Goal: Task Accomplishment & Management: Manage account settings

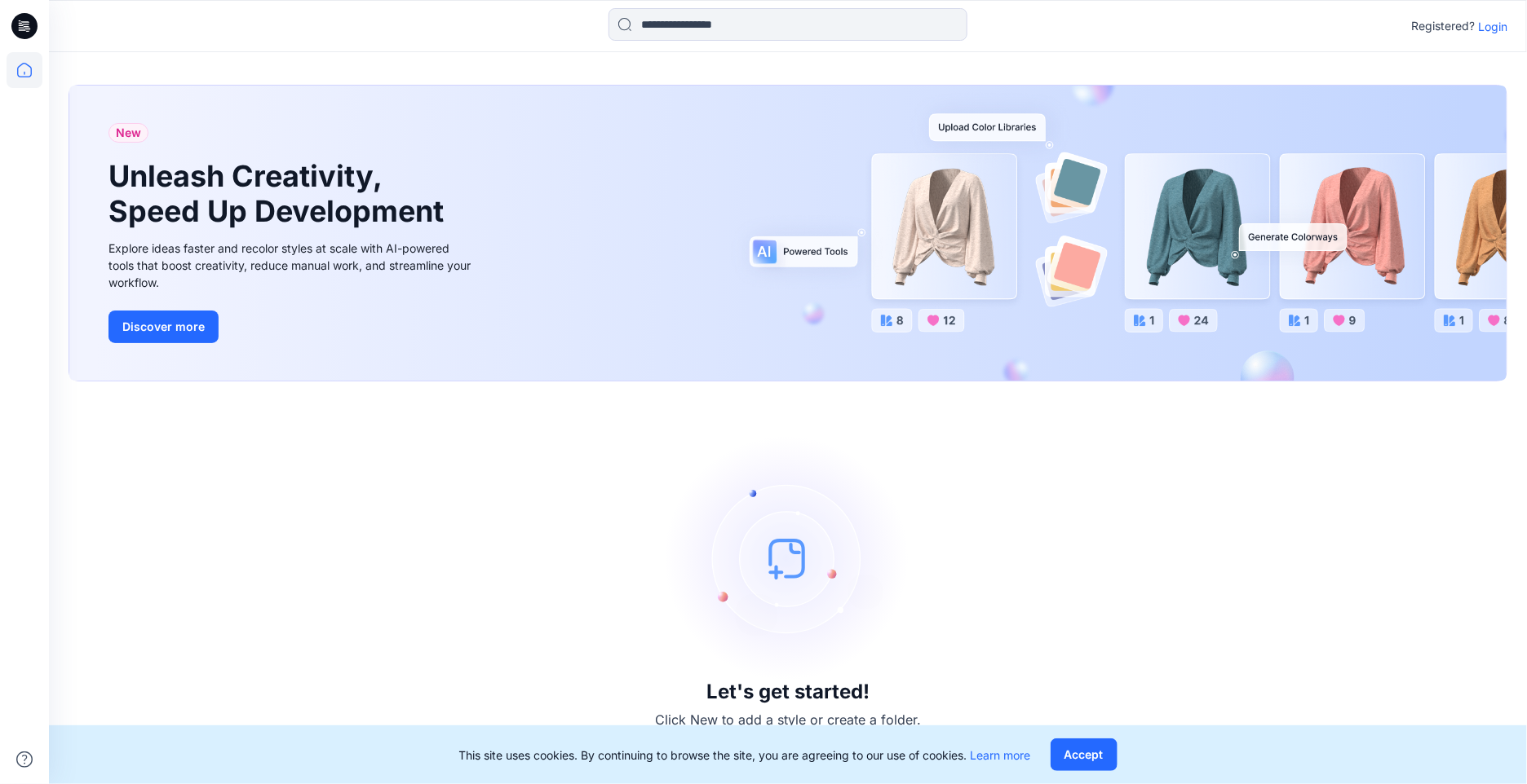
click at [1496, 28] on p "Login" at bounding box center [1493, 26] width 30 height 18
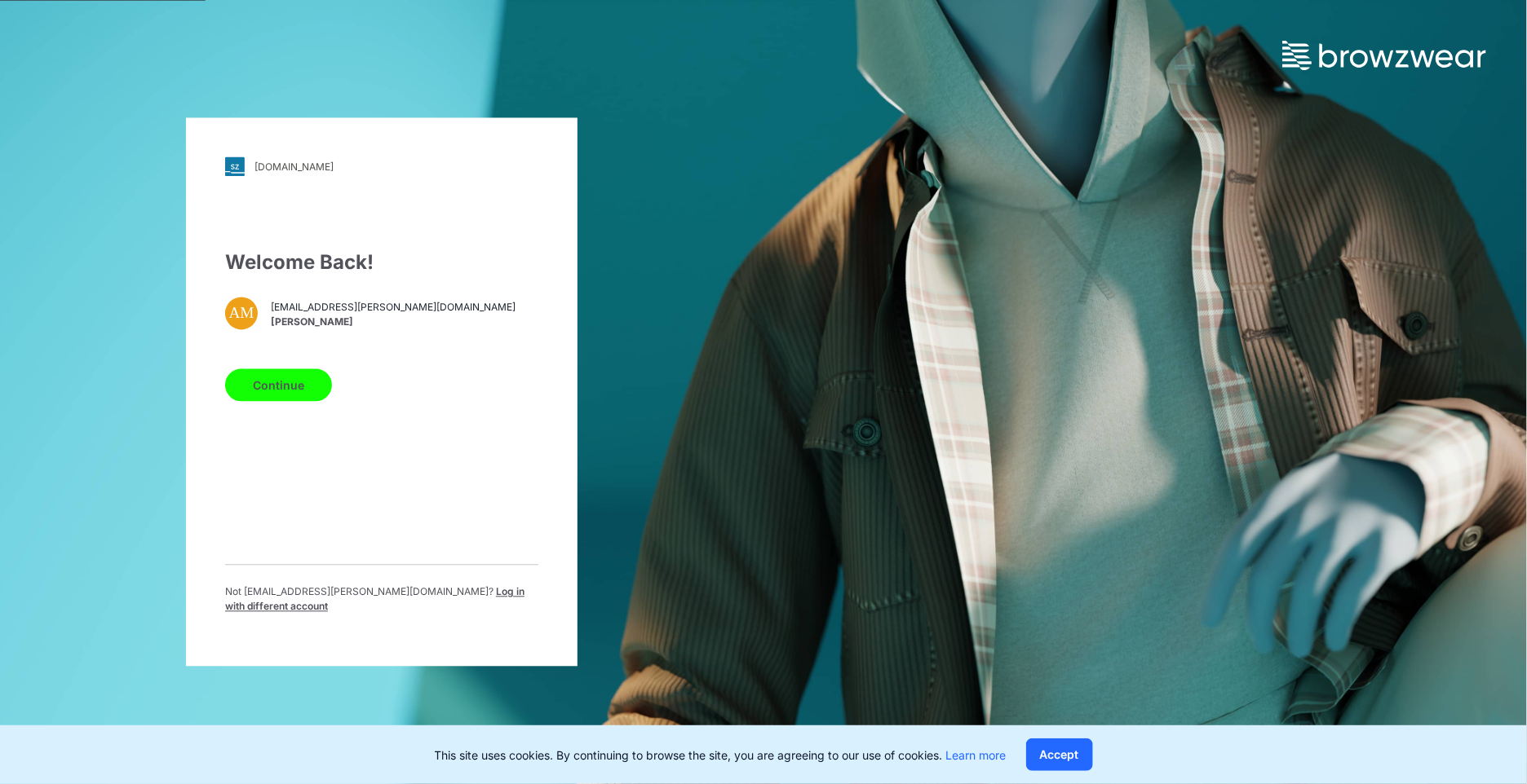
click at [300, 394] on button "Continue" at bounding box center [279, 385] width 107 height 32
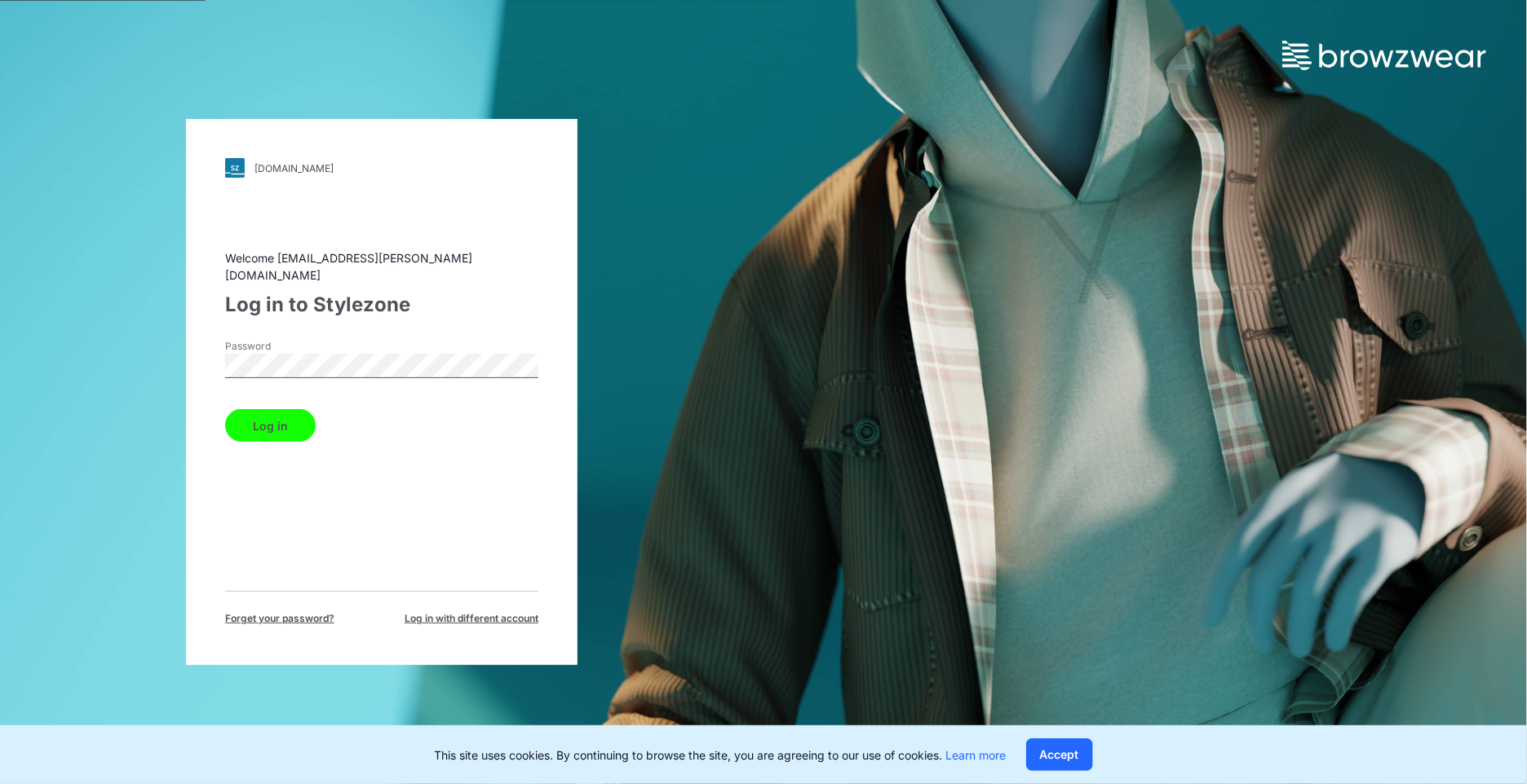
click at [275, 409] on button "Log in" at bounding box center [271, 425] width 91 height 32
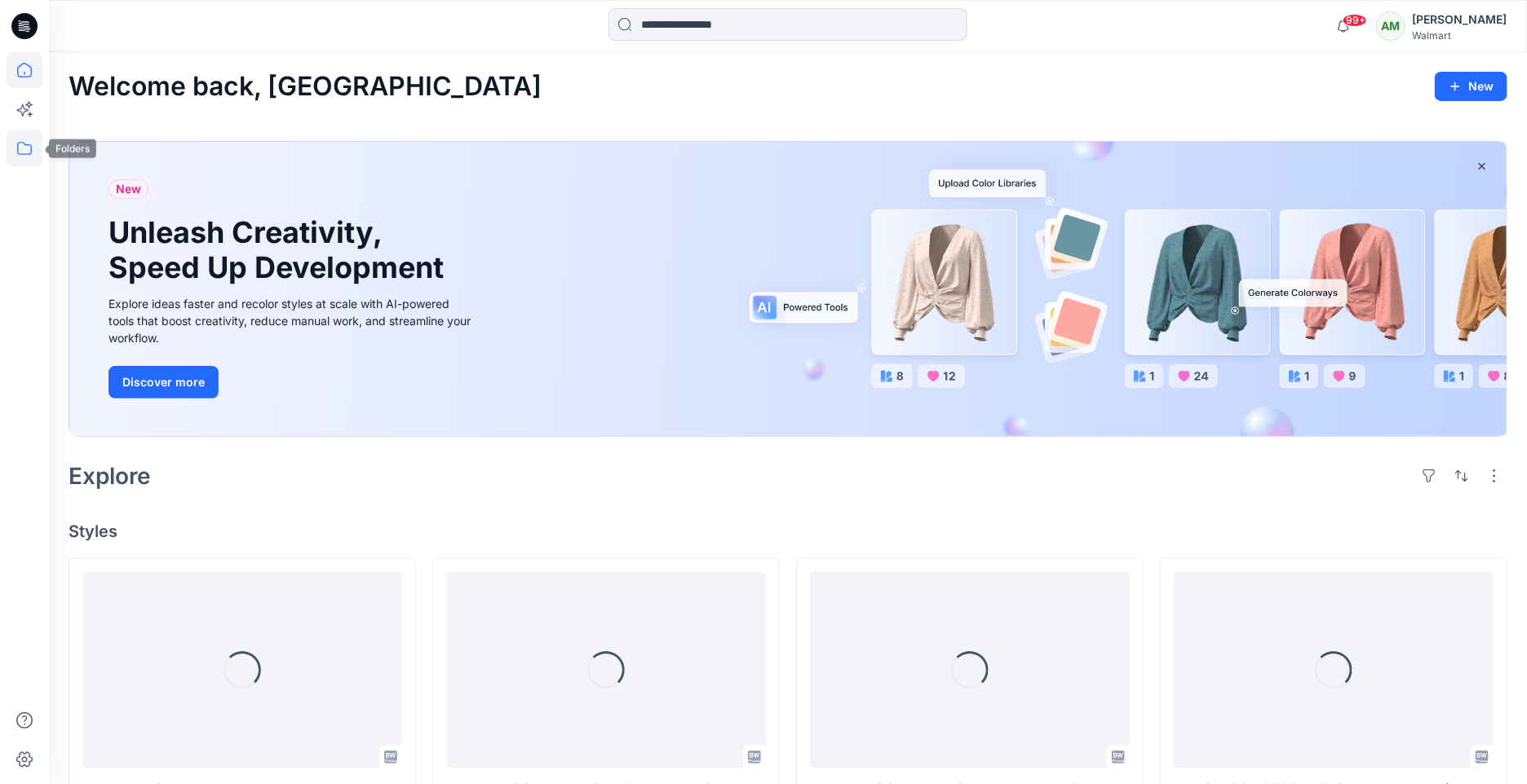
click at [25, 163] on icon at bounding box center [24, 148] width 36 height 36
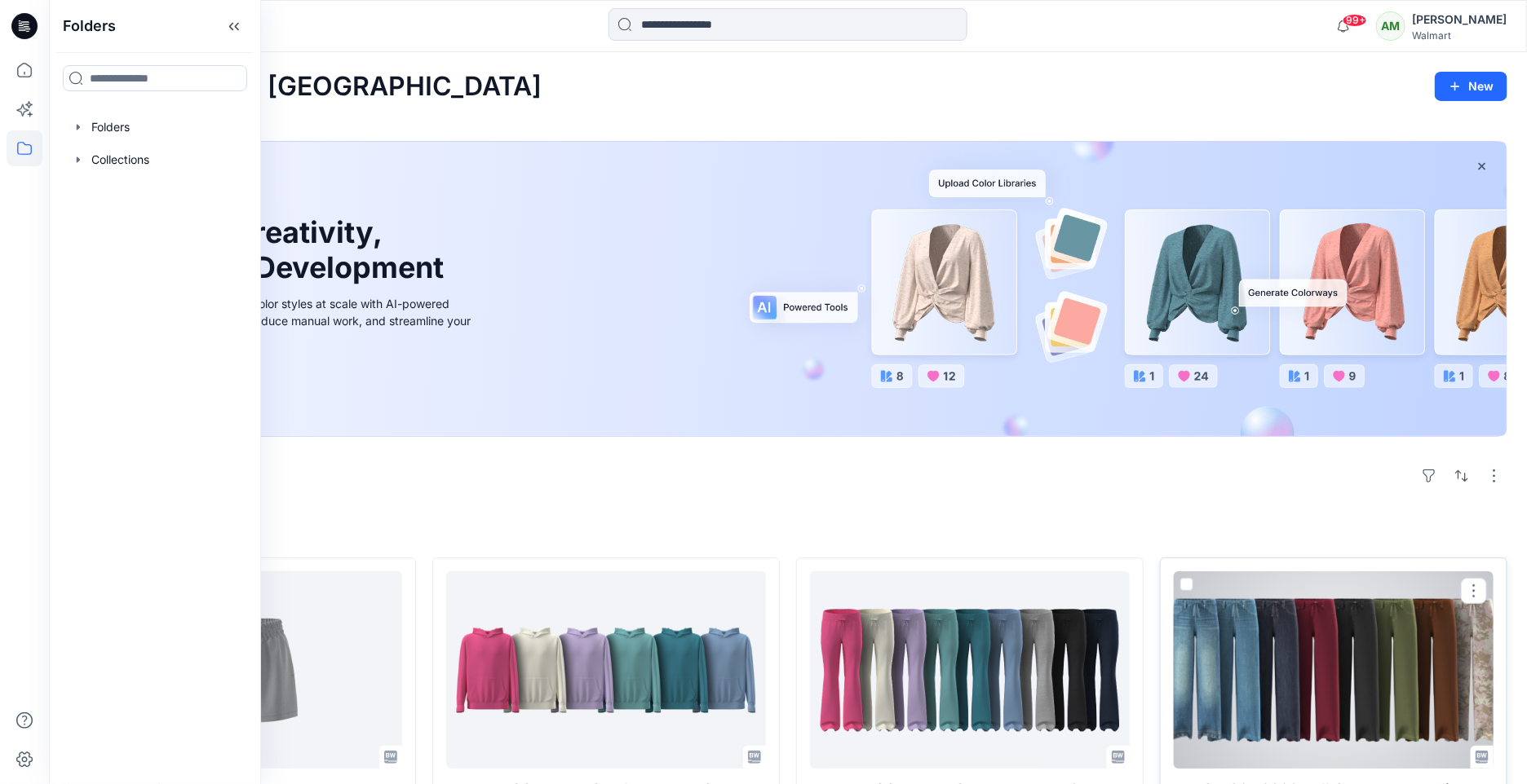
click at [1249, 606] on div at bounding box center [1333, 670] width 320 height 198
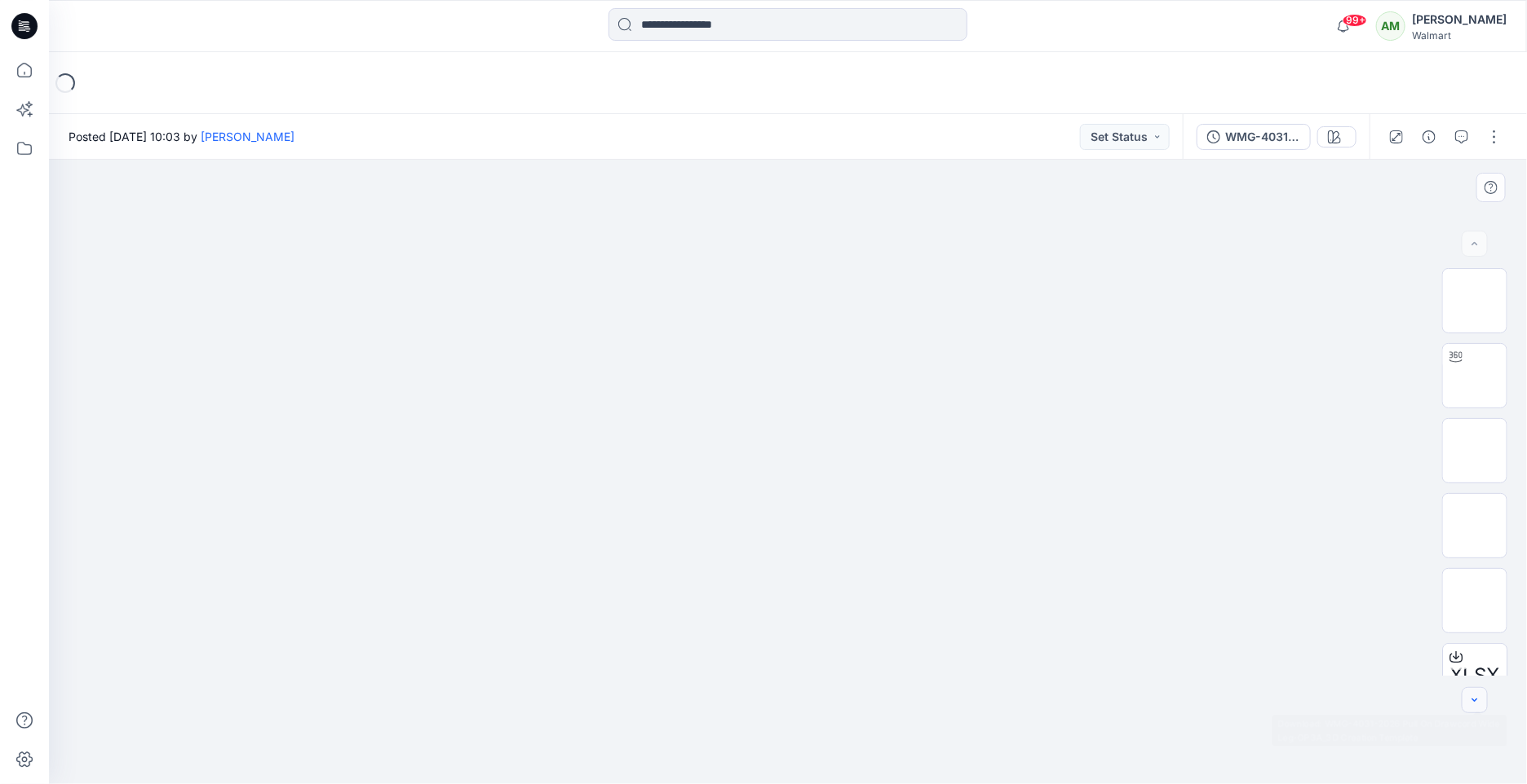
click at [1473, 707] on button "button" at bounding box center [1474, 700] width 26 height 26
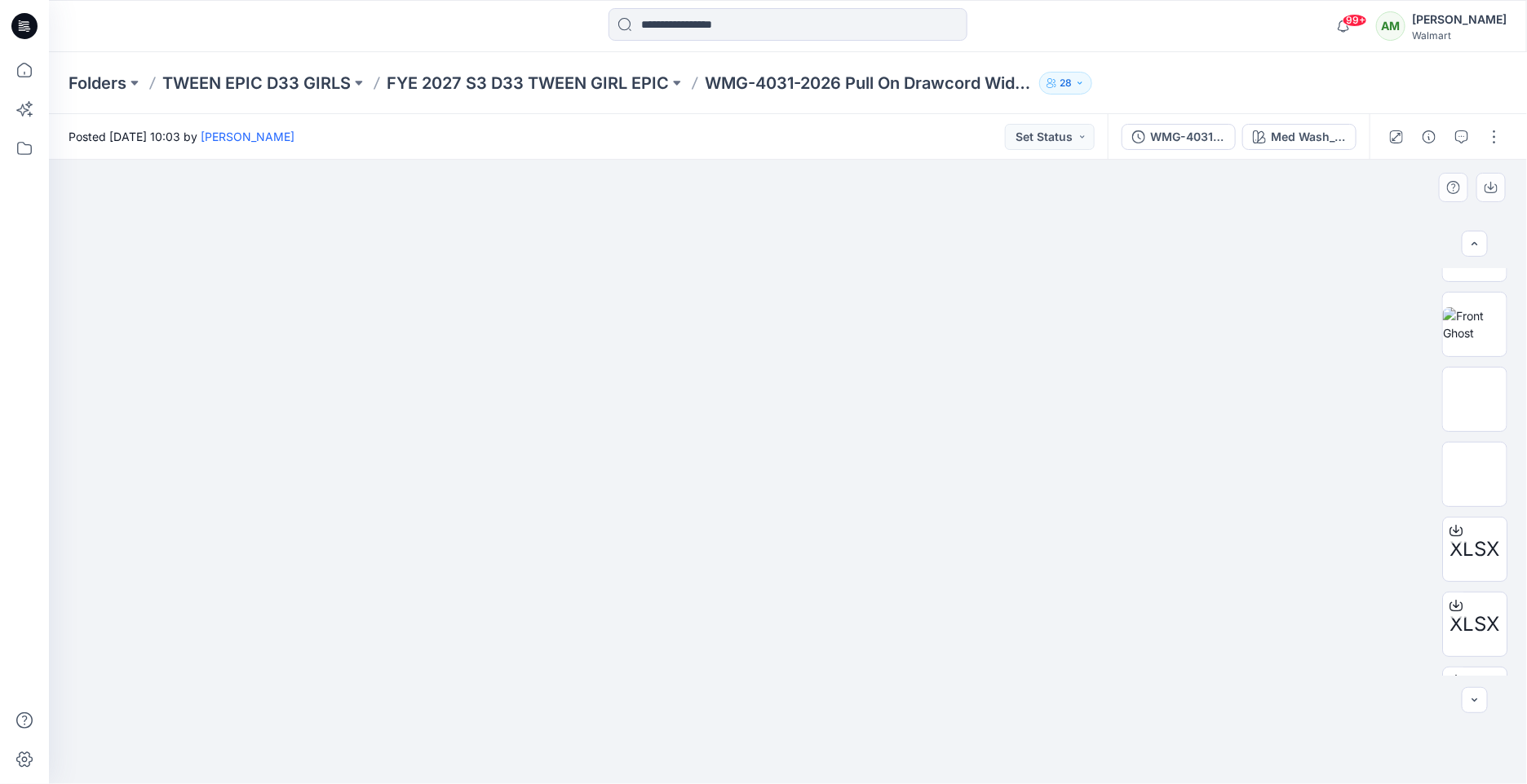
scroll to position [127, 0]
click at [1297, 139] on div "Med Wash_Opt.3A" at bounding box center [1307, 137] width 75 height 18
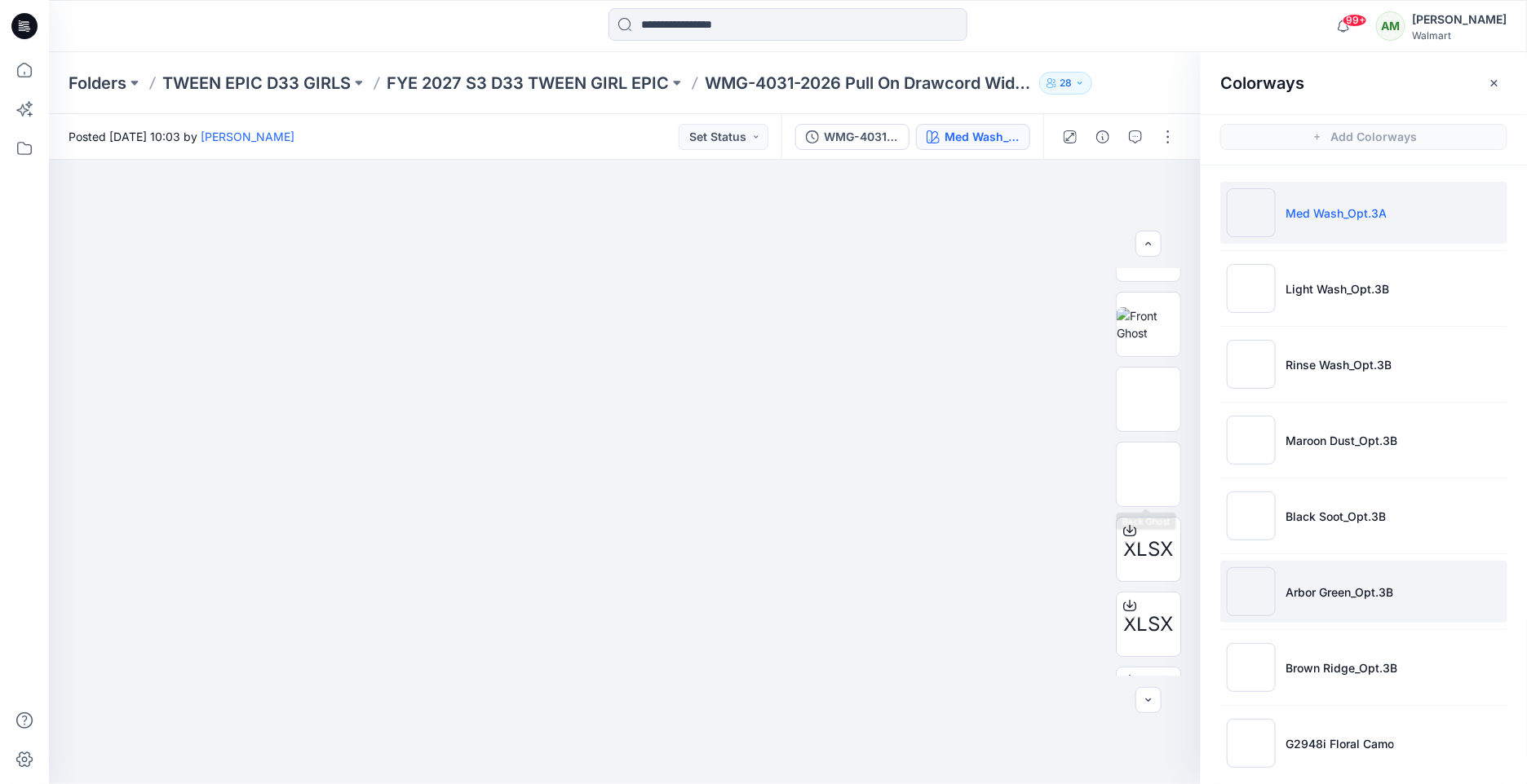
scroll to position [11, 0]
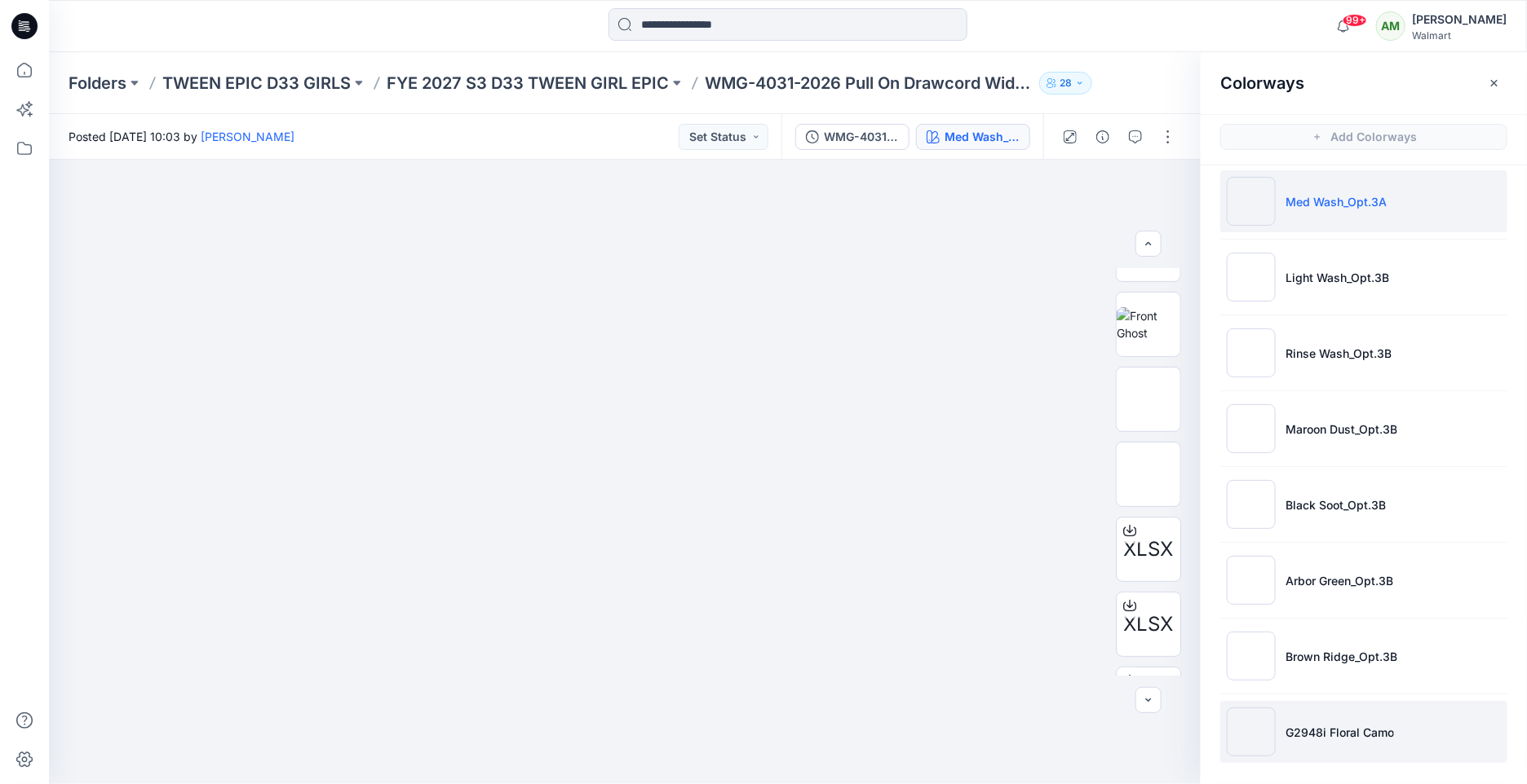
click at [1325, 733] on p "G2948i Floral Camo" at bounding box center [1339, 732] width 108 height 18
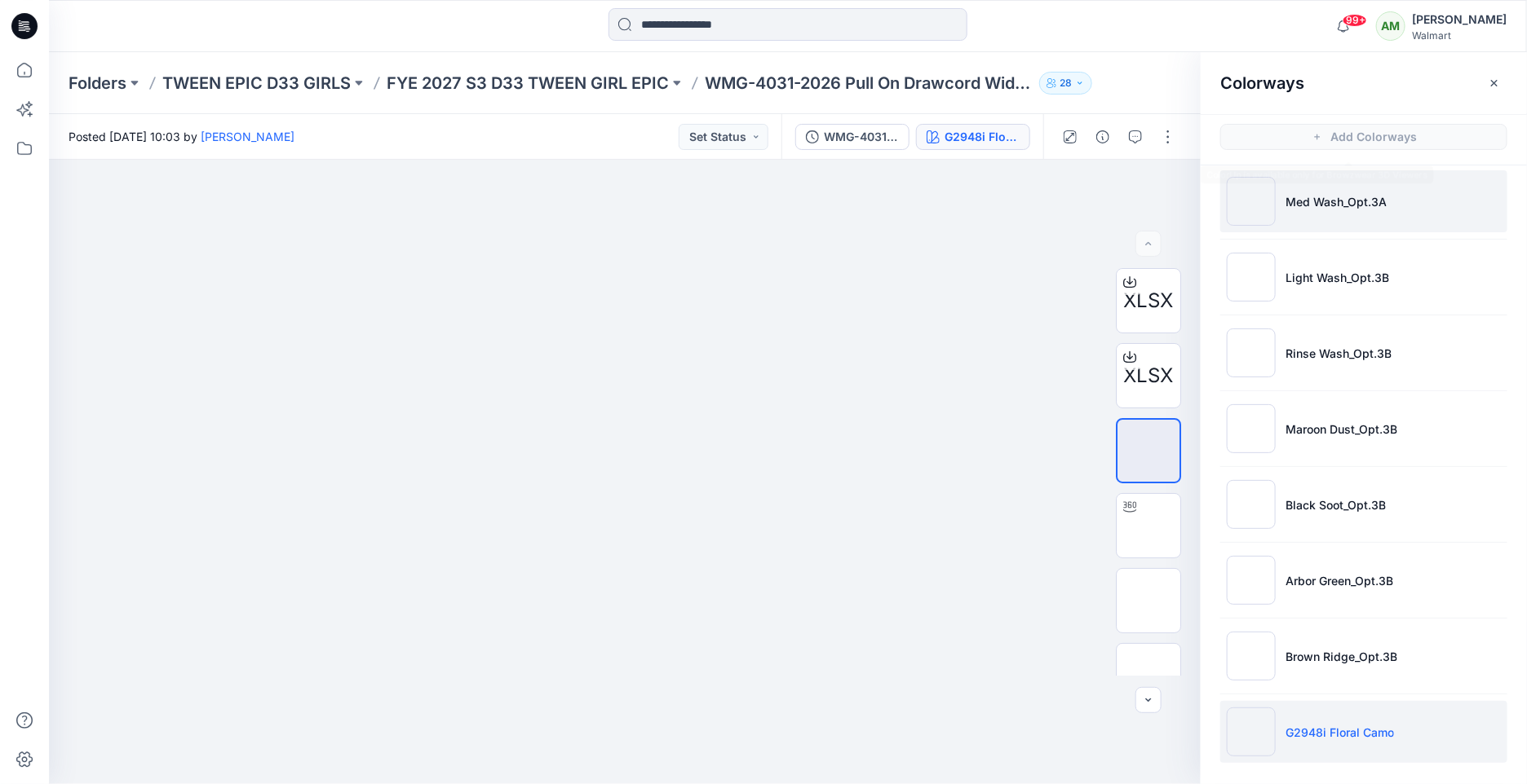
scroll to position [0, 0]
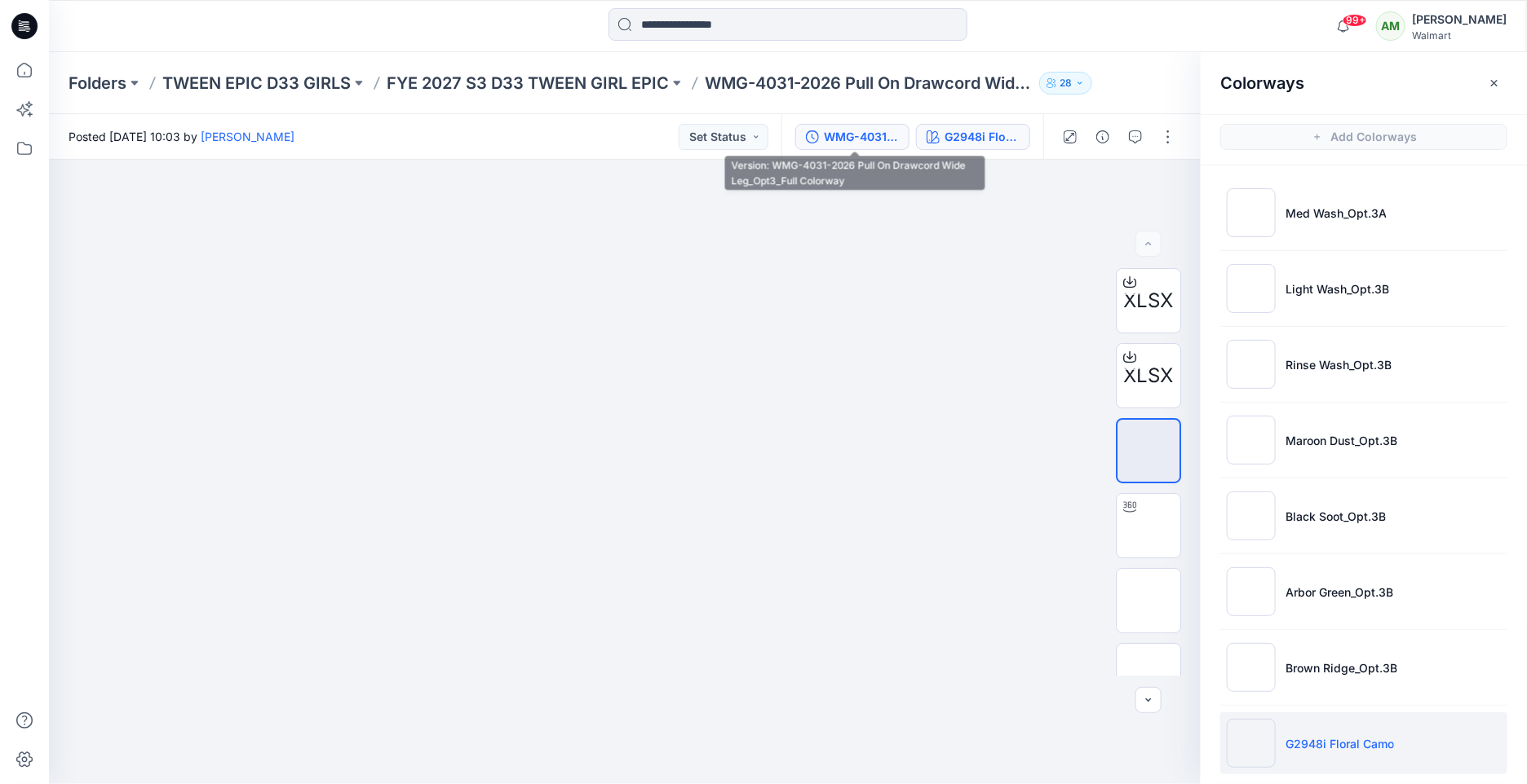
click at [875, 128] on div "WMG-4031-2026 Pull On Drawcord Wide Leg_Opt3_Full Colorway" at bounding box center [861, 137] width 75 height 18
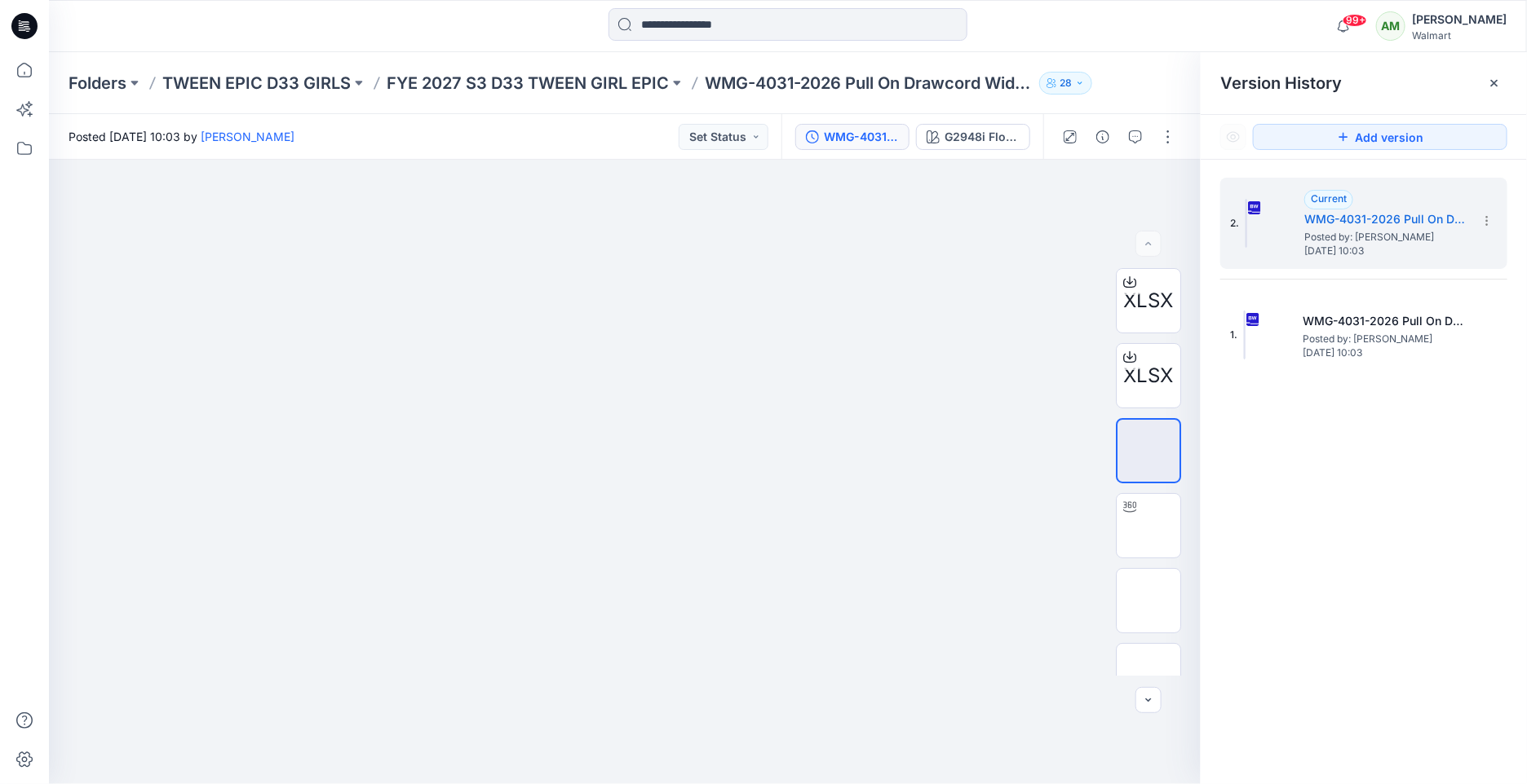
click at [887, 134] on div "WMG-4031-2026 Pull On Drawcord Wide Leg_Opt3_Full Colorway" at bounding box center [861, 137] width 75 height 18
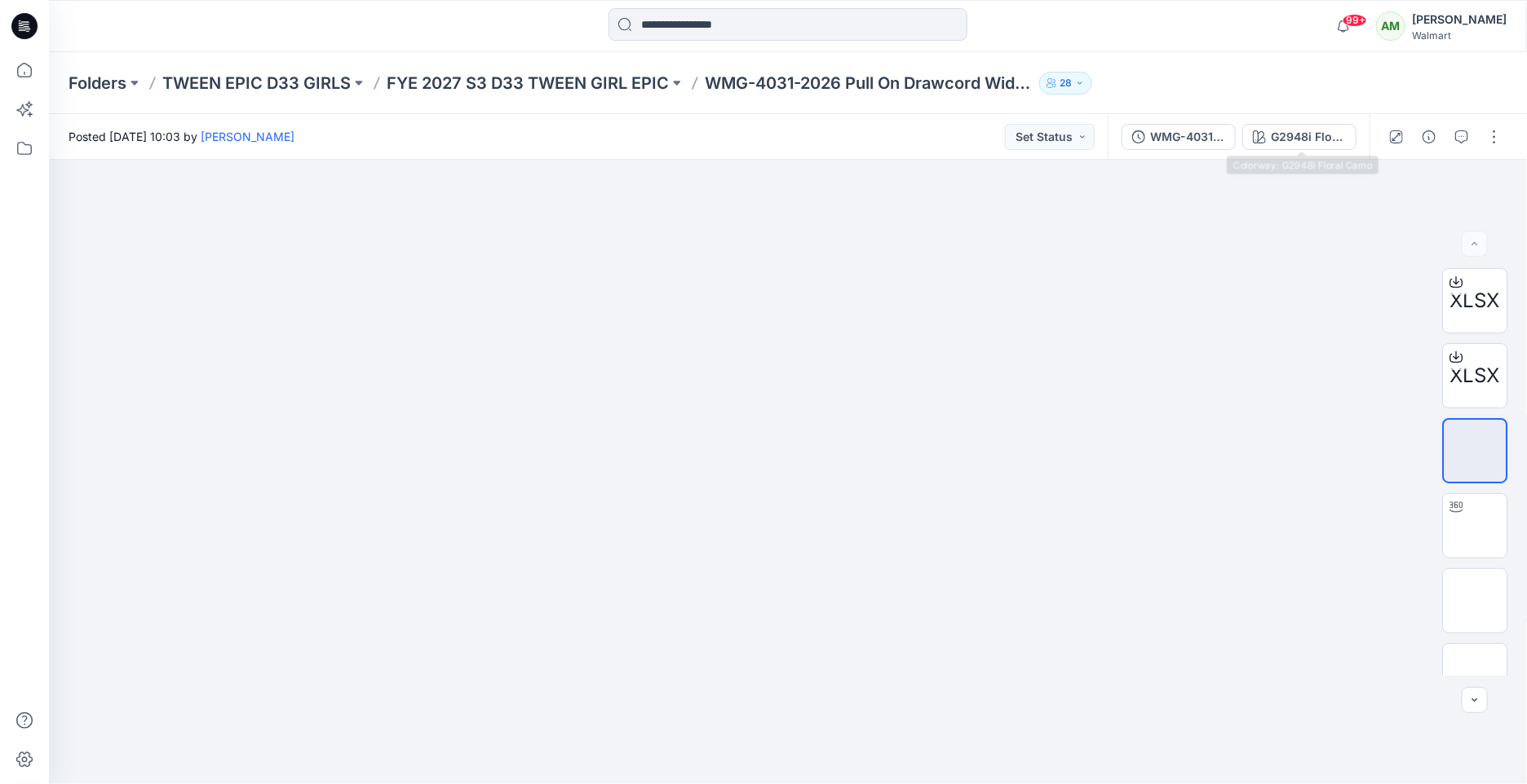
click at [1317, 123] on div "WMG-4031-2026 Pull On Drawcord Wide Leg_Opt3_Full Colorway G2948i Floral Camo" at bounding box center [1238, 137] width 261 height 45
click at [1304, 125] on button "G2948i Floral Camo" at bounding box center [1299, 137] width 115 height 26
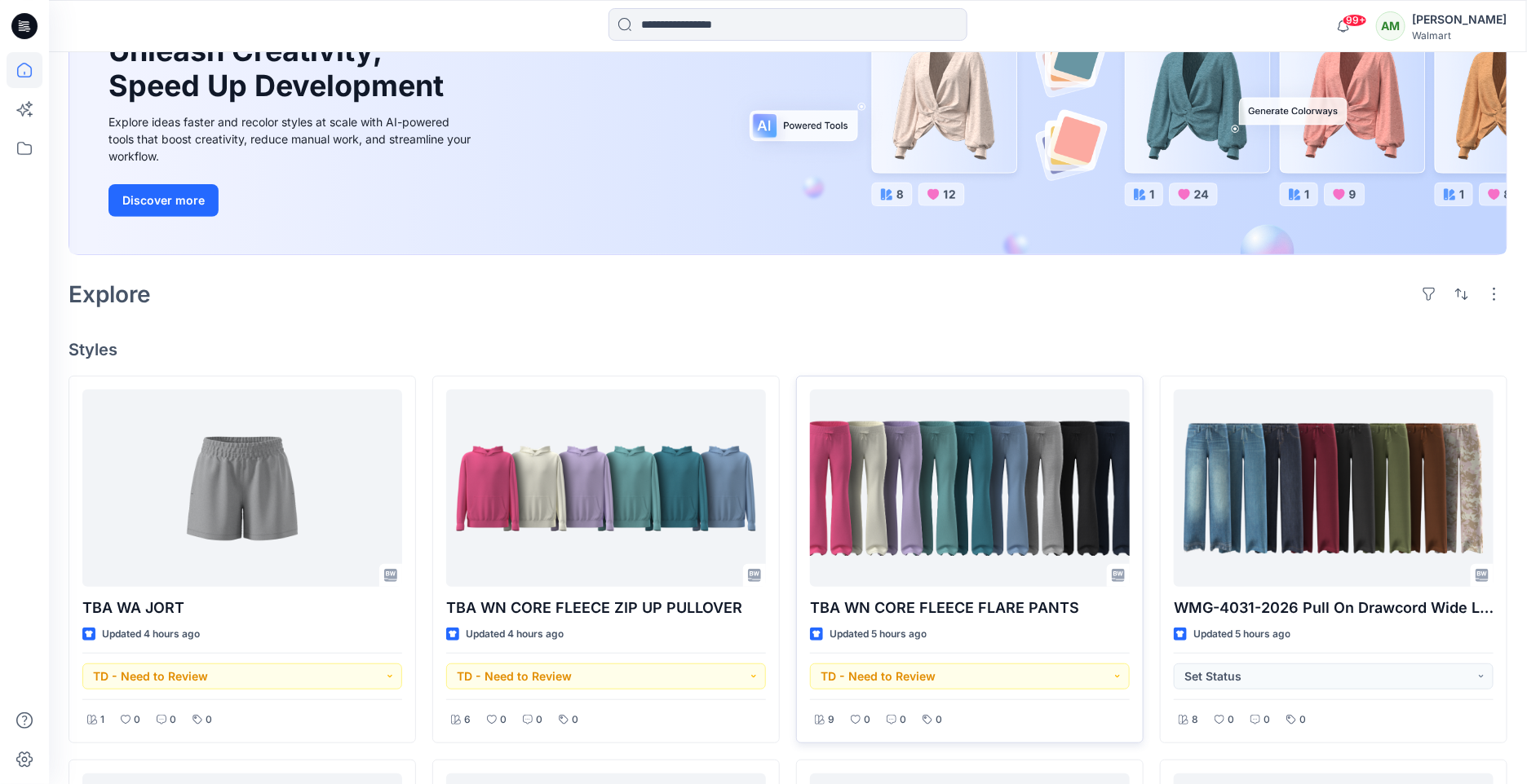
scroll to position [194, 0]
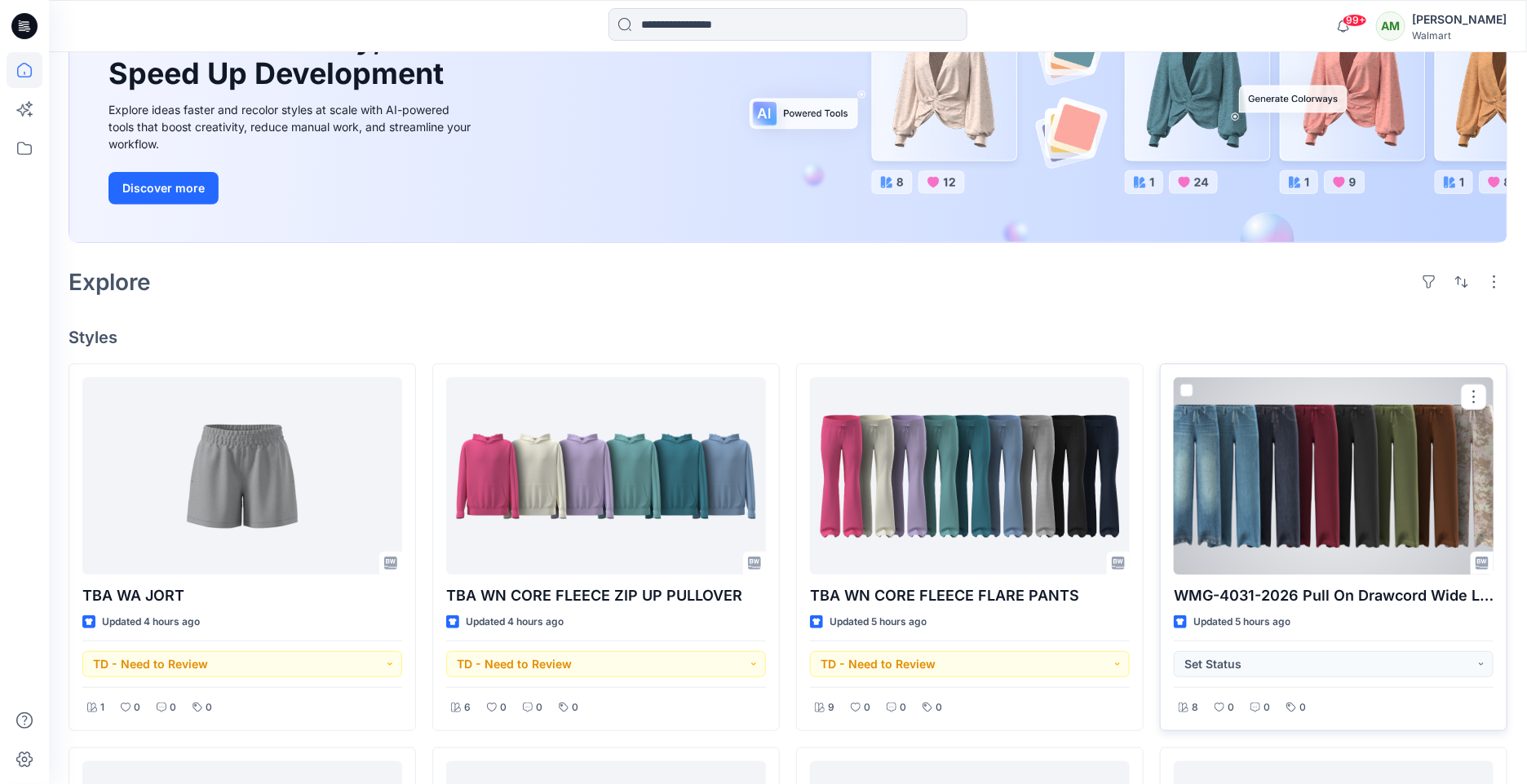
click at [1325, 492] on div at bounding box center [1333, 476] width 320 height 198
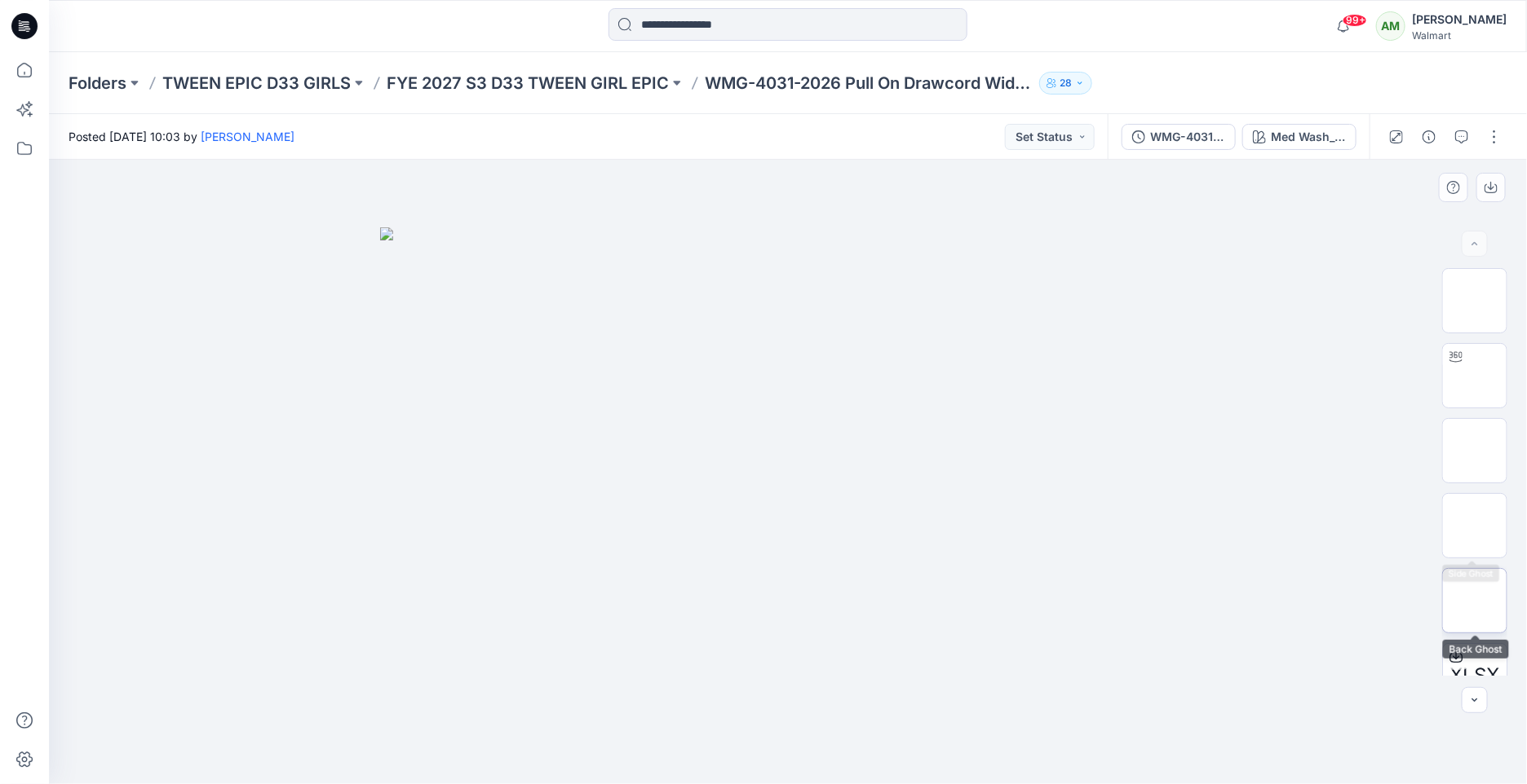
scroll to position [257, 0]
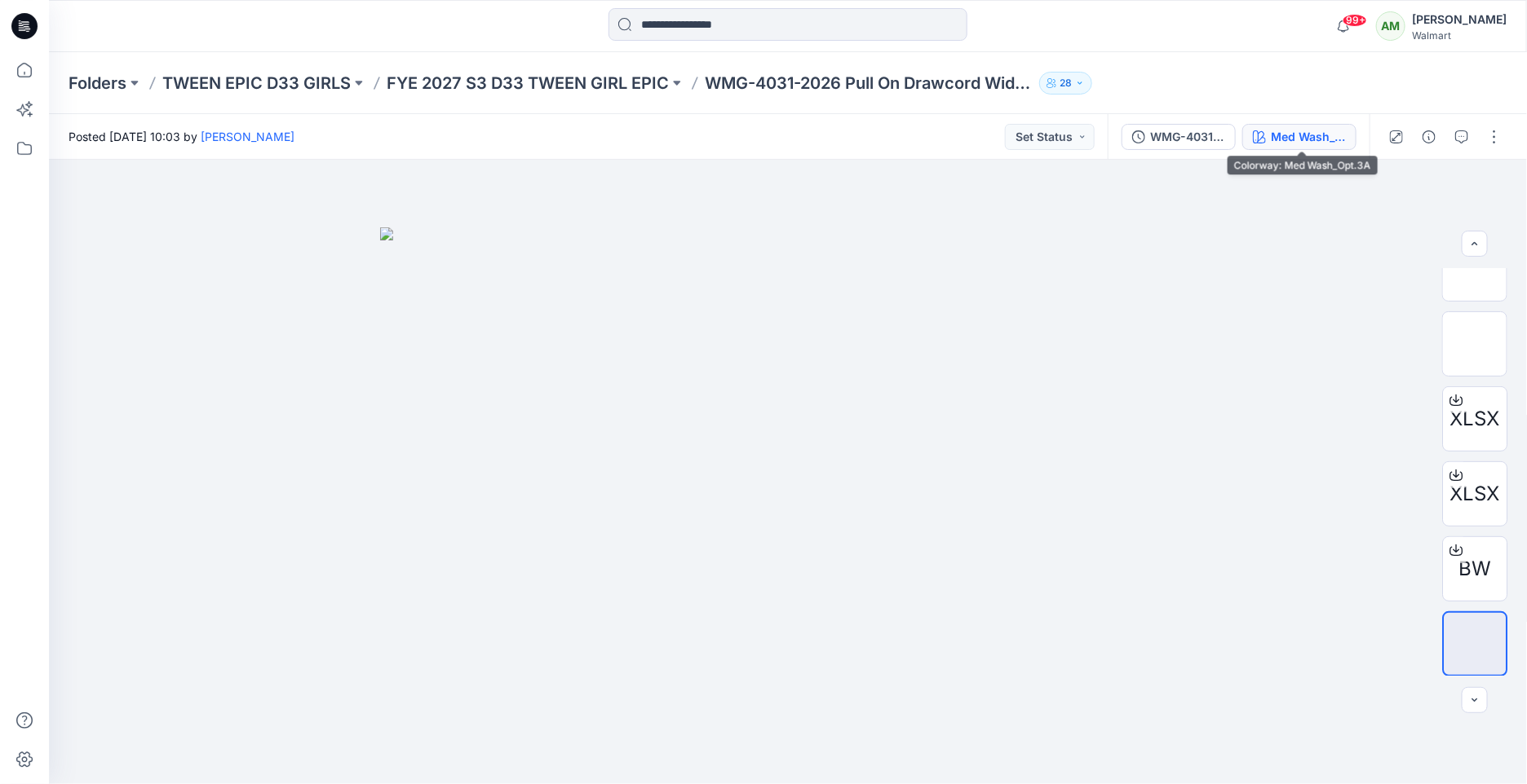
click at [1279, 134] on div "Med Wash_Opt.3A" at bounding box center [1307, 137] width 75 height 18
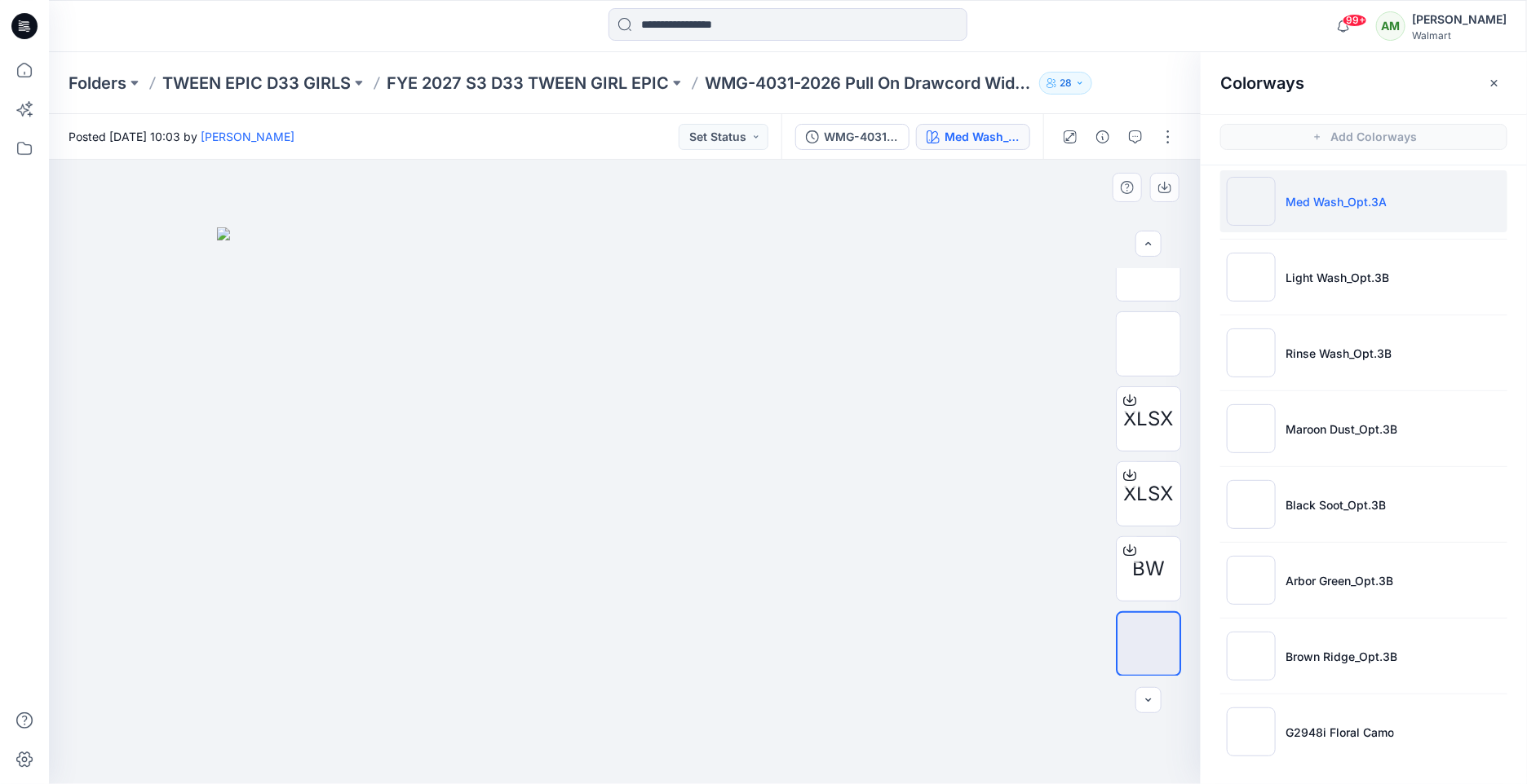
scroll to position [4, 0]
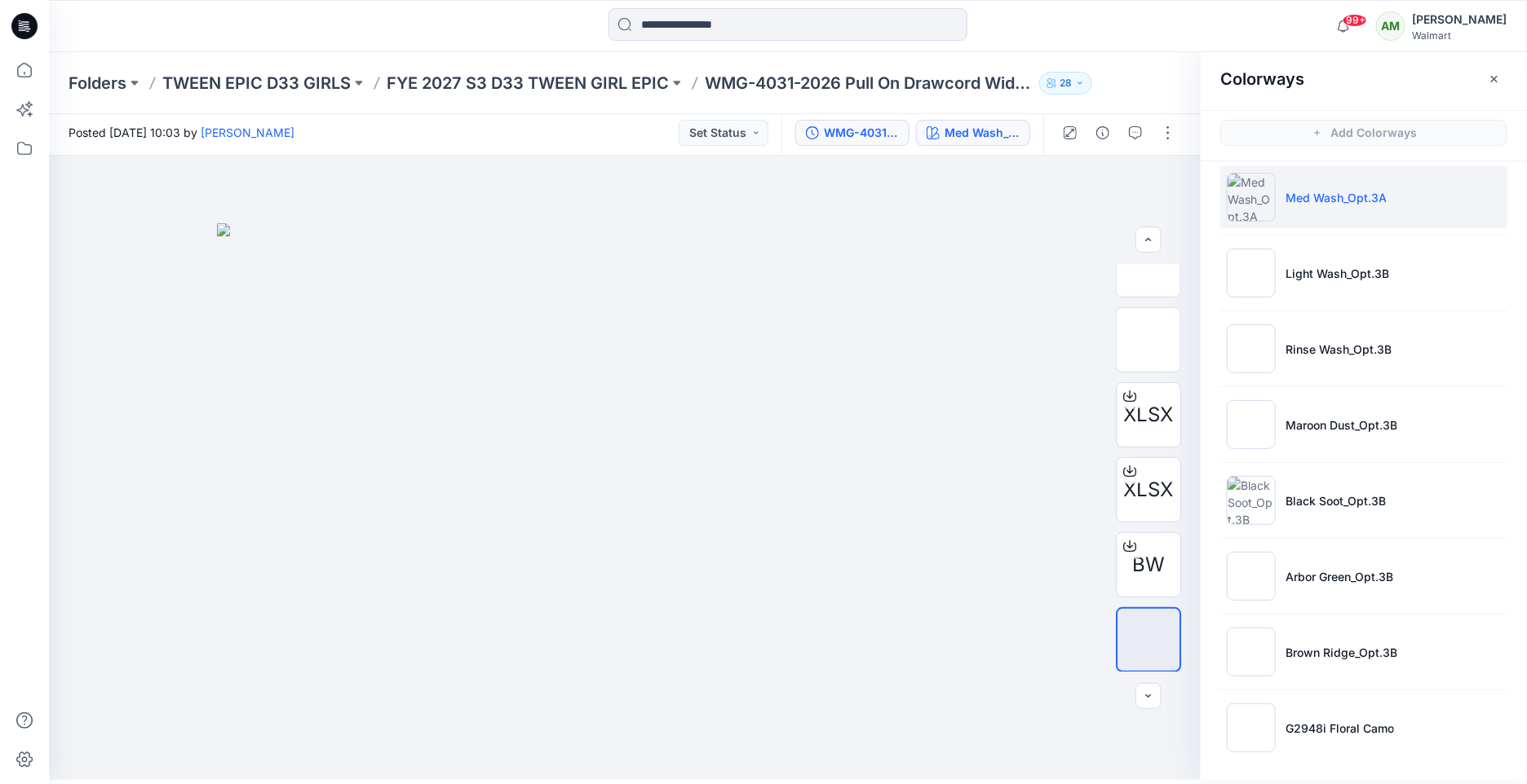
click at [876, 133] on div "WMG-4031-2026 Pull On Drawcord Wide Leg_Opt3_Full Colorway" at bounding box center [861, 132] width 75 height 18
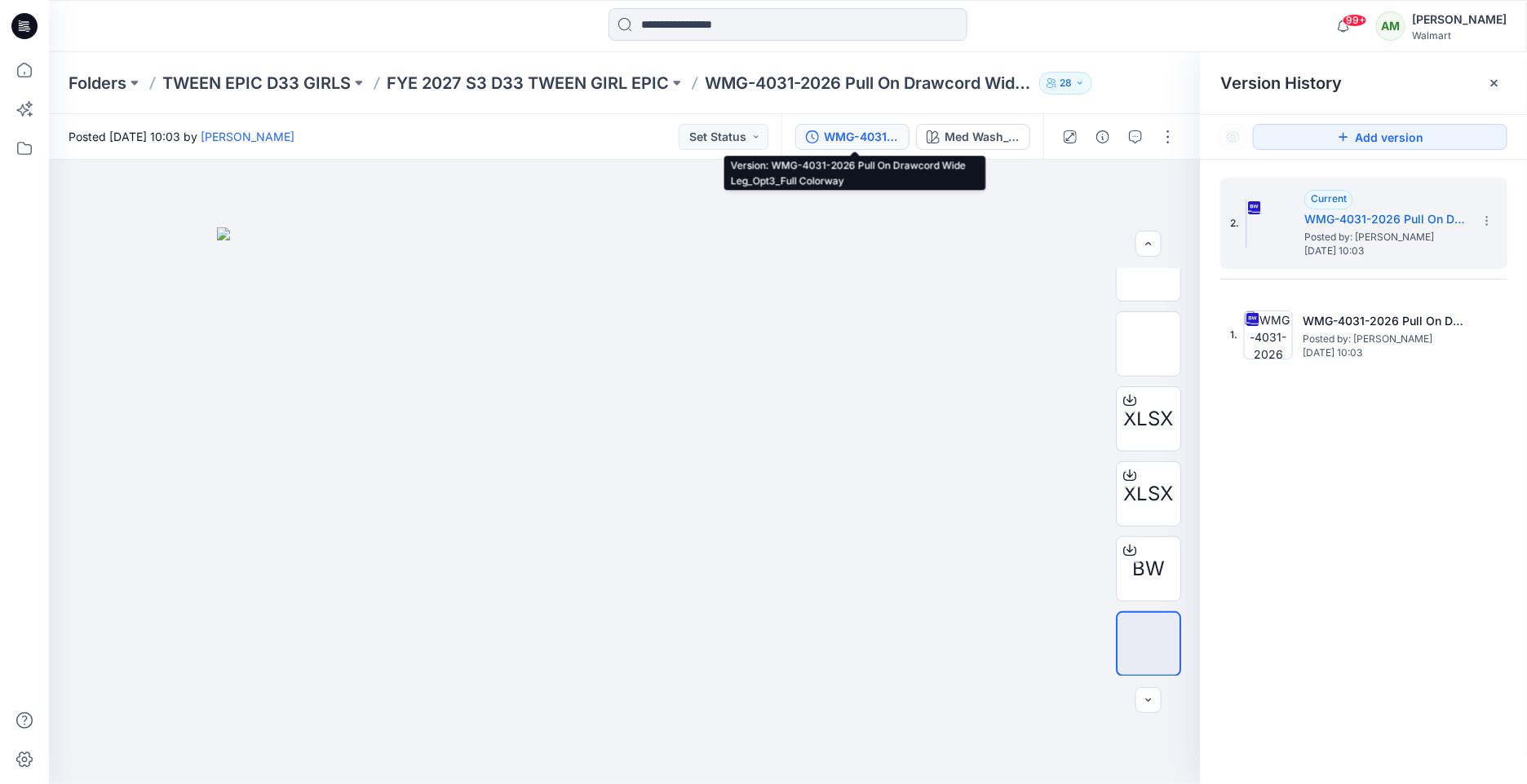
scroll to position [0, 0]
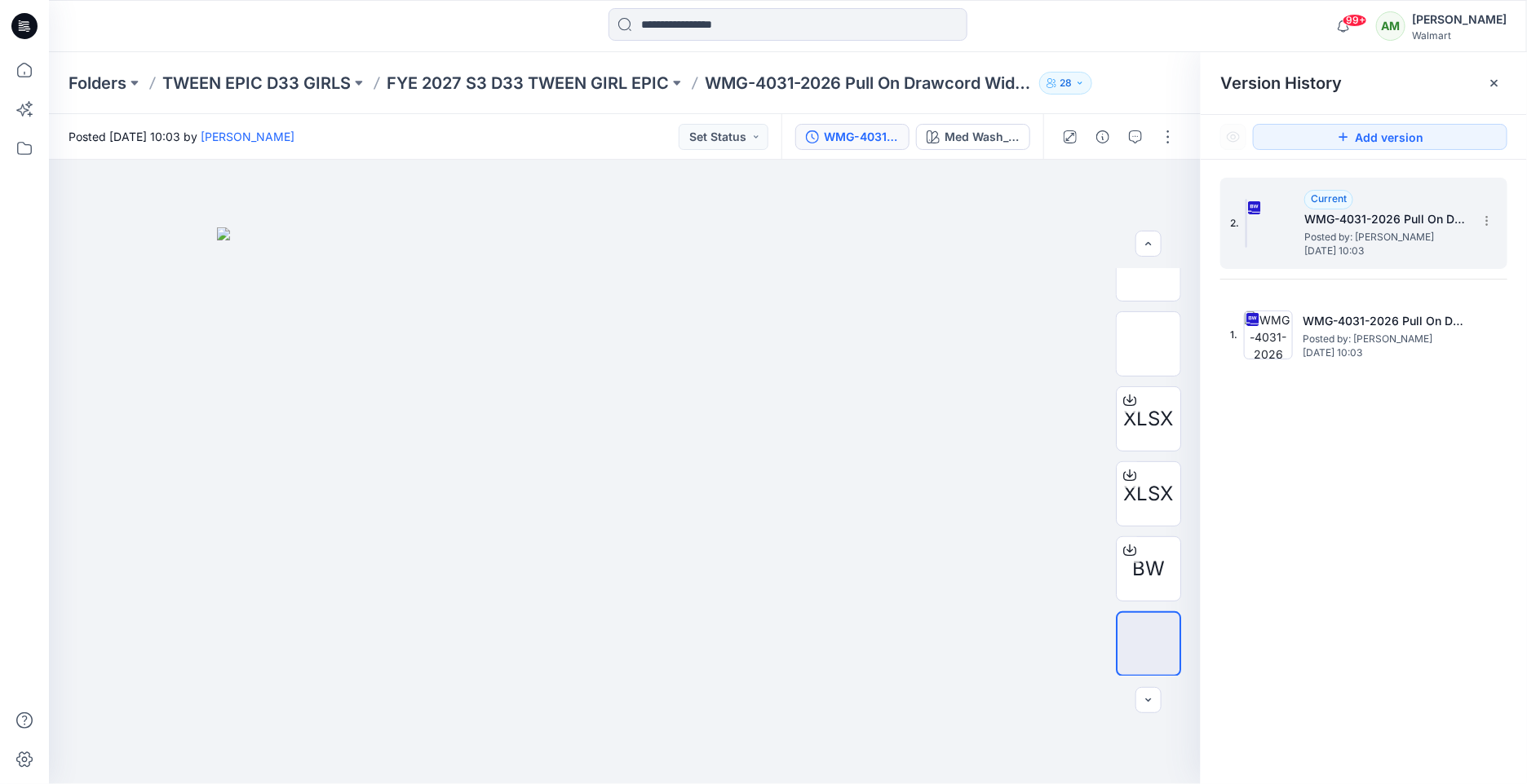
click at [1360, 229] on span "Posted by: [PERSON_NAME]" at bounding box center [1386, 237] width 164 height 17
click at [936, 127] on button "Med Wash_Opt.3A" at bounding box center [973, 137] width 115 height 26
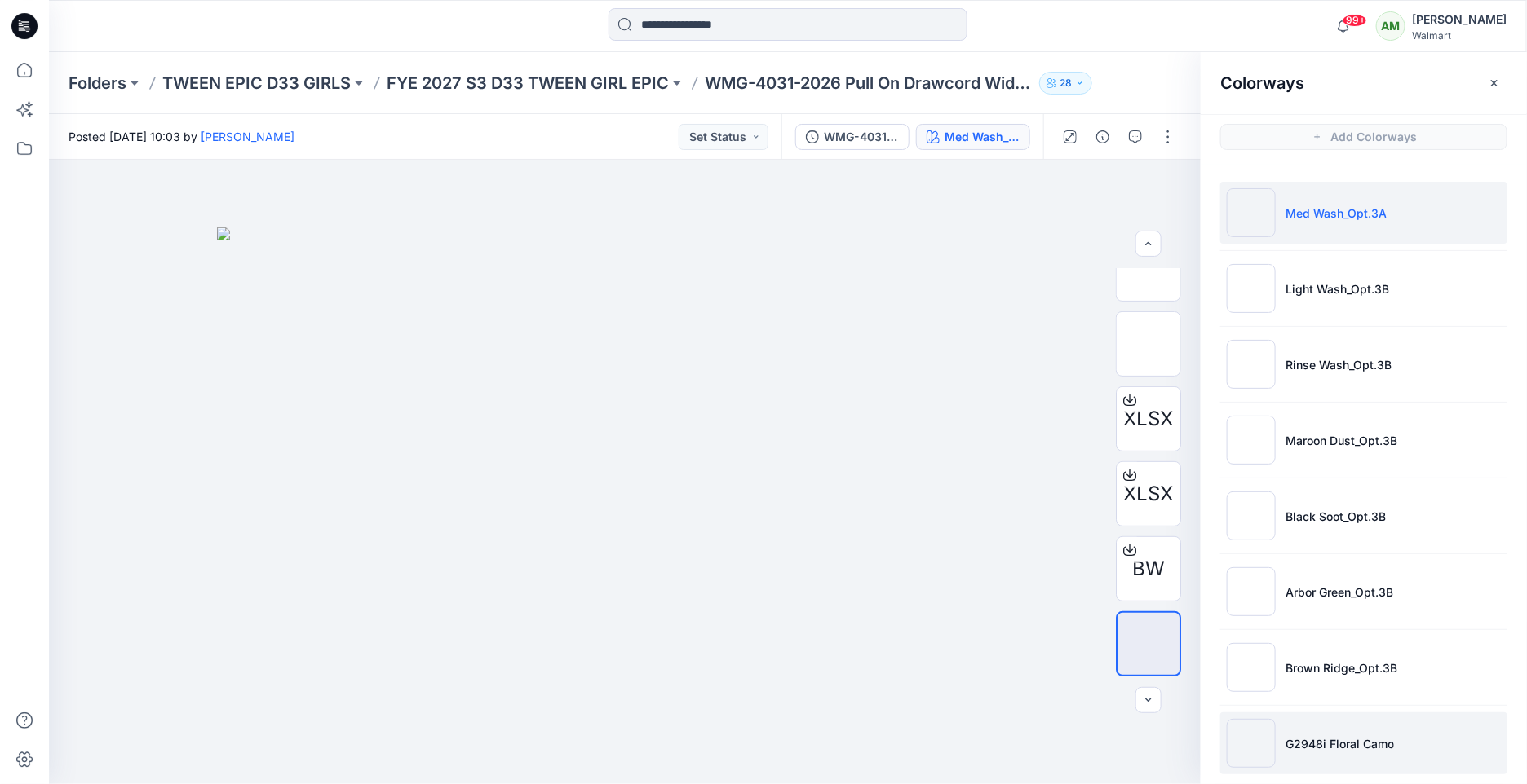
click at [1336, 728] on li "G2948i Floral Camo" at bounding box center [1363, 743] width 287 height 62
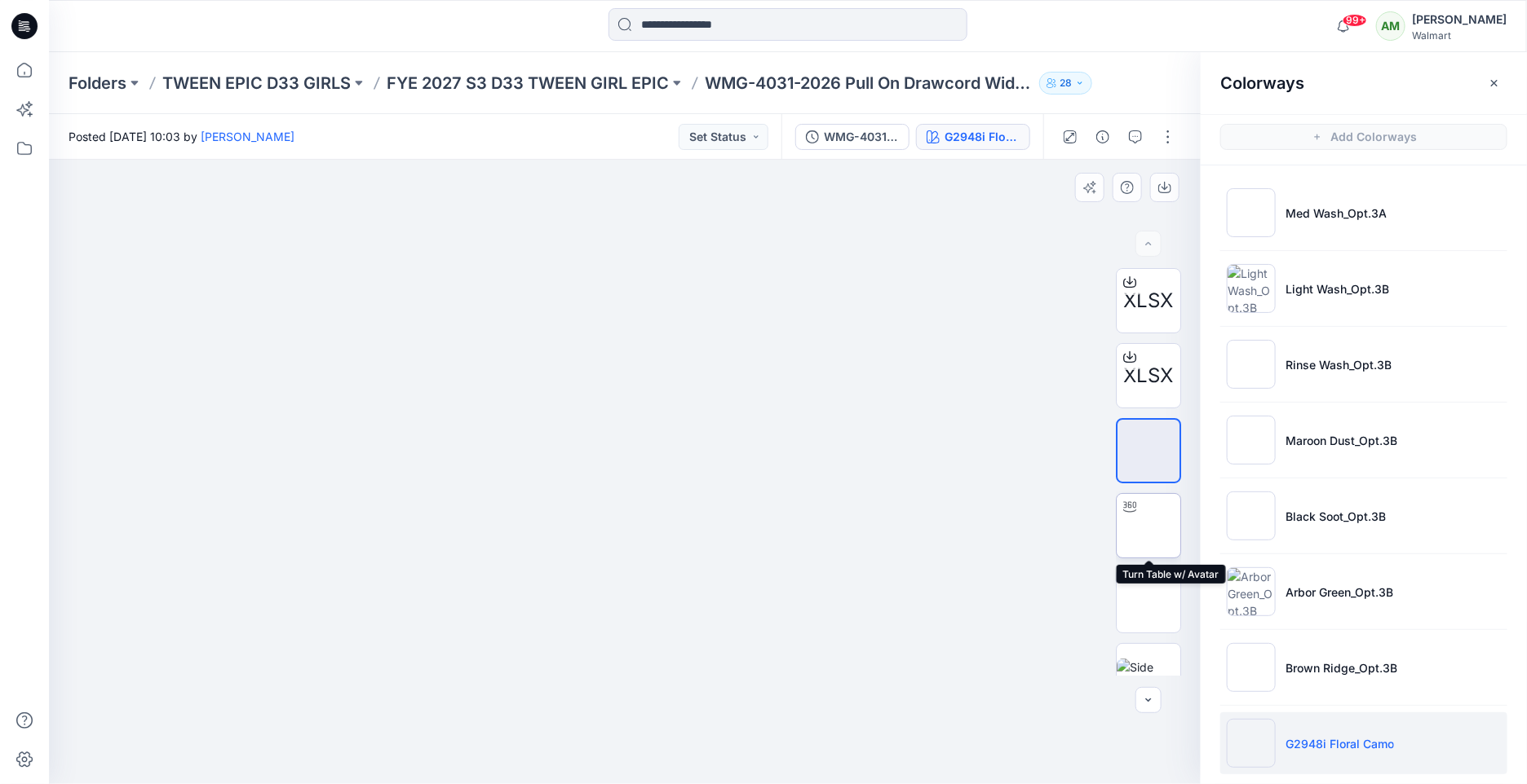
click at [1148, 525] on img at bounding box center [1148, 525] width 0 height 0
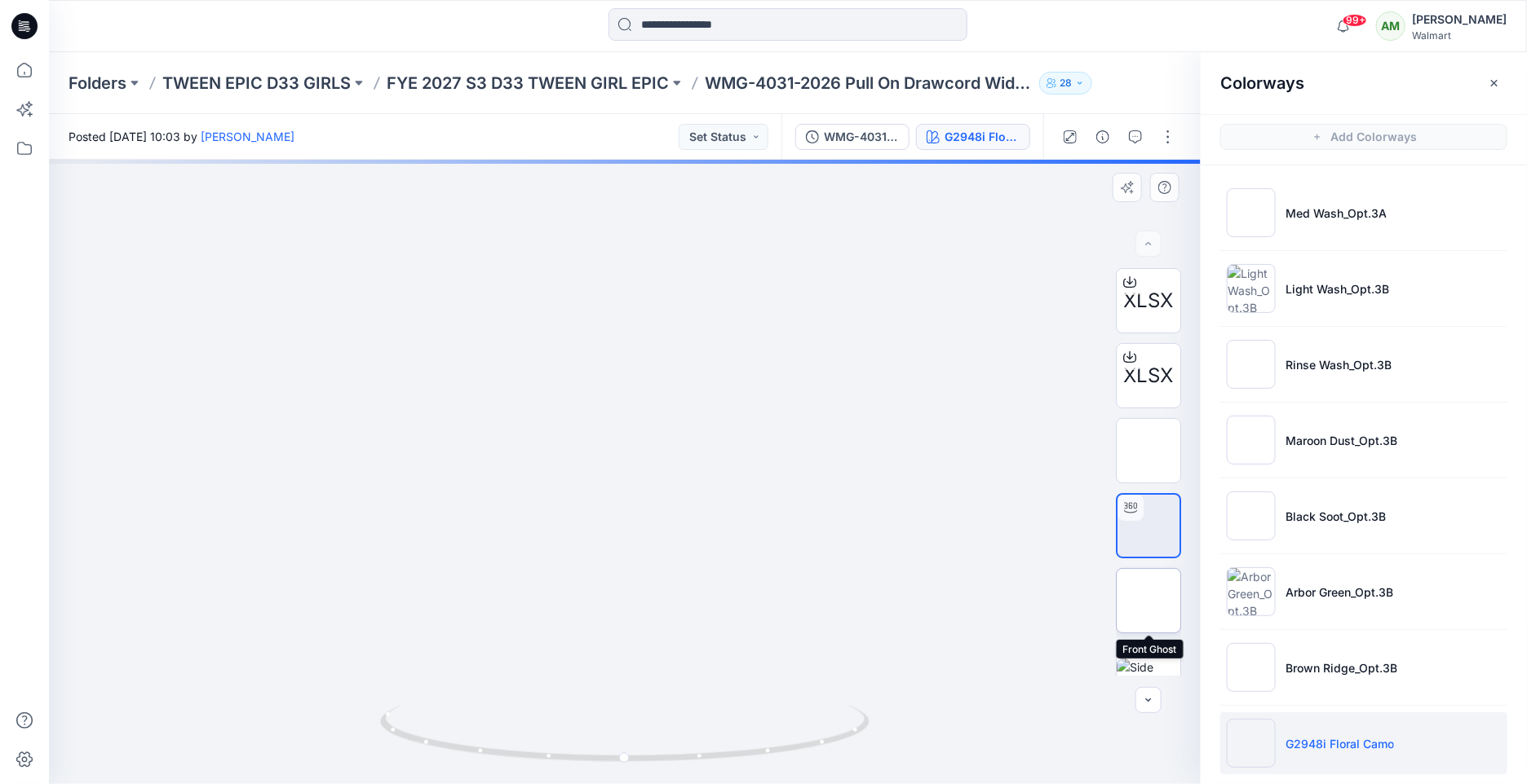
click at [1148, 601] on img at bounding box center [1148, 601] width 0 height 0
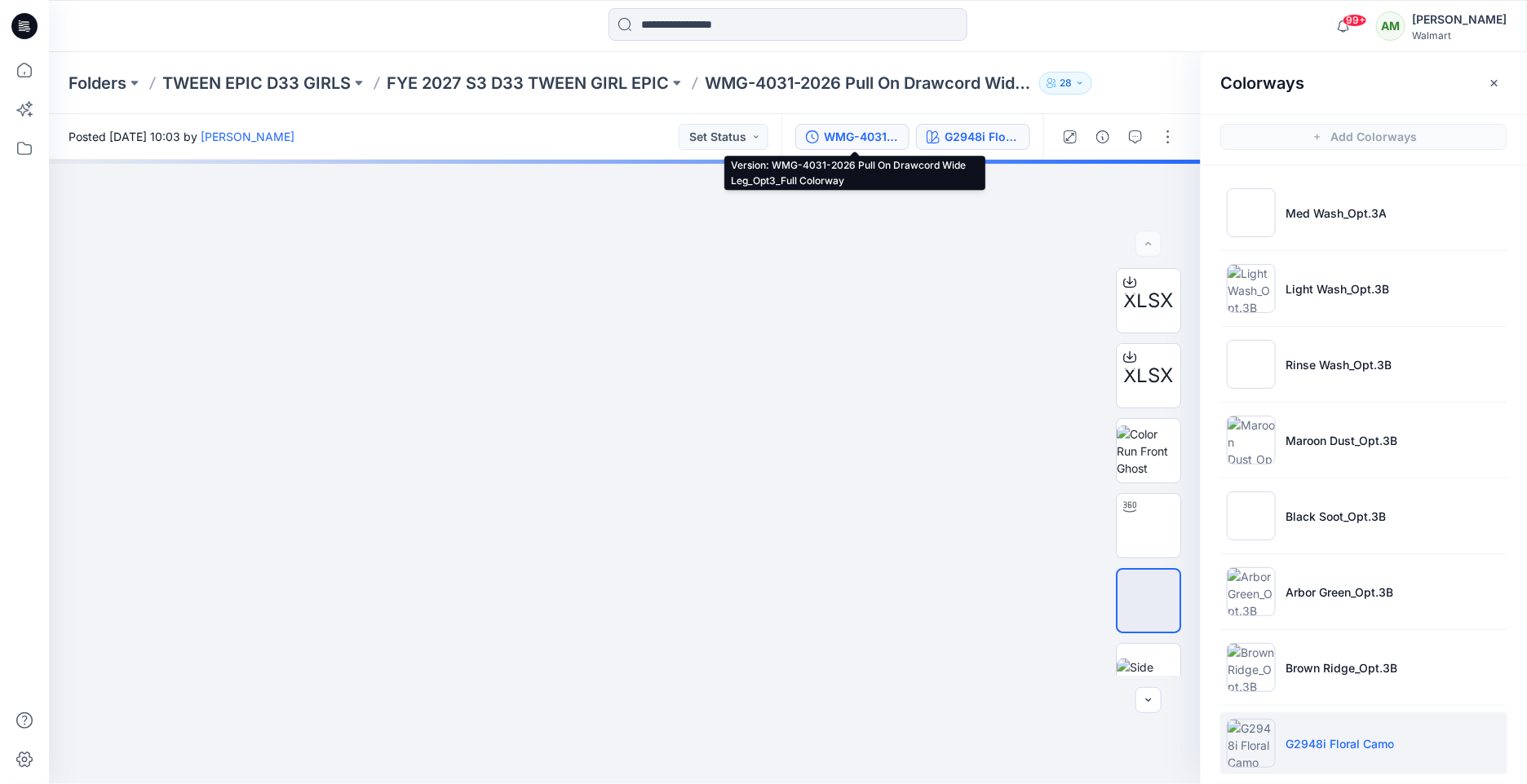
click at [845, 136] on div "WMG-4031-2026 Pull On Drawcord Wide Leg_Opt3_Full Colorway" at bounding box center [861, 137] width 75 height 18
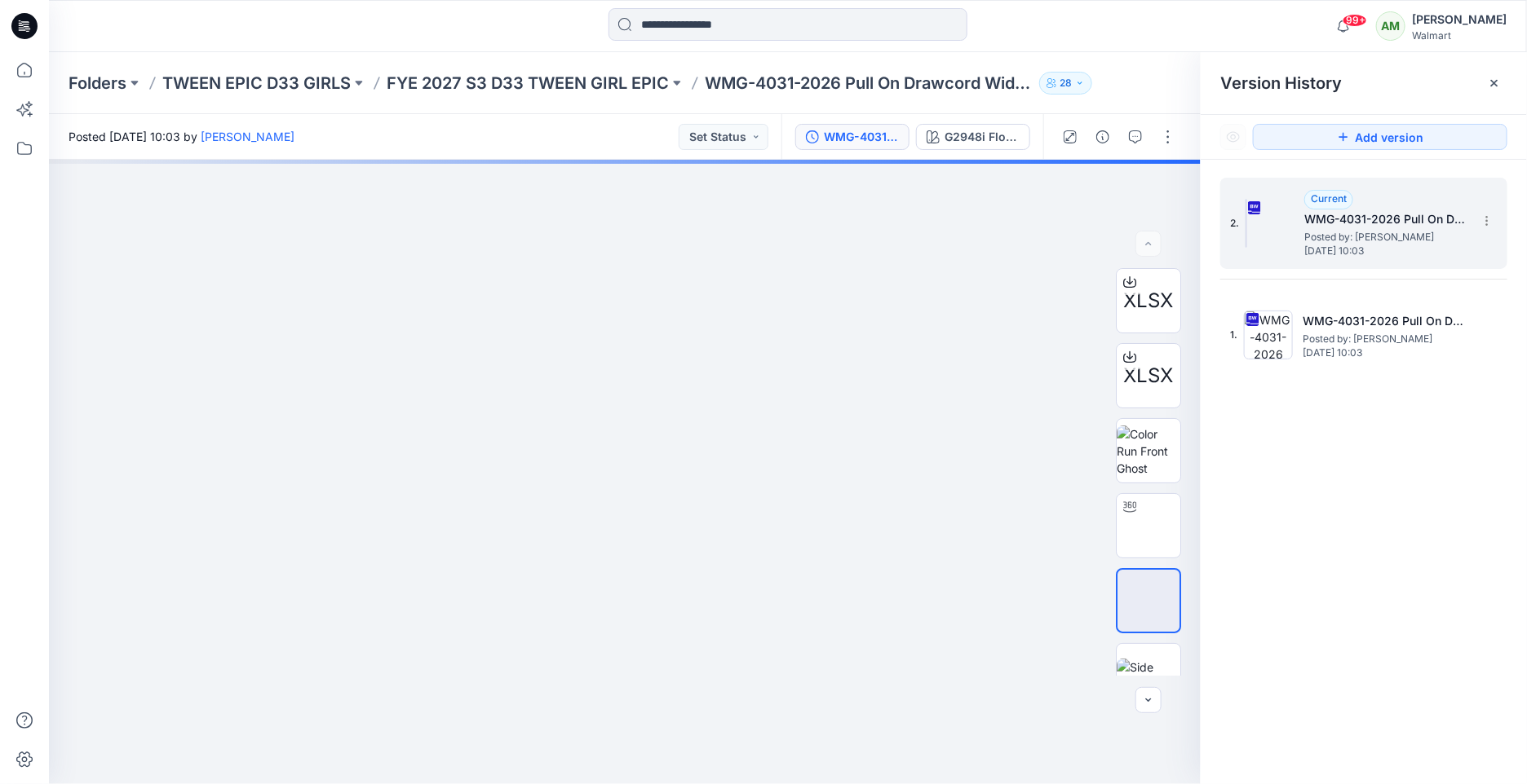
click at [1345, 220] on h5 "WMG-4031-2026 Pull On Drawcord Wide Leg_Opt3_Full Colorway" at bounding box center [1386, 219] width 164 height 19
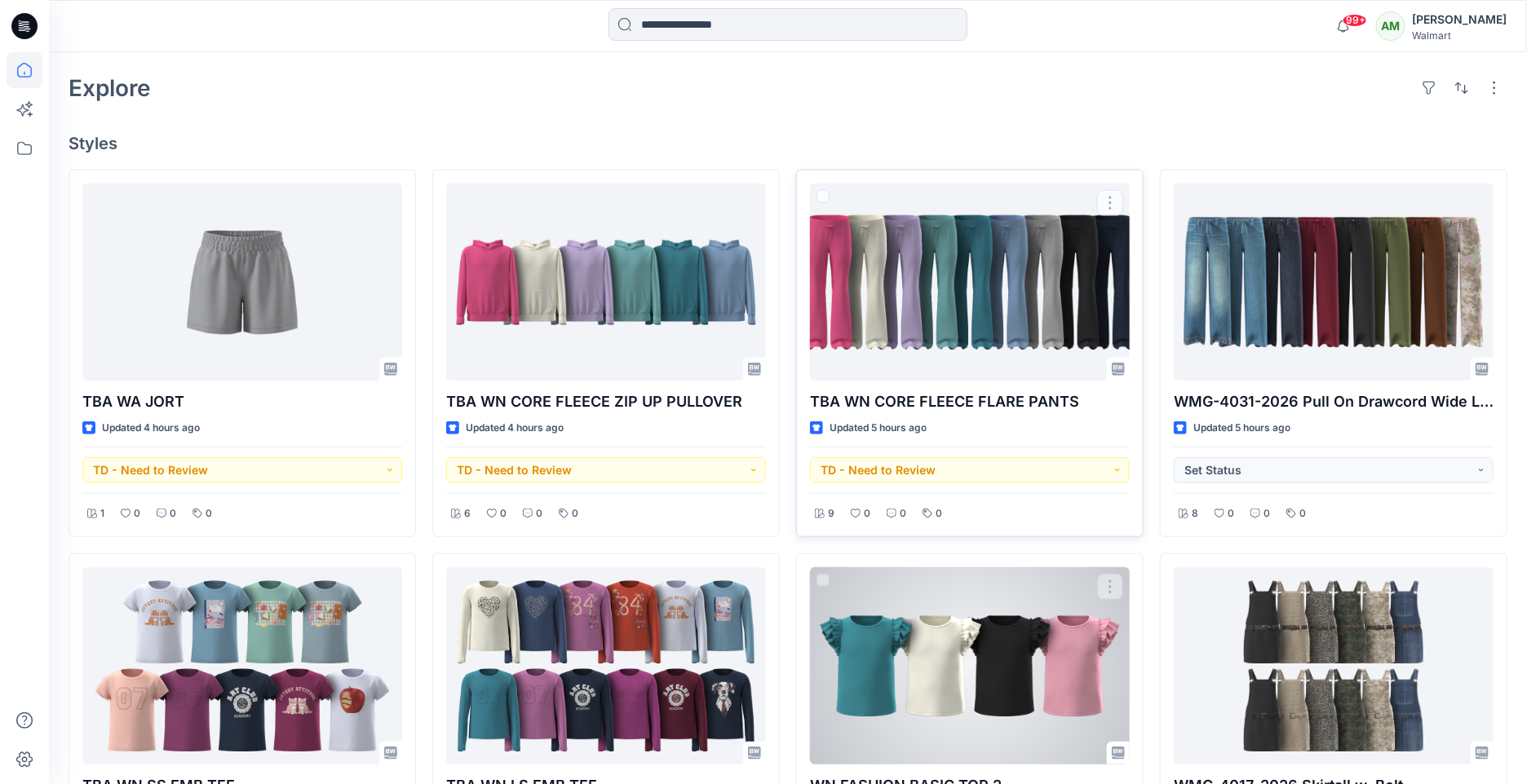
scroll to position [400, 0]
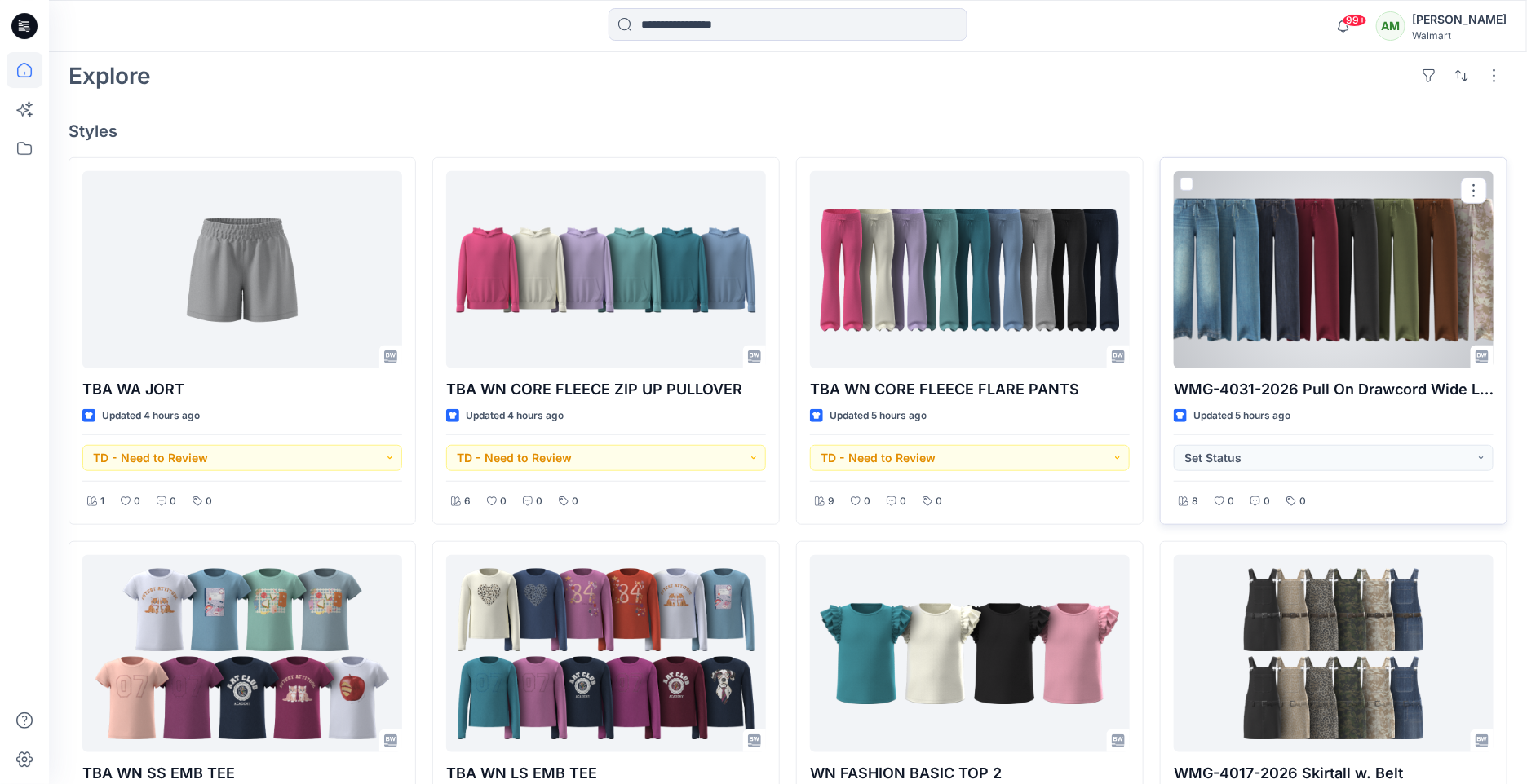
click at [1347, 317] on div at bounding box center [1333, 270] width 320 height 198
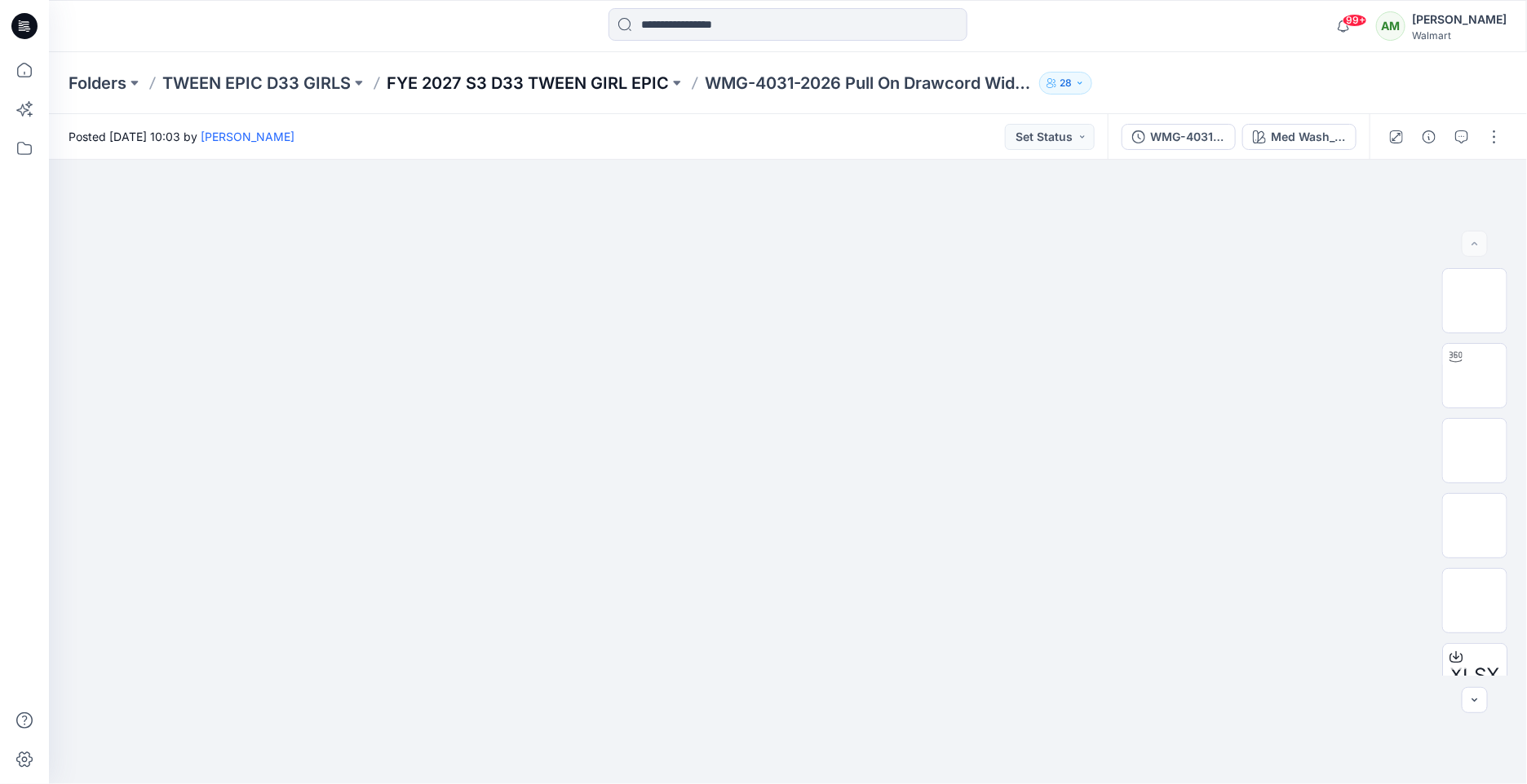
click at [530, 81] on p "FYE 2027 S3 D33 TWEEN GIRL EPIC" at bounding box center [527, 83] width 282 height 23
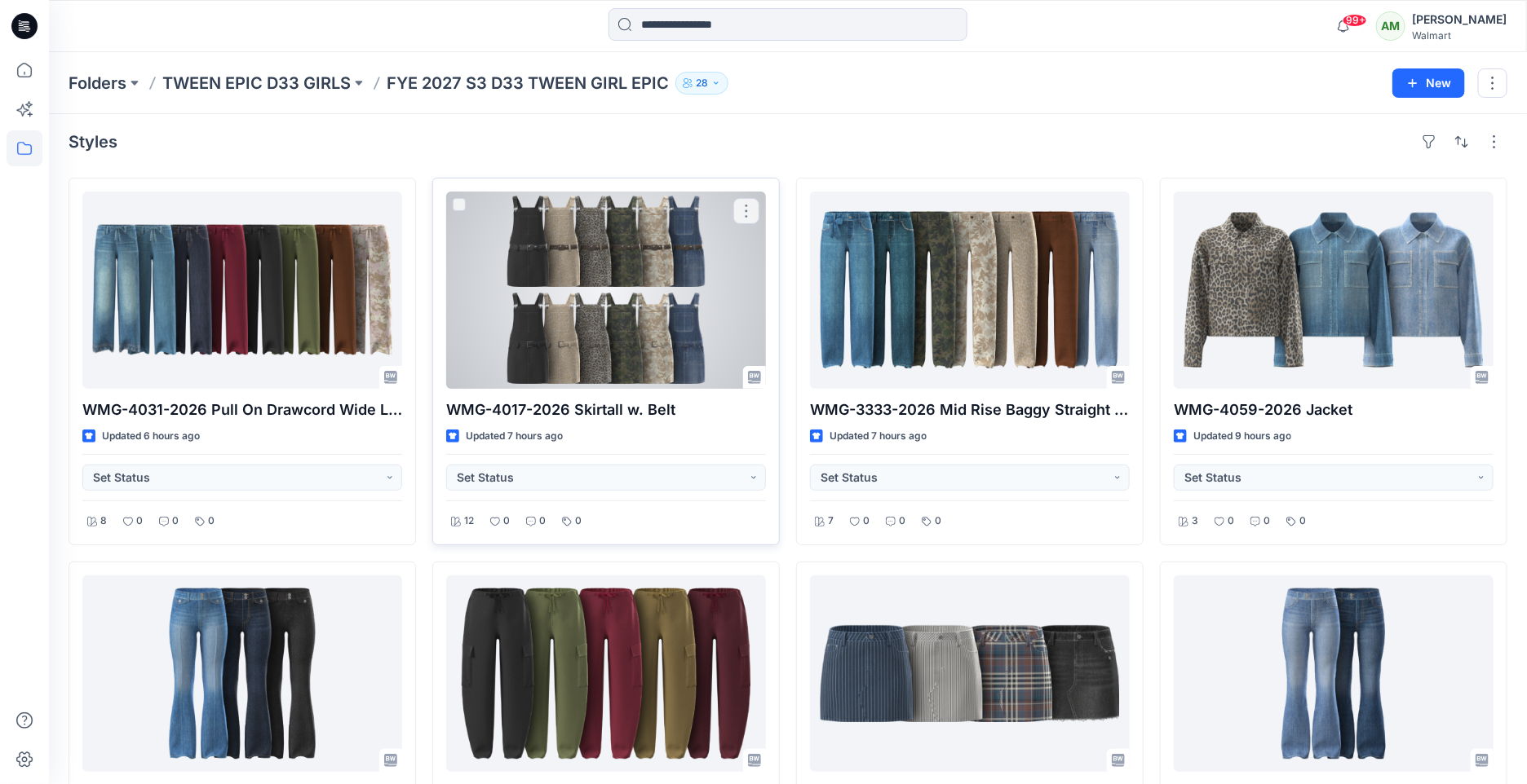
scroll to position [166, 0]
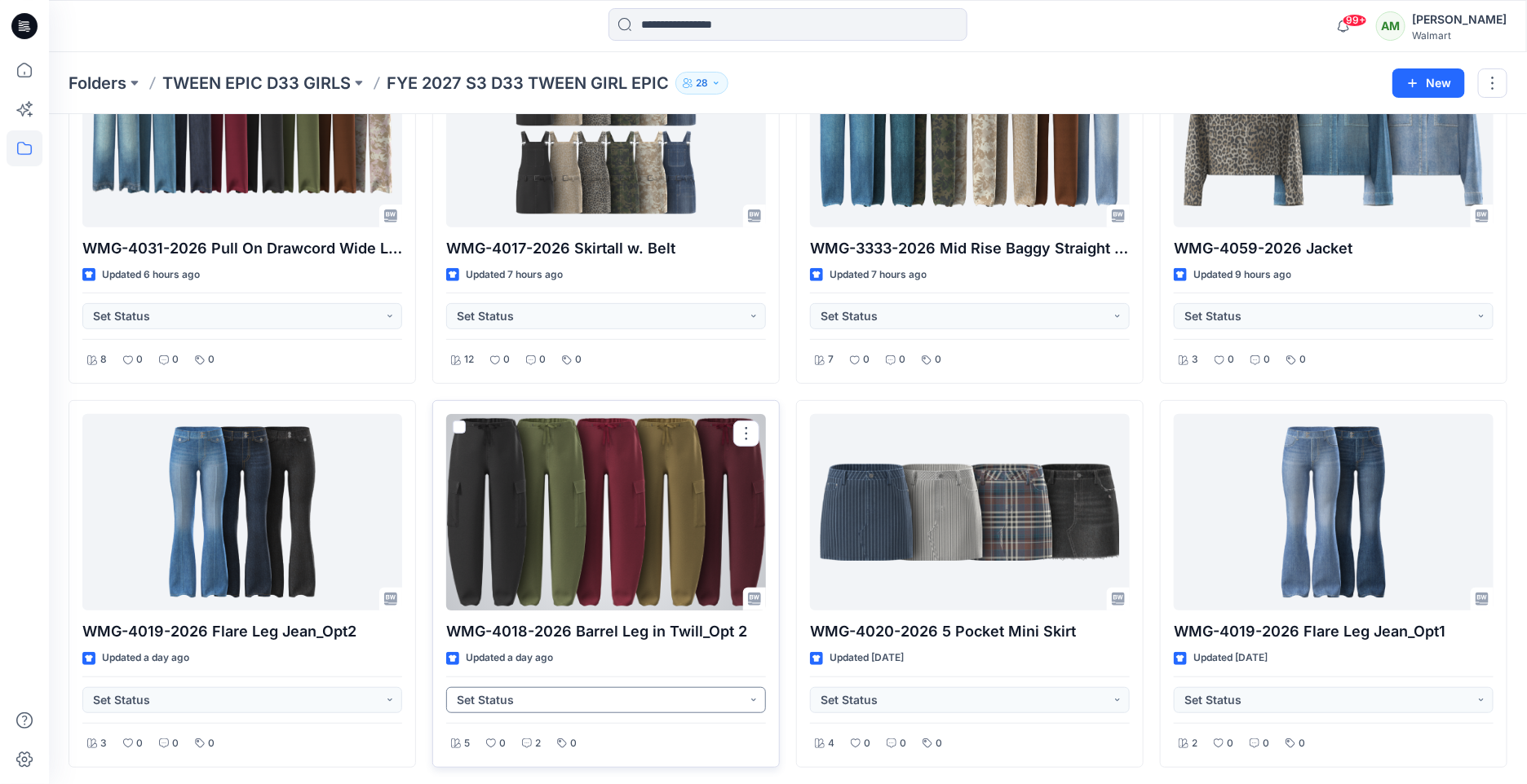
click at [544, 694] on button "Set Status" at bounding box center [606, 700] width 320 height 26
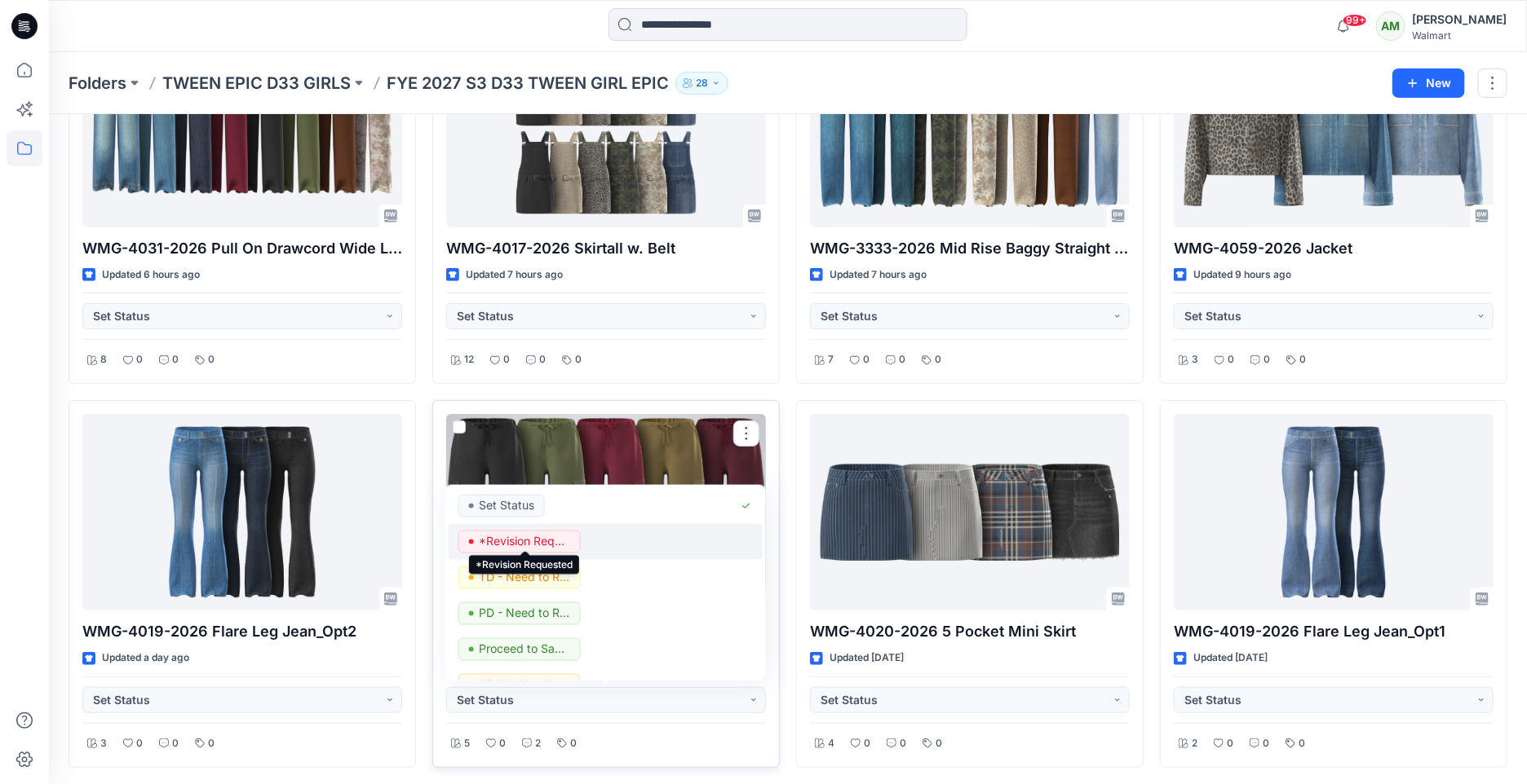
click at [540, 538] on p "*Revision Requested" at bounding box center [524, 540] width 91 height 21
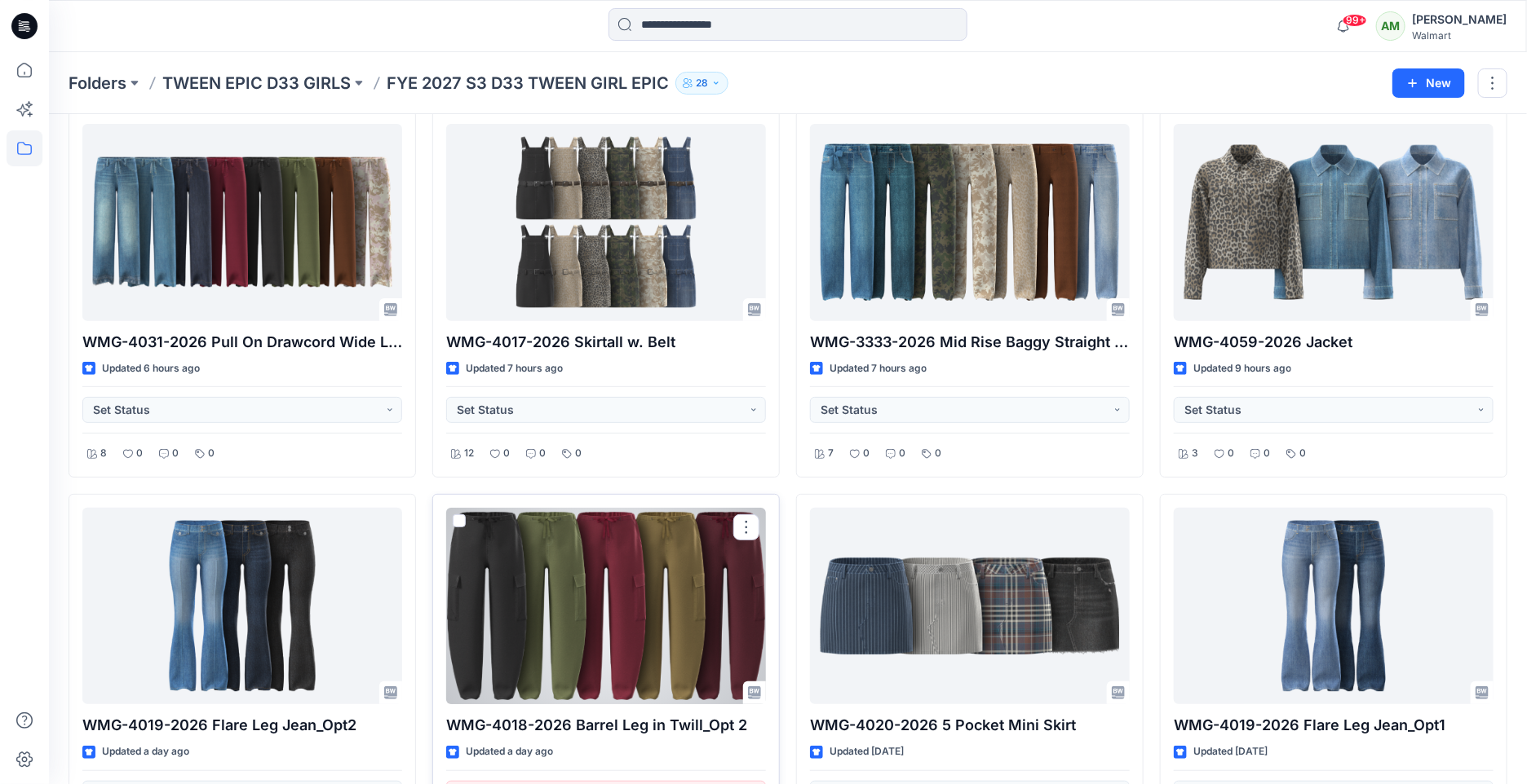
scroll to position [45, 0]
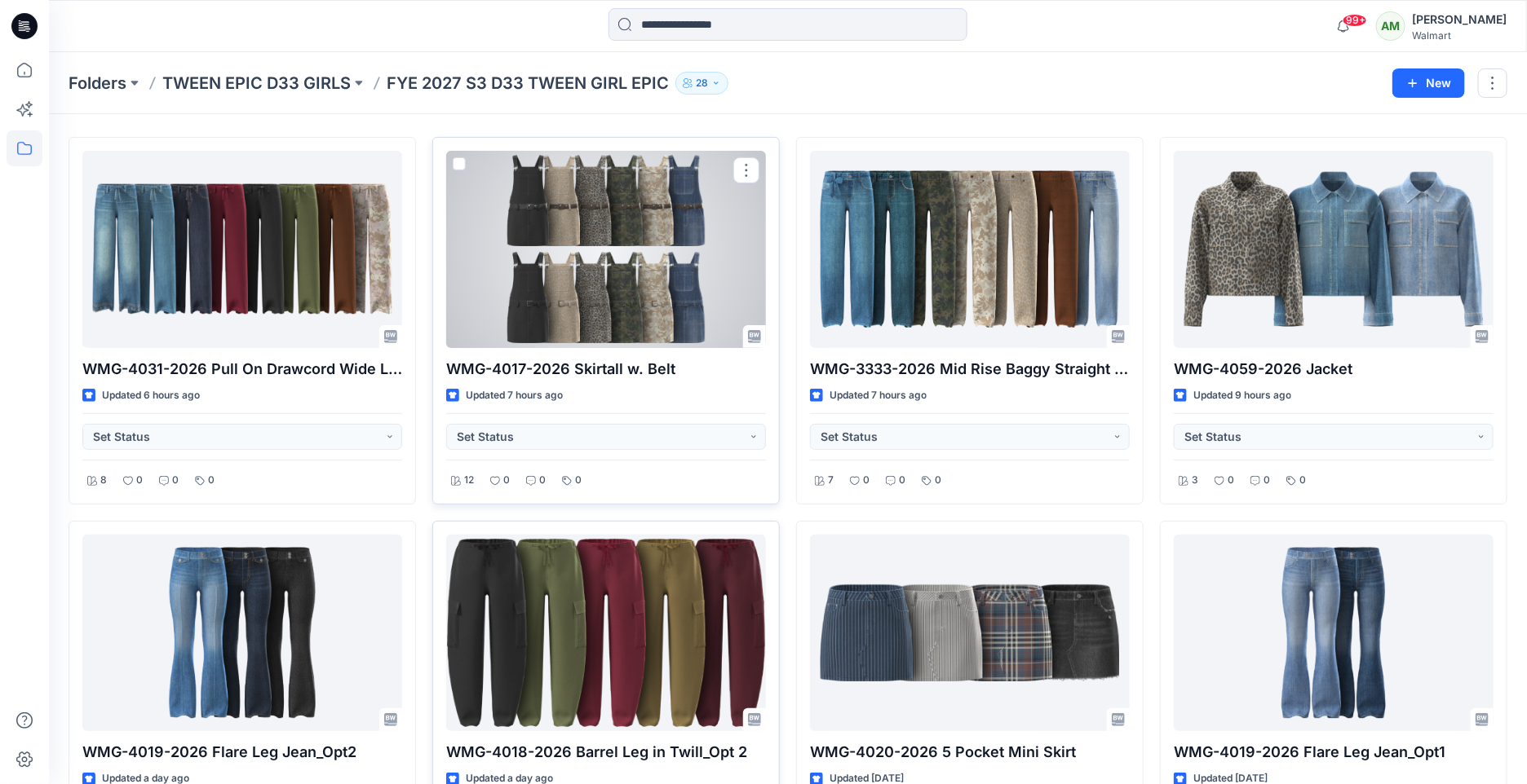
click at [622, 275] on div at bounding box center [606, 249] width 320 height 198
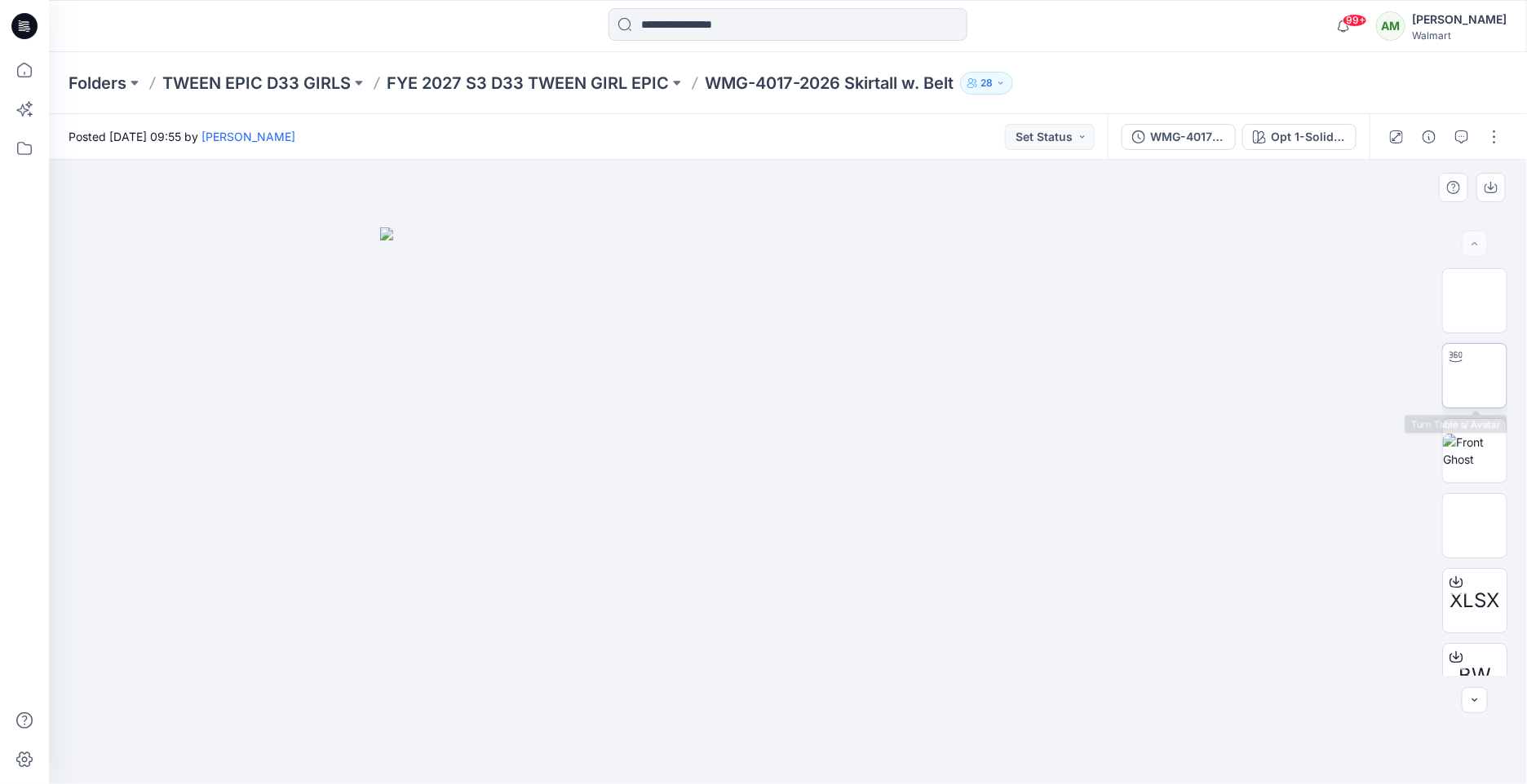
click at [1474, 376] on img at bounding box center [1474, 376] width 0 height 0
drag, startPoint x: 787, startPoint y: 756, endPoint x: 838, endPoint y: 757, distance: 51.0
click at [838, 757] on circle at bounding box center [837, 757] width 10 height 10
click at [840, 760] on circle at bounding box center [837, 757] width 10 height 10
drag, startPoint x: 838, startPoint y: 755, endPoint x: 918, endPoint y: 735, distance: 82.5
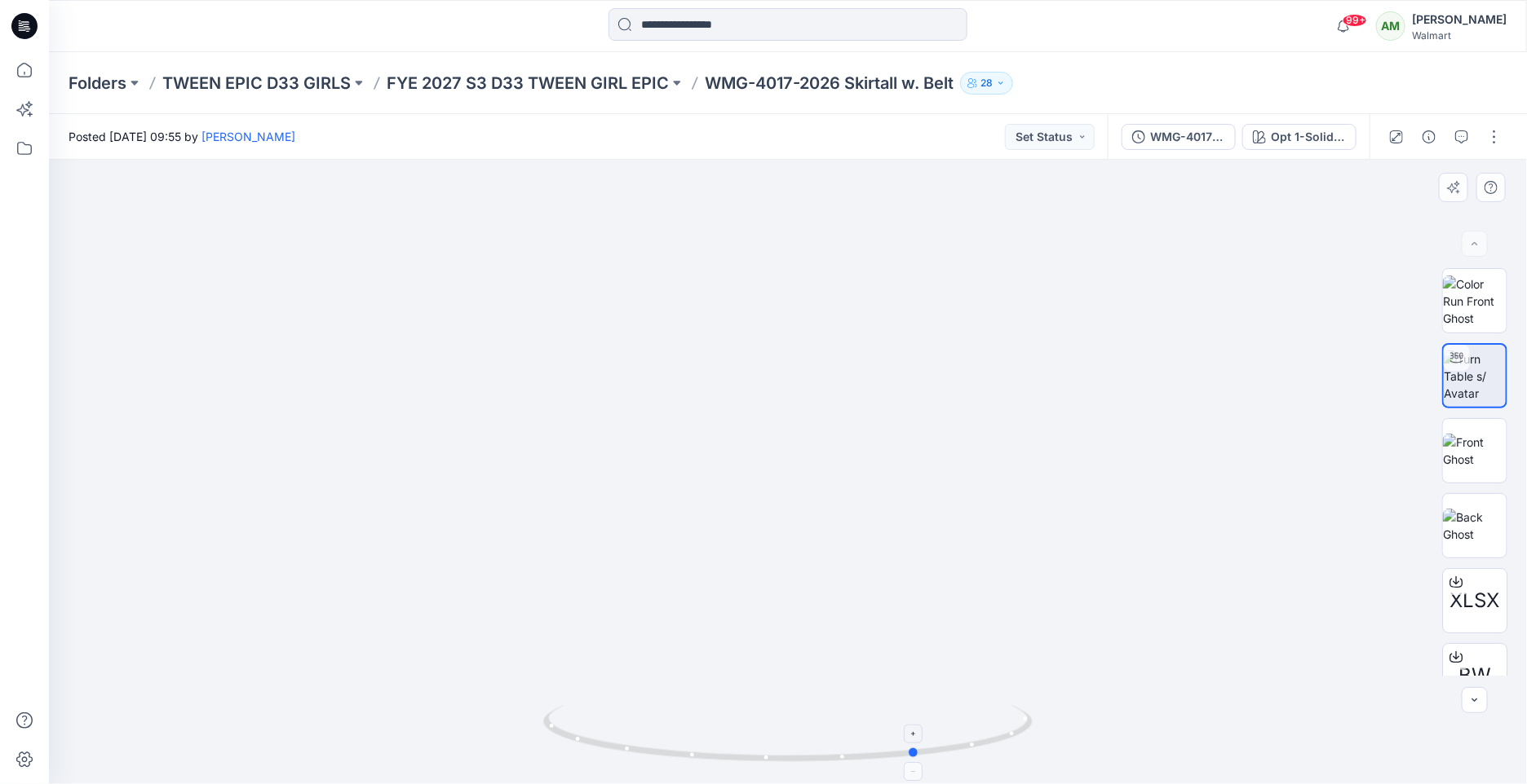
click at [918, 735] on icon at bounding box center [790, 736] width 493 height 61
drag, startPoint x: 913, startPoint y: 758, endPoint x: 783, endPoint y: 756, distance: 130.0
click at [783, 756] on icon at bounding box center [790, 736] width 493 height 61
click at [1313, 131] on div "Opt 1-Solid Black Soot" at bounding box center [1307, 137] width 75 height 18
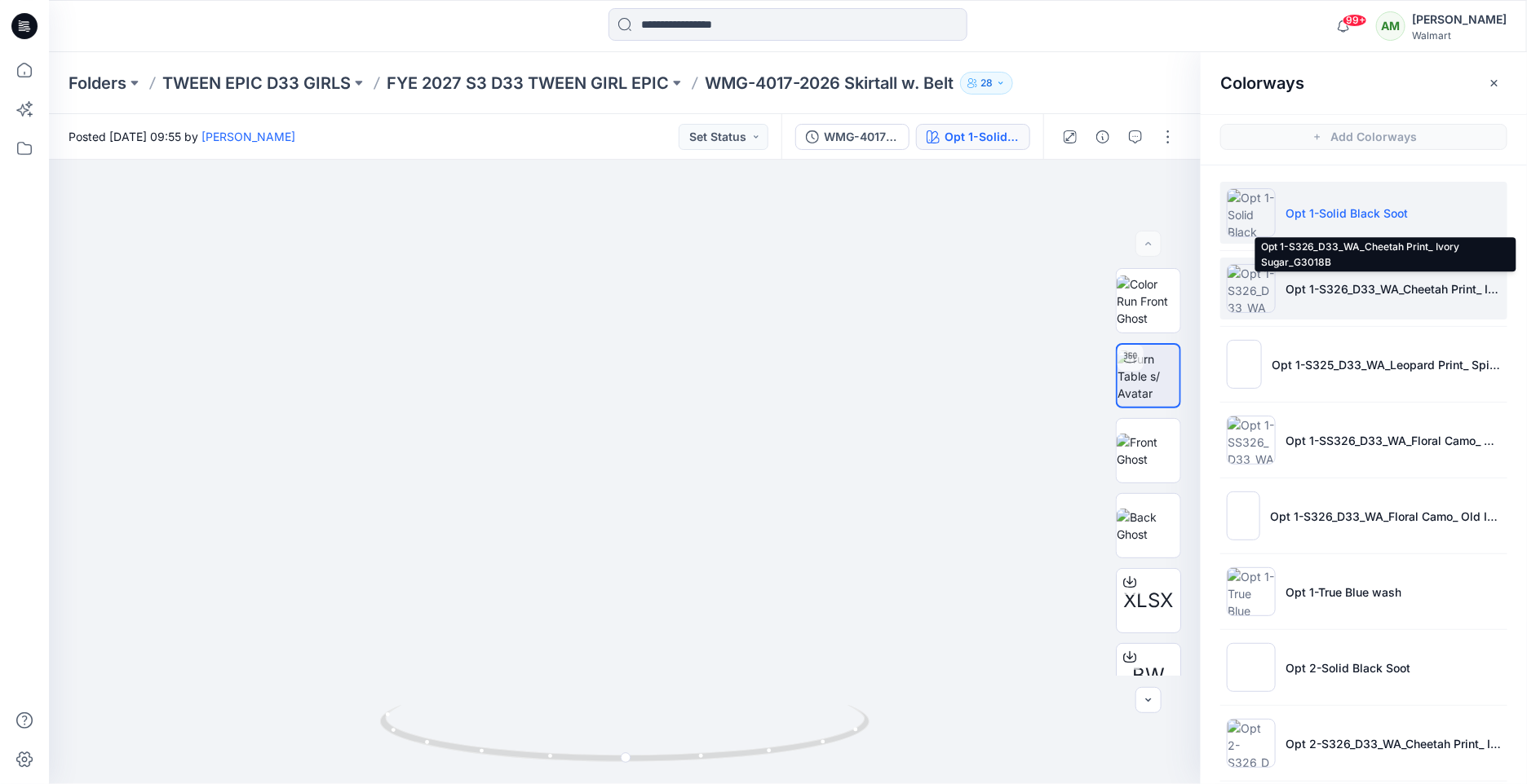
click at [1354, 295] on p "Opt 1-S326_D33_WA_Cheetah Print_ Ivory Sugar_G3018B" at bounding box center [1392, 289] width 215 height 18
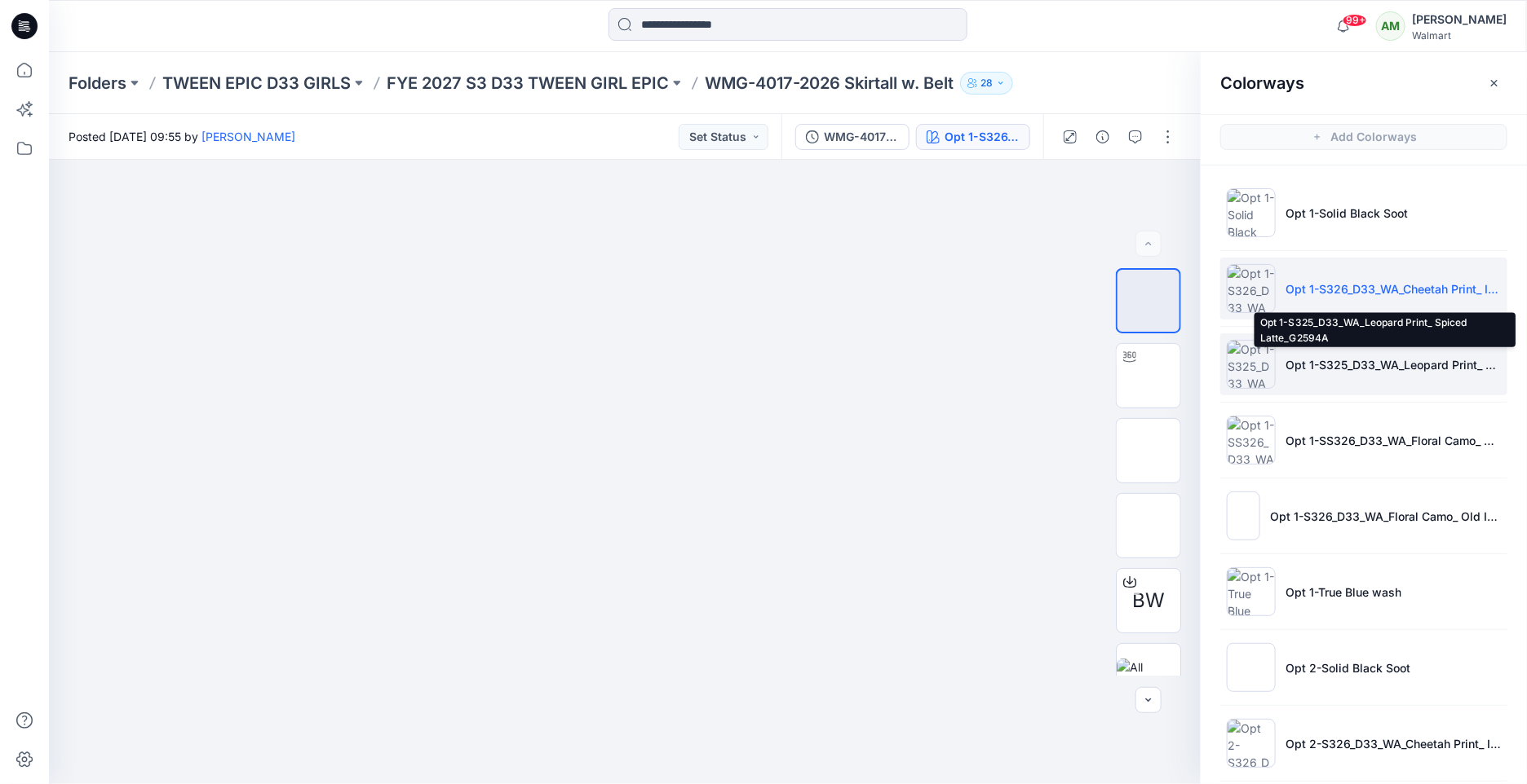
click at [1334, 362] on p "Opt 1-S325_D33_WA_Leopard Print_ Spiced Latte_G2594A" at bounding box center [1392, 365] width 215 height 18
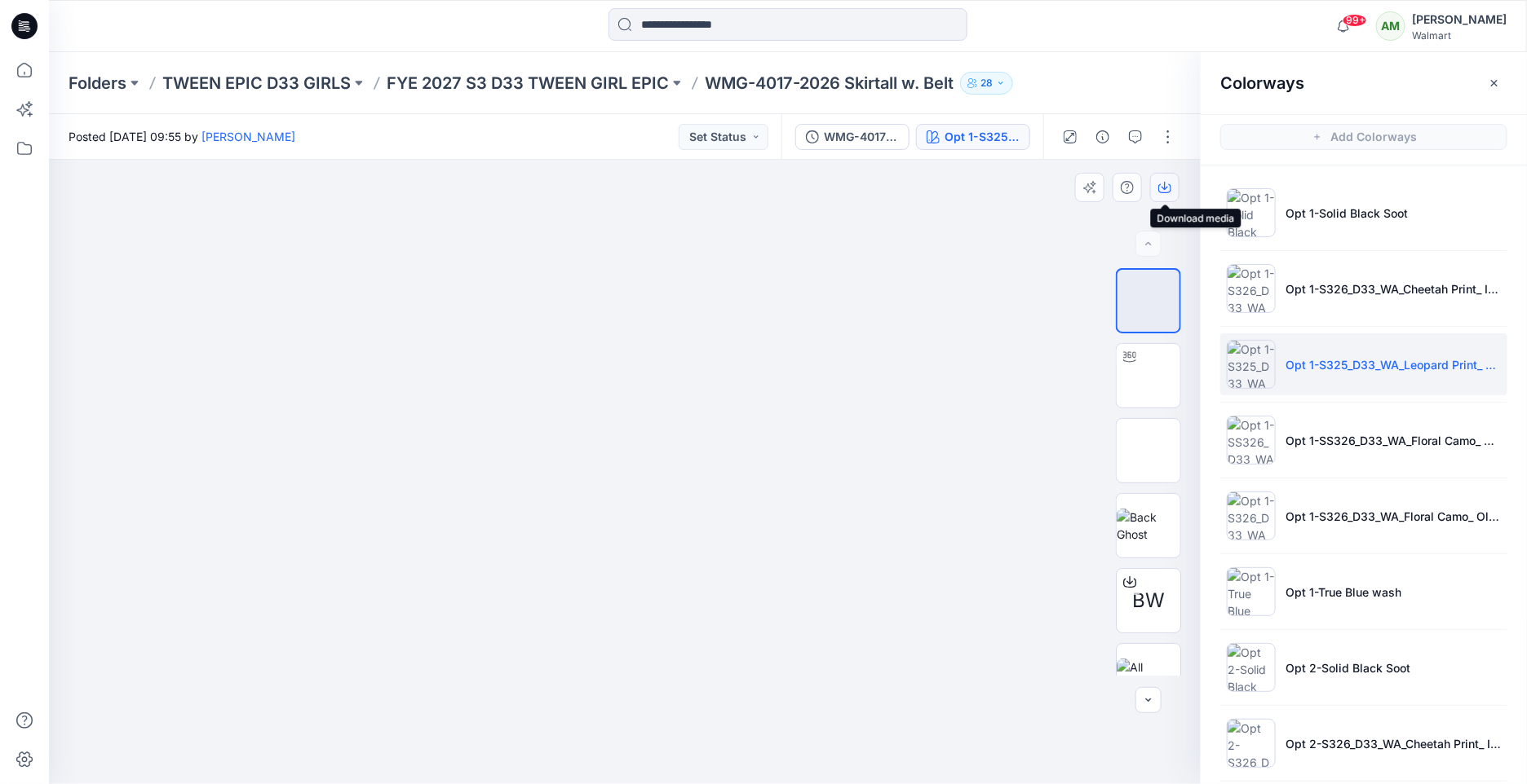
click at [1164, 187] on icon "button" at bounding box center [1165, 187] width 13 height 13
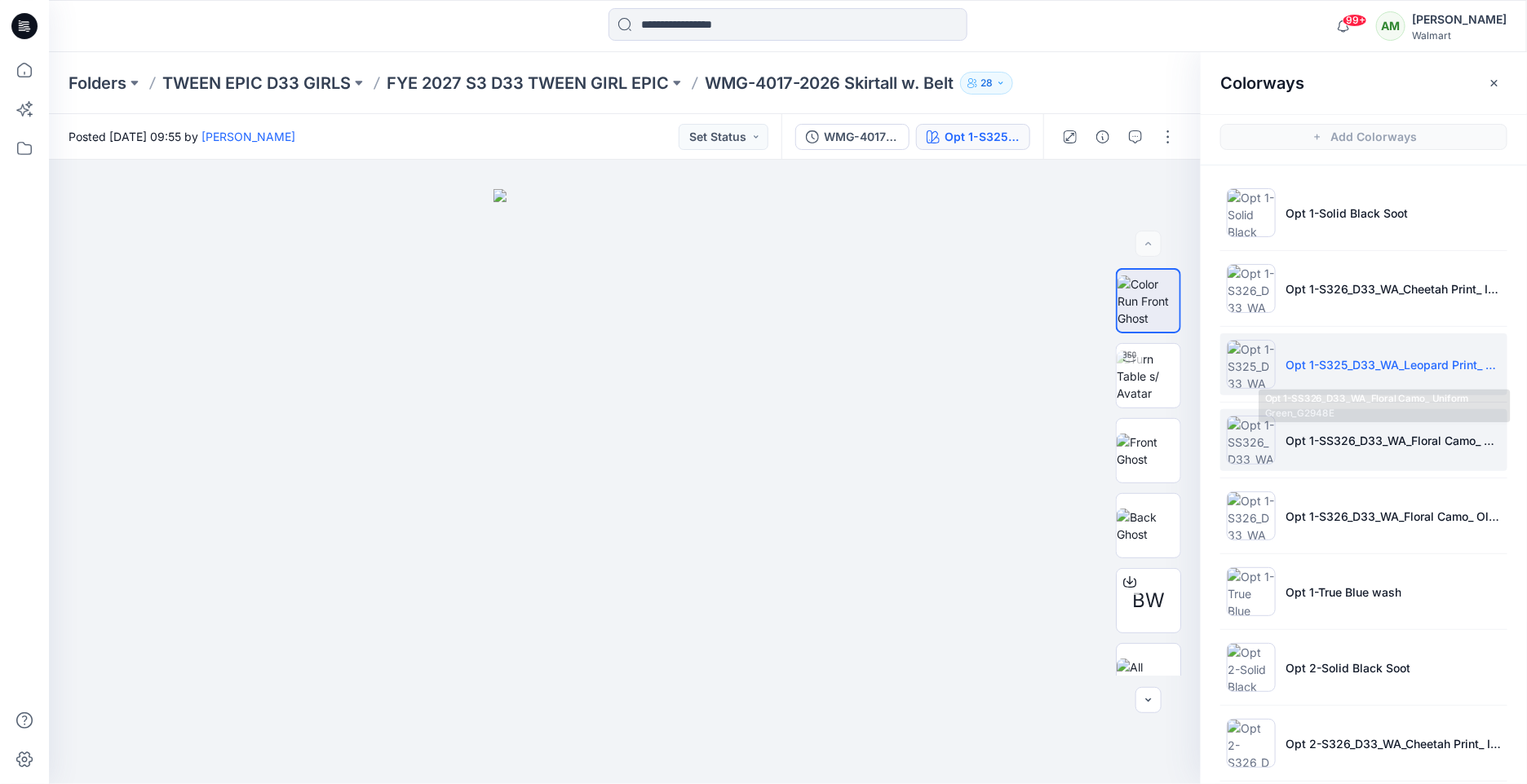
click at [1286, 435] on p "Opt 1-SS326_D33_WA_Floral Camo_ Uniform Green_G2948E" at bounding box center [1392, 440] width 215 height 18
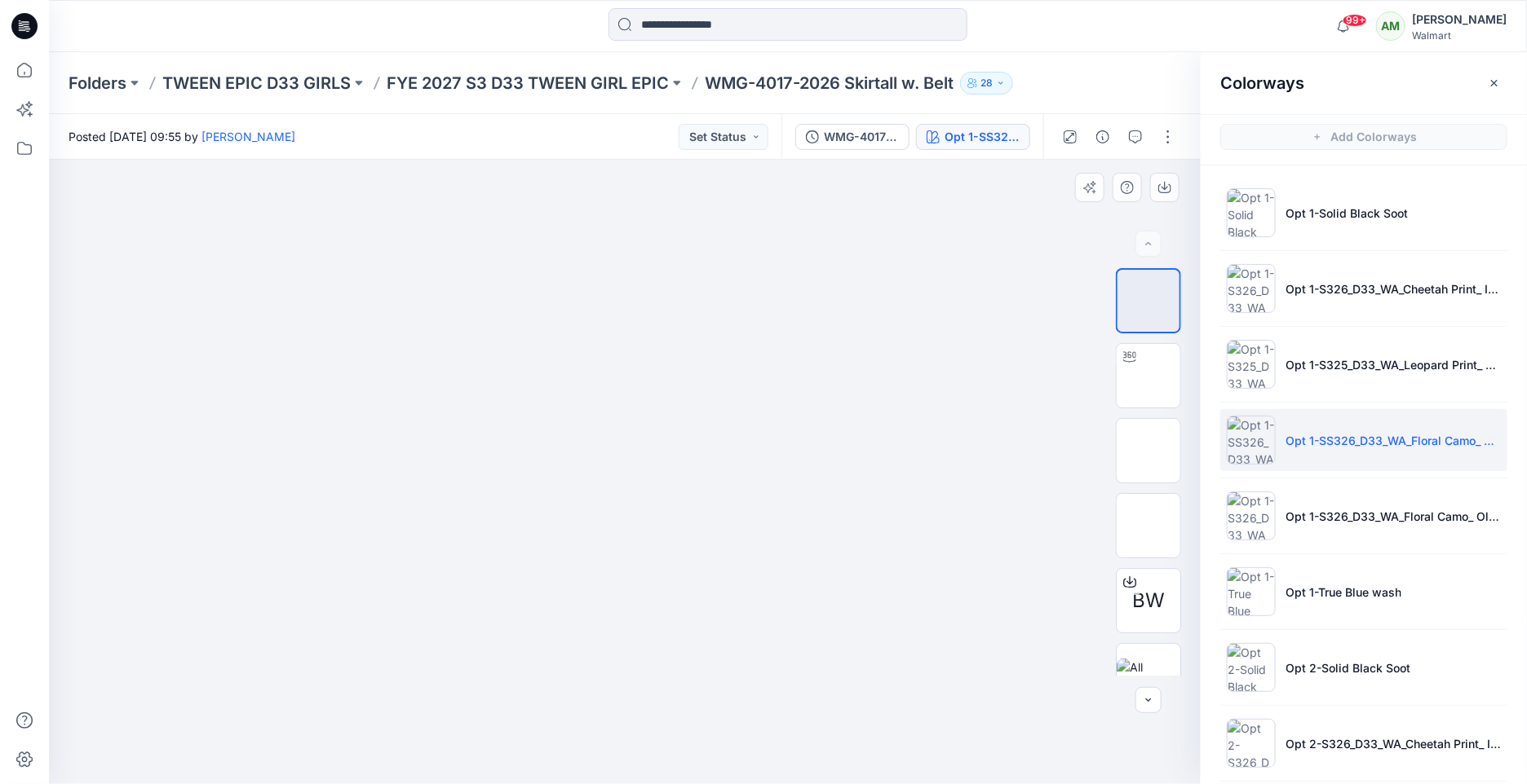
click at [887, 210] on div at bounding box center [624, 472] width 1152 height 624
click at [1165, 185] on icon "button" at bounding box center [1164, 186] width 6 height 8
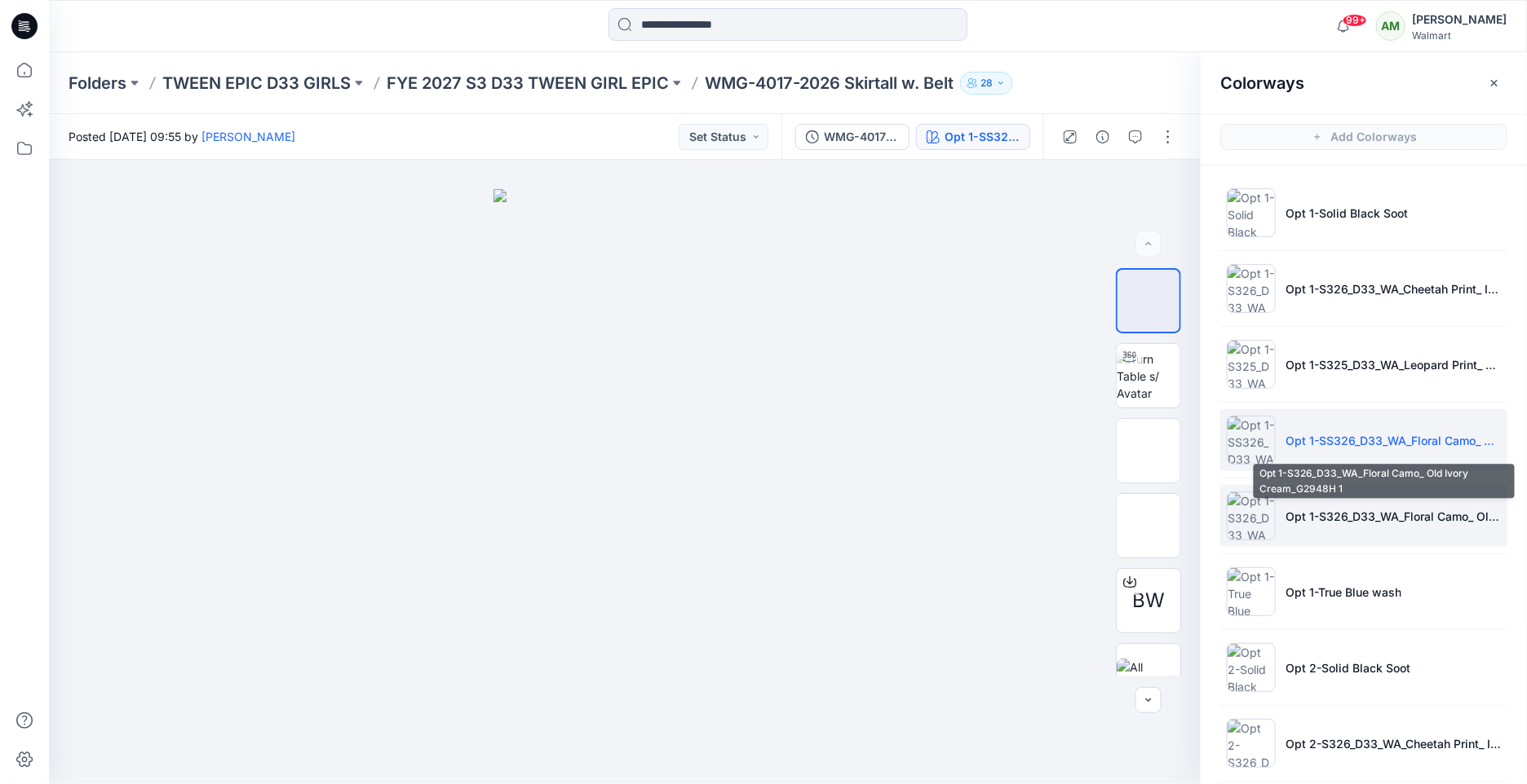
click at [1318, 518] on p "Opt 1-S326_D33_WA_Floral Camo_ Old Ivory Cream_G2948H 1" at bounding box center [1392, 516] width 215 height 18
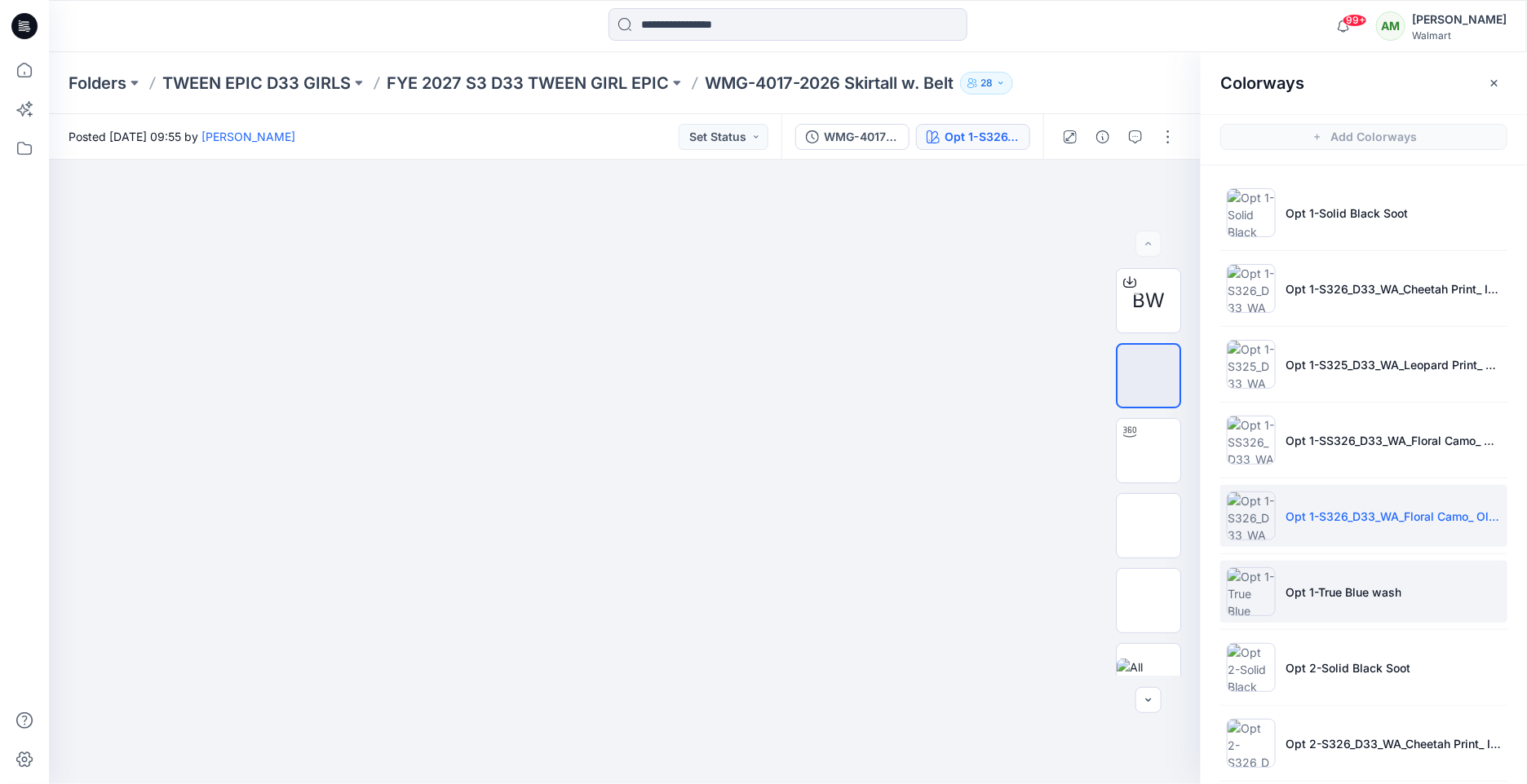
click at [1314, 596] on p "Opt 1-True Blue wash" at bounding box center [1342, 592] width 115 height 18
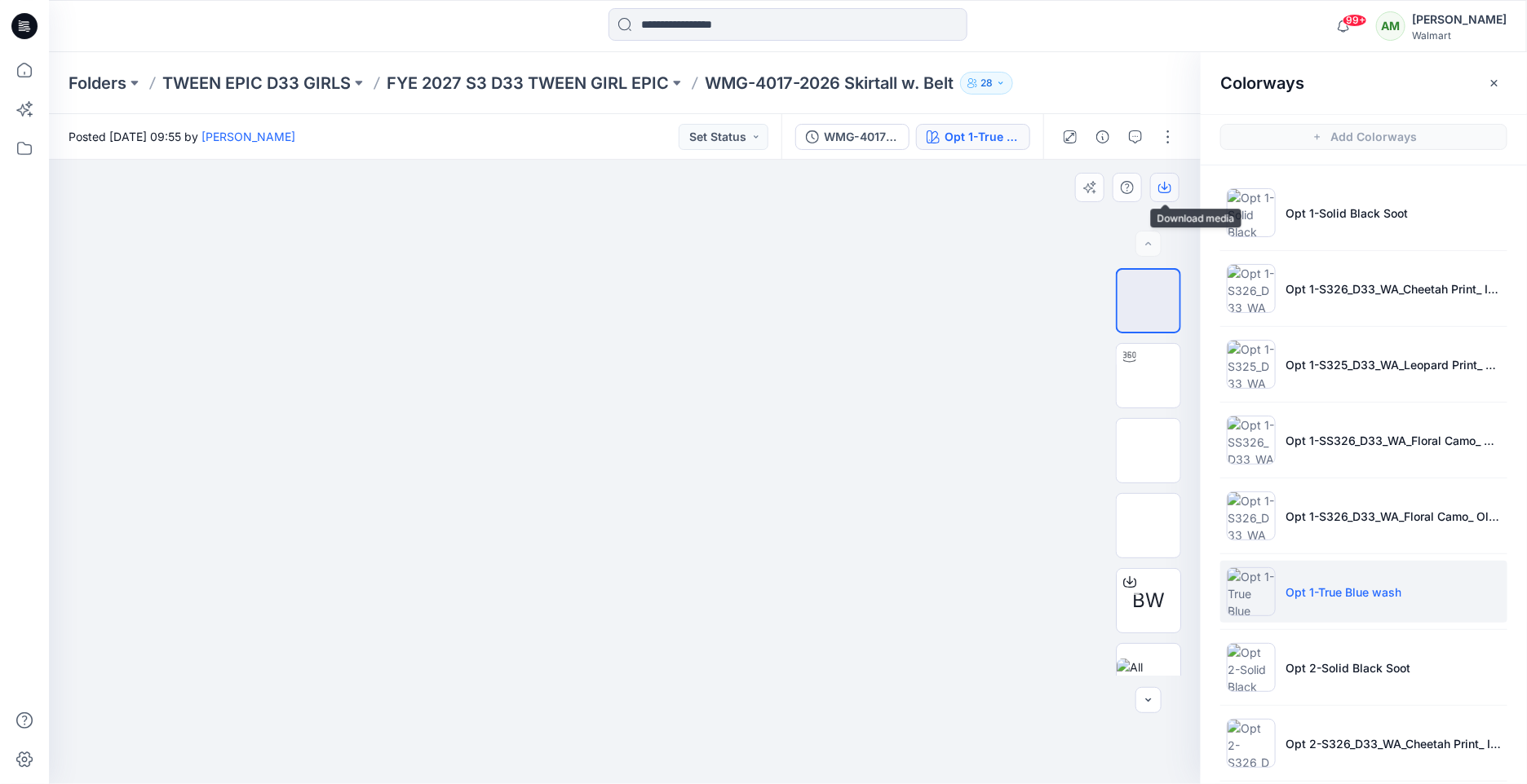
click at [1166, 185] on icon "button" at bounding box center [1165, 187] width 13 height 13
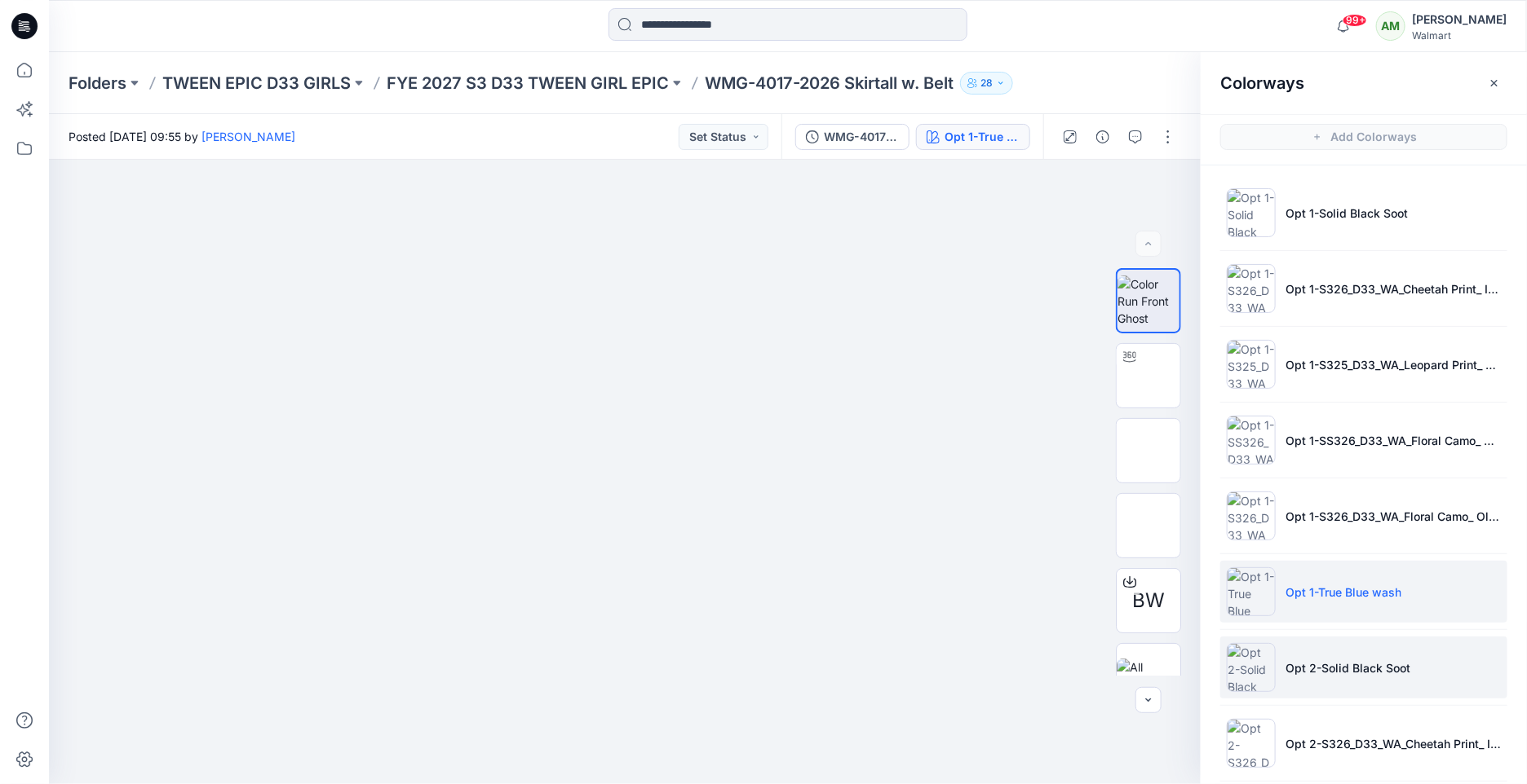
click at [1302, 647] on li "Opt 2-Solid Black Soot" at bounding box center [1363, 667] width 287 height 62
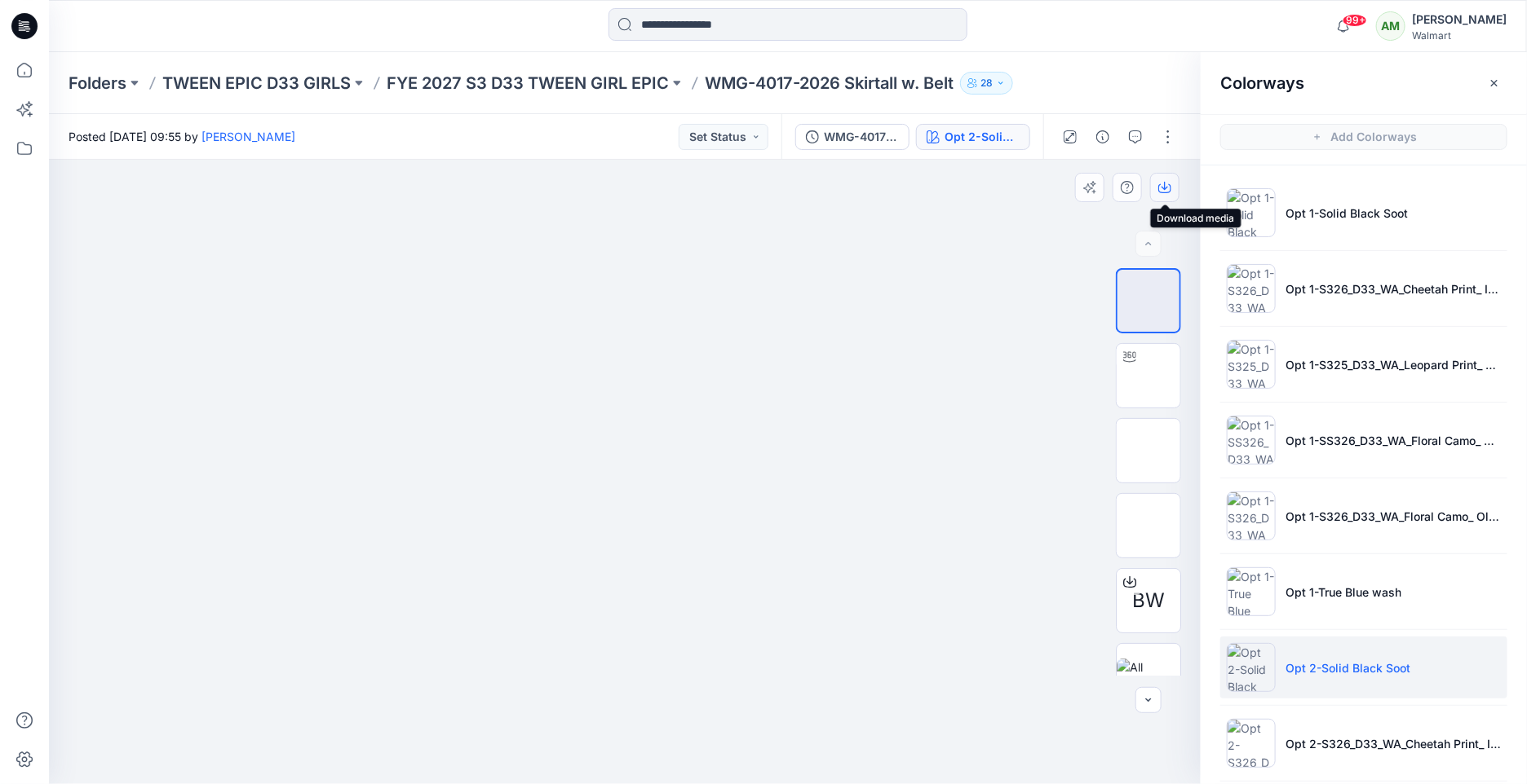
click at [1170, 187] on icon "button" at bounding box center [1165, 189] width 13 height 9
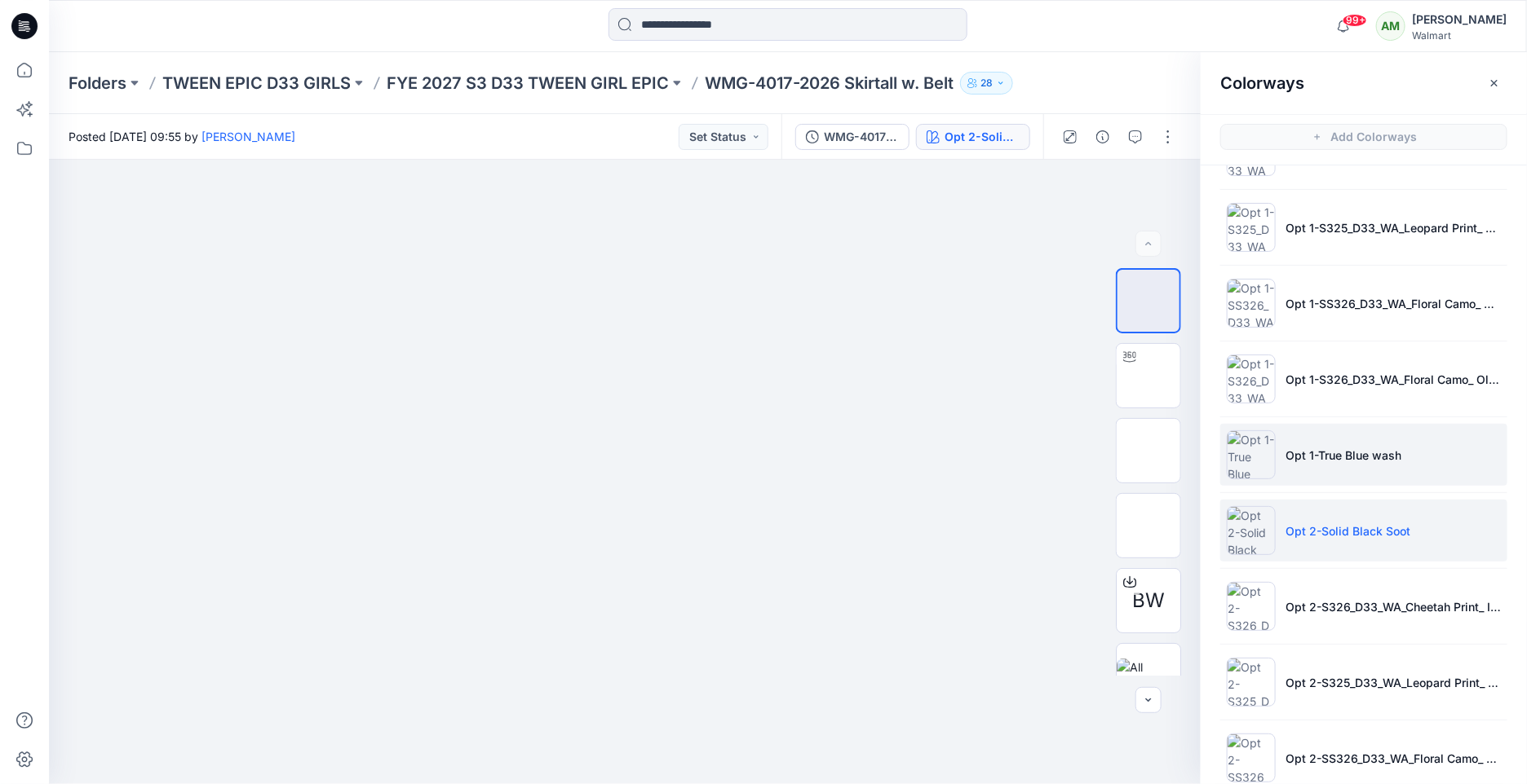
scroll to position [141, 0]
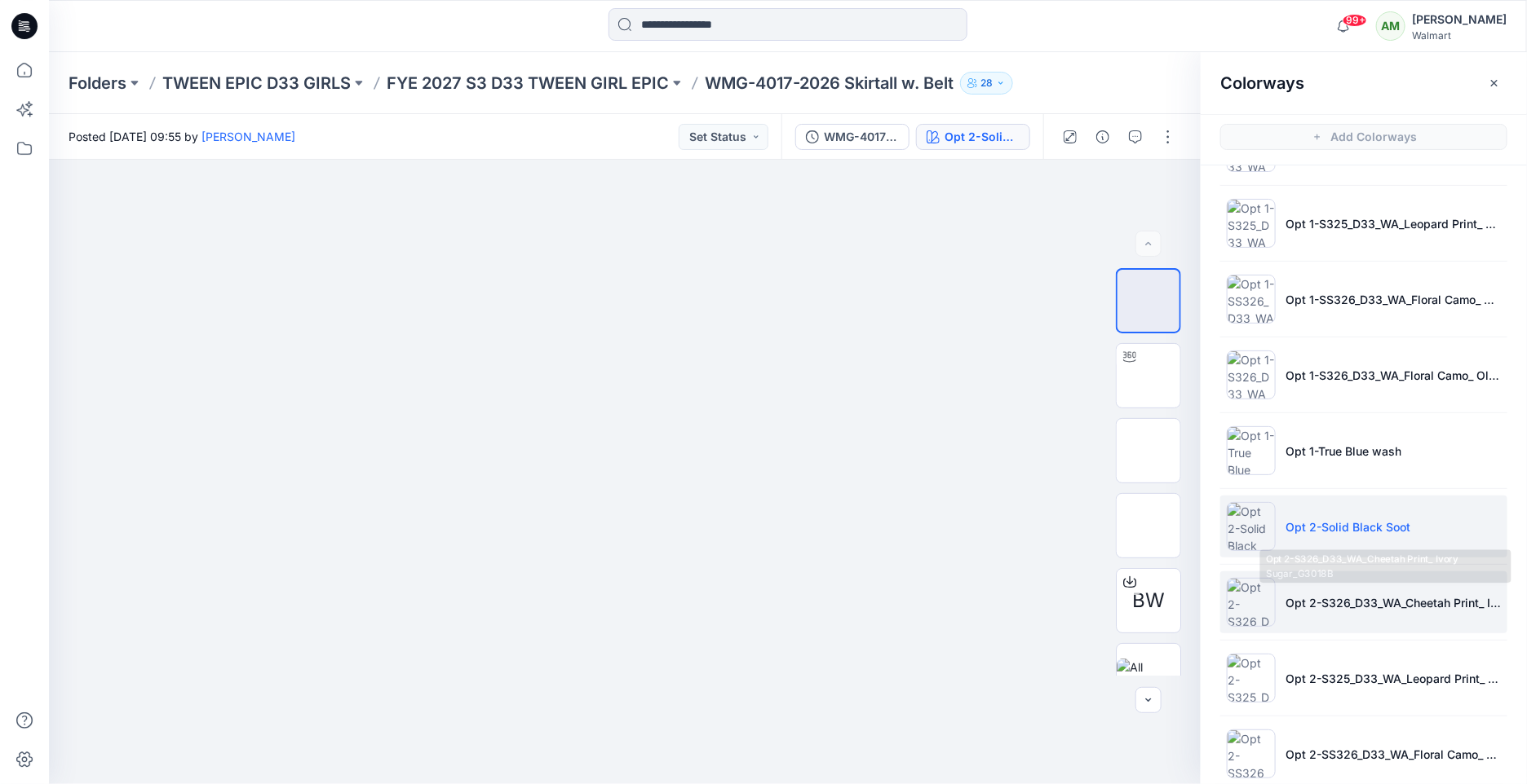
click at [1343, 597] on p "Opt 2-S326_D33_WA_Cheetah Print_ Ivory Sugar_G3018B" at bounding box center [1392, 603] width 215 height 18
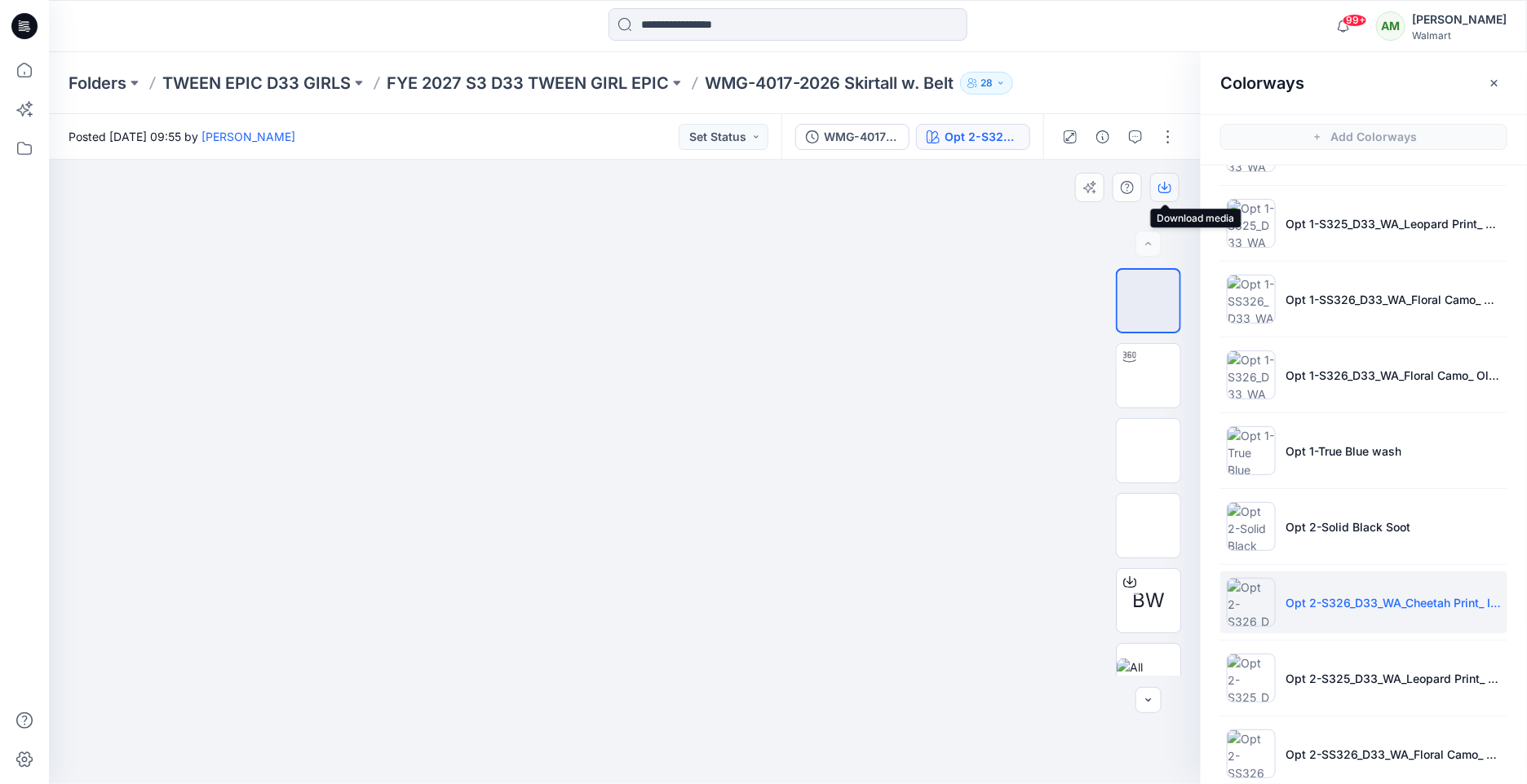
click at [1168, 187] on icon "button" at bounding box center [1164, 186] width 6 height 8
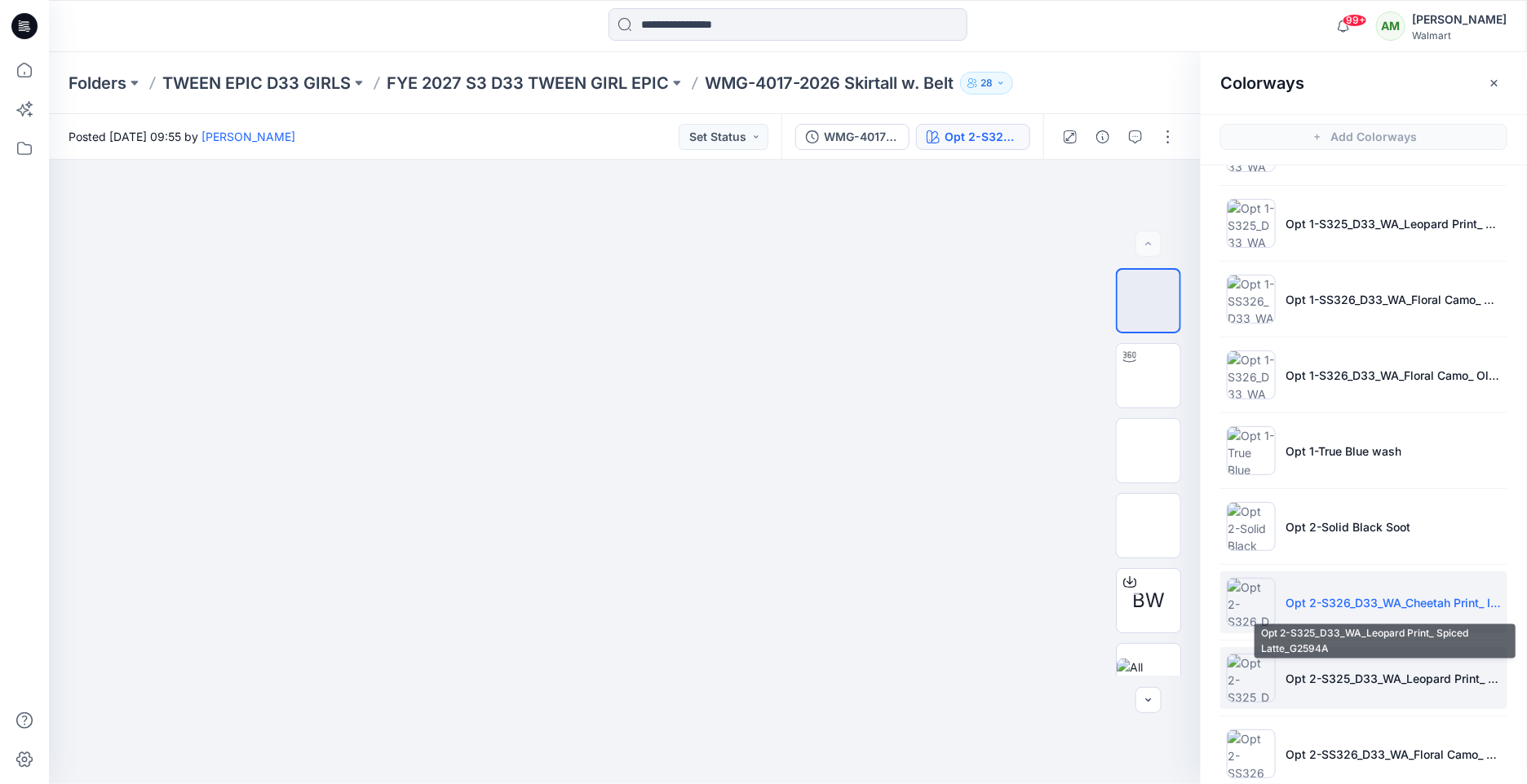
click at [1304, 681] on p "Opt 2-S325_D33_WA_Leopard Print_ Spiced Latte_G2594A" at bounding box center [1392, 679] width 215 height 18
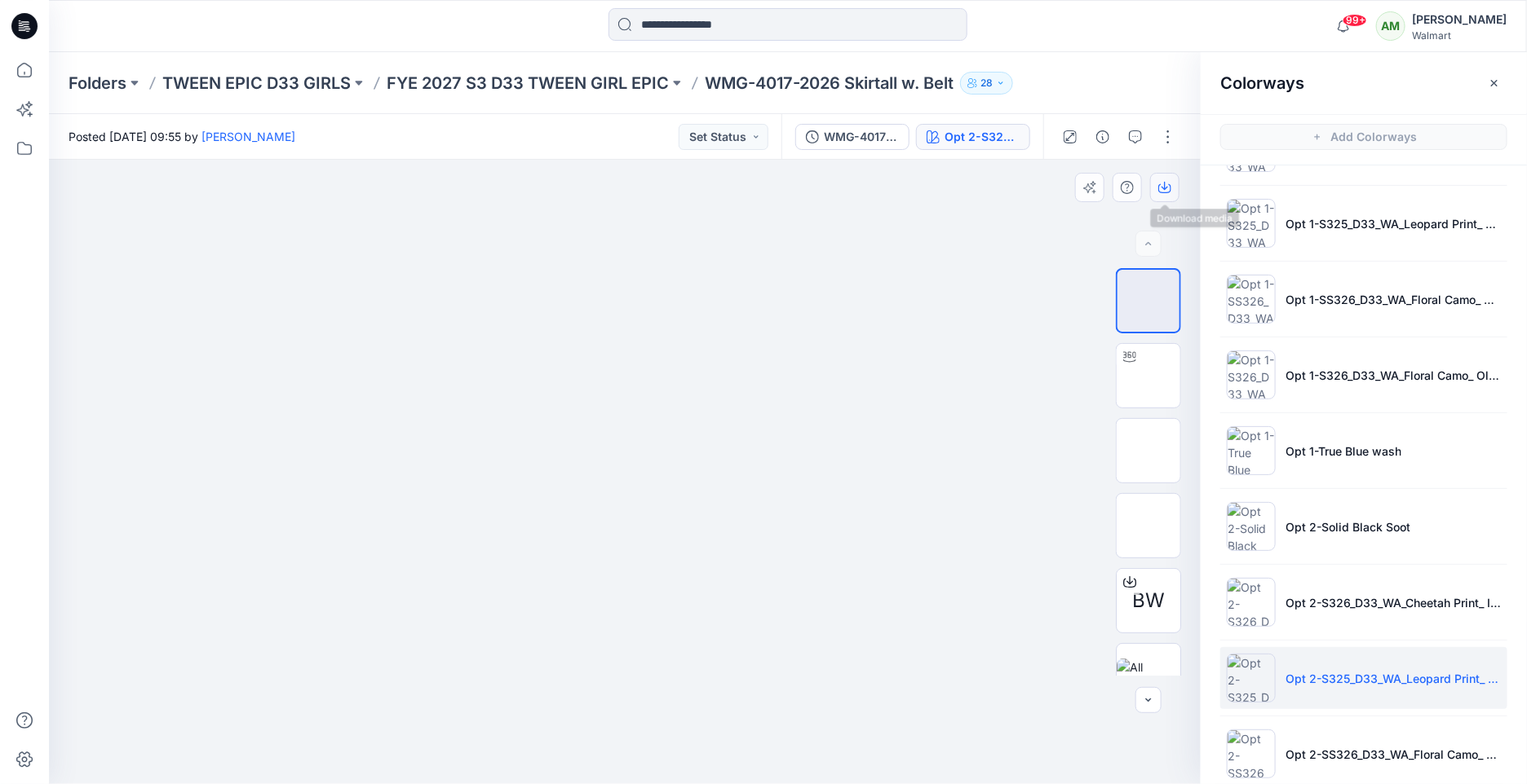
click at [1165, 187] on icon "button" at bounding box center [1164, 186] width 6 height 8
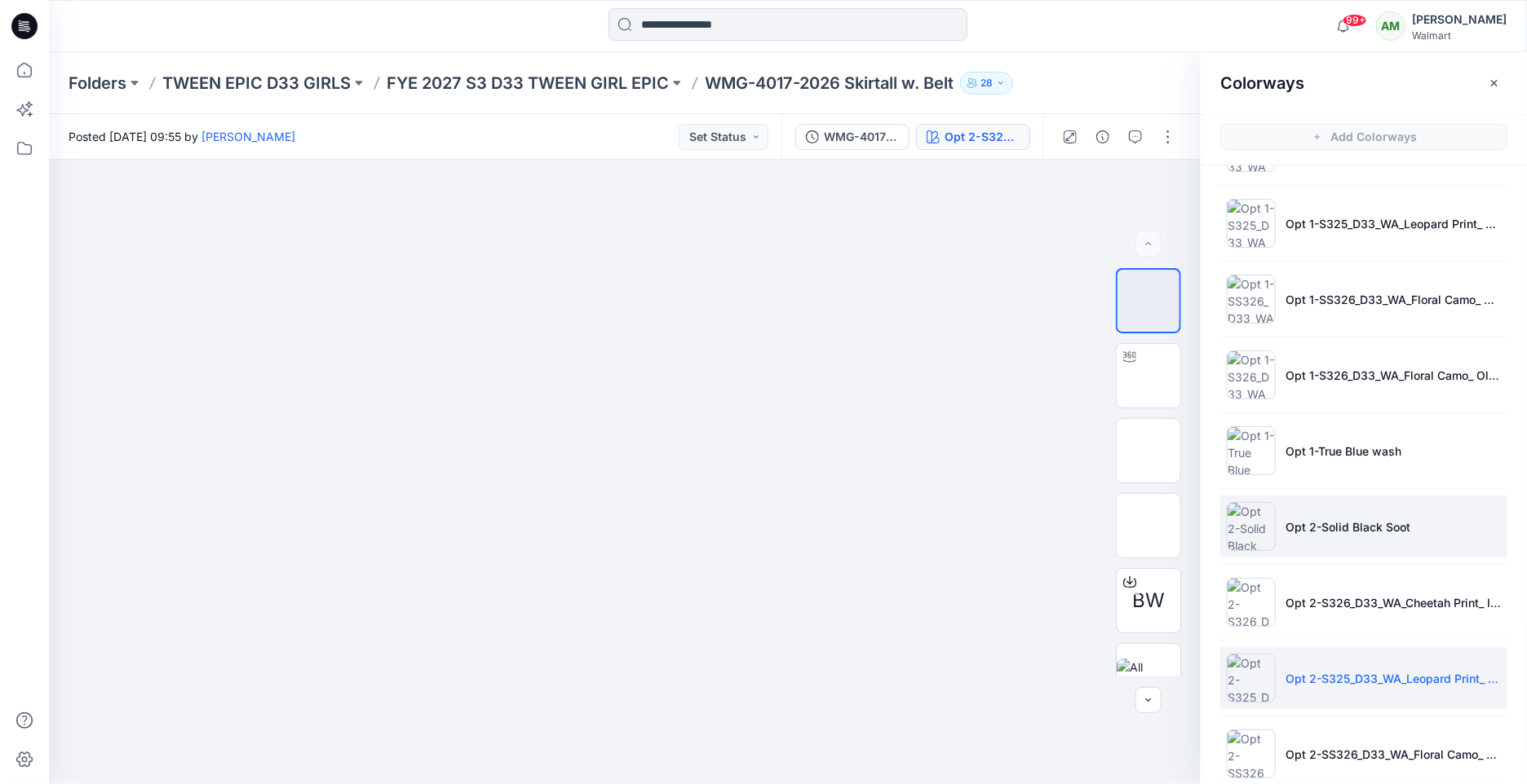
scroll to position [271, 0]
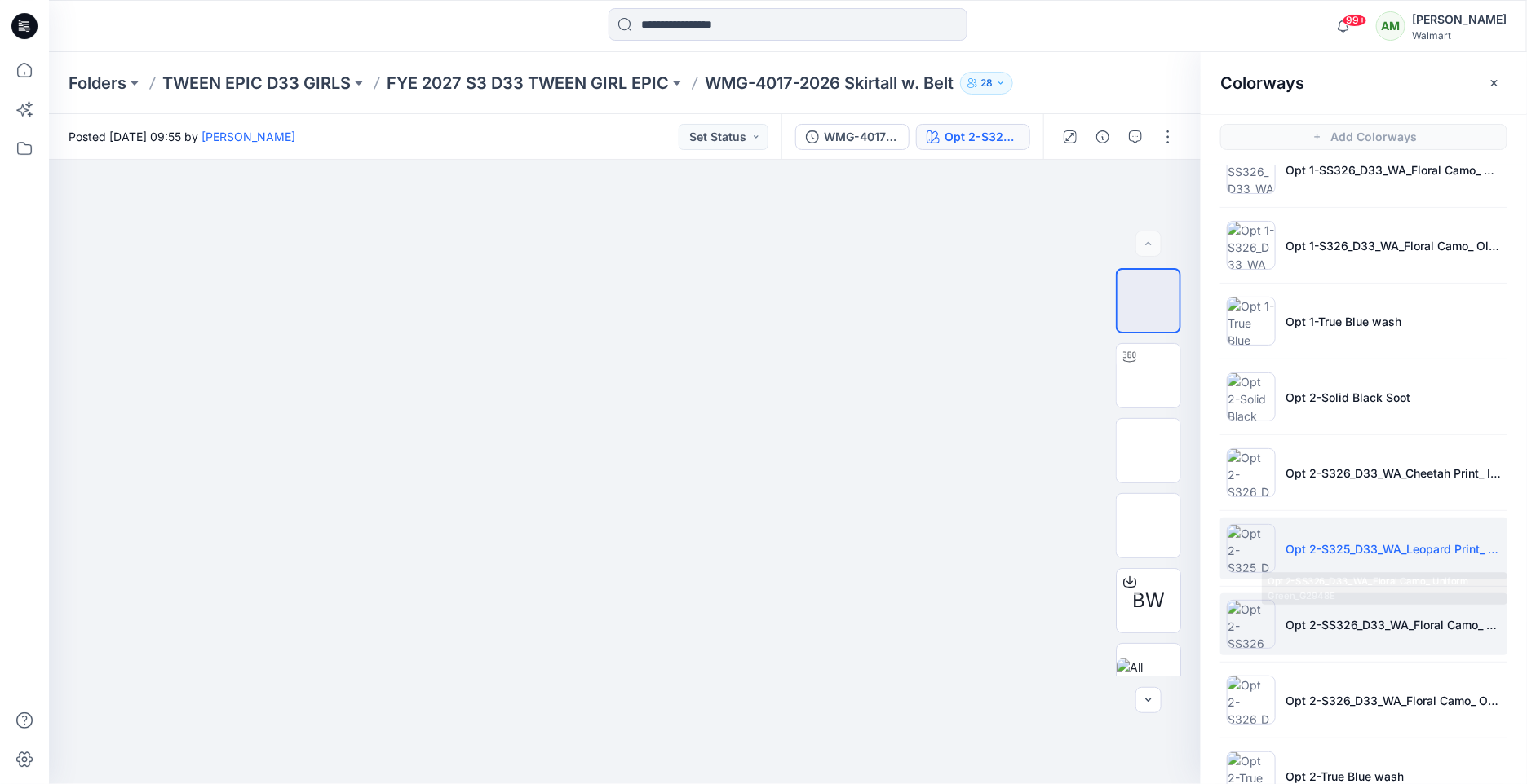
click at [1299, 620] on p "Opt 2-SS326_D33_WA_Floral Camo_ Uniform Green_G2948E" at bounding box center [1392, 624] width 215 height 18
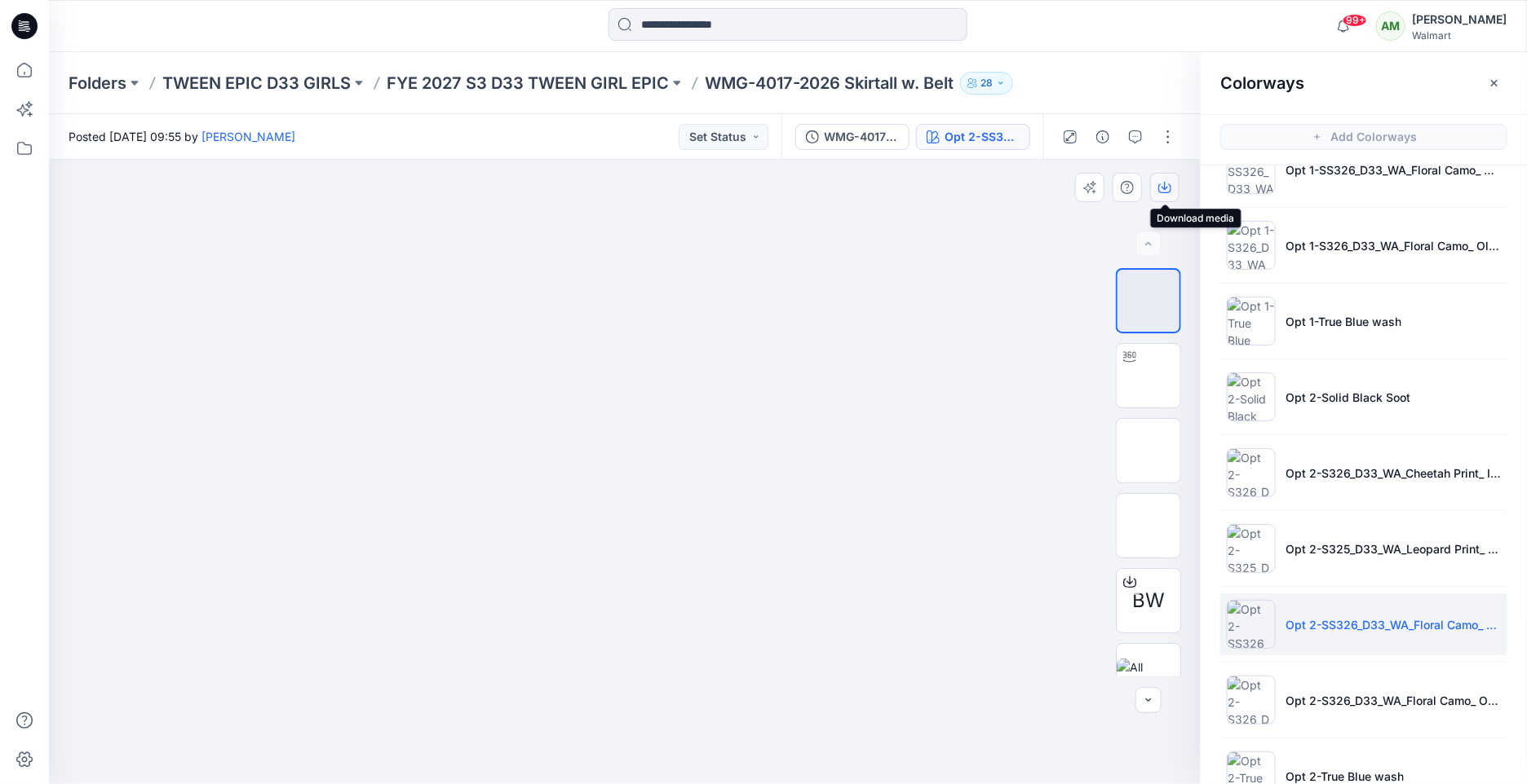
click at [1165, 183] on icon "button" at bounding box center [1165, 187] width 13 height 13
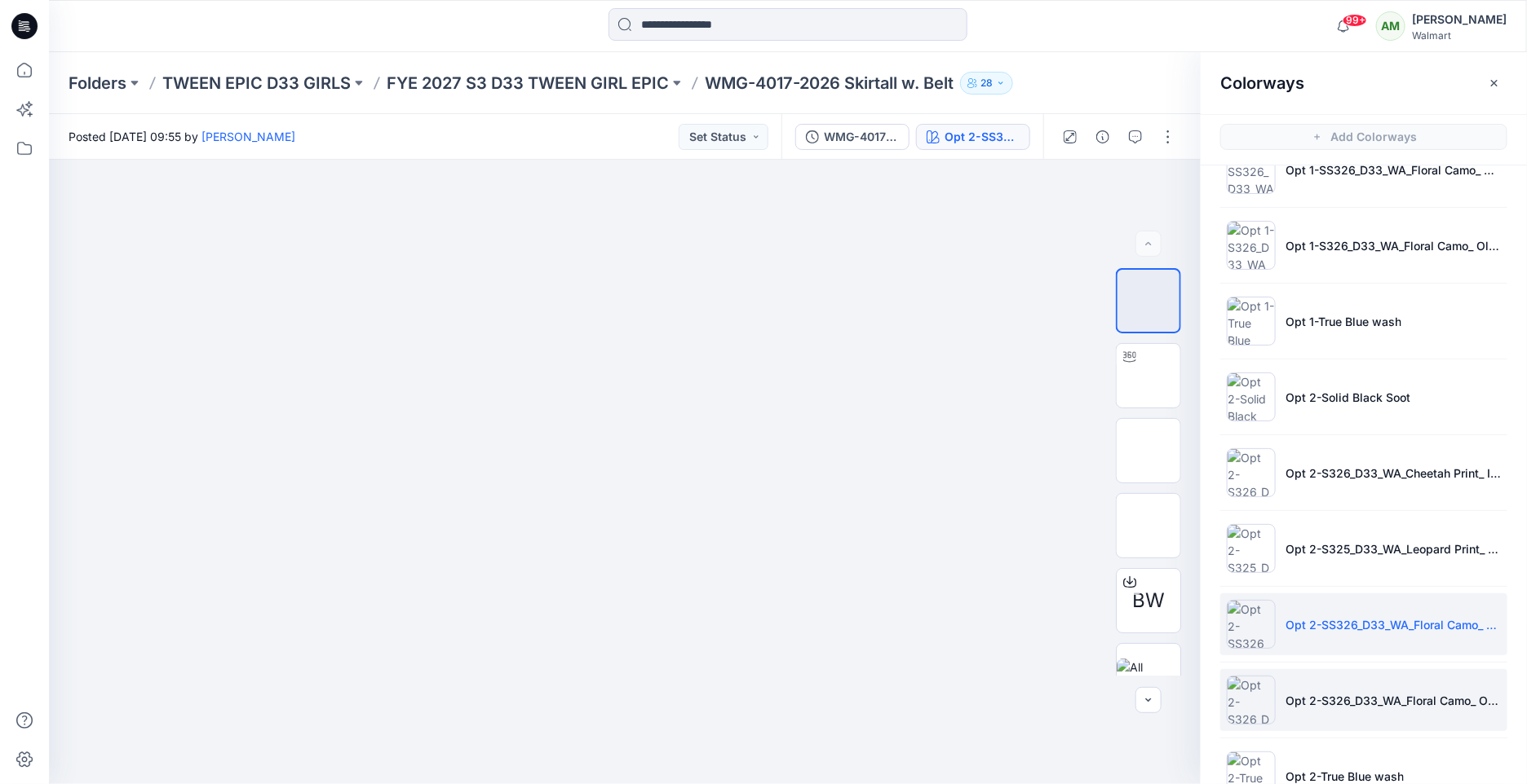
click at [1344, 707] on li "Opt 2-S326_D33_WA_Floral Camo_ Old Ivory Cream_G2948H 1" at bounding box center [1363, 700] width 287 height 62
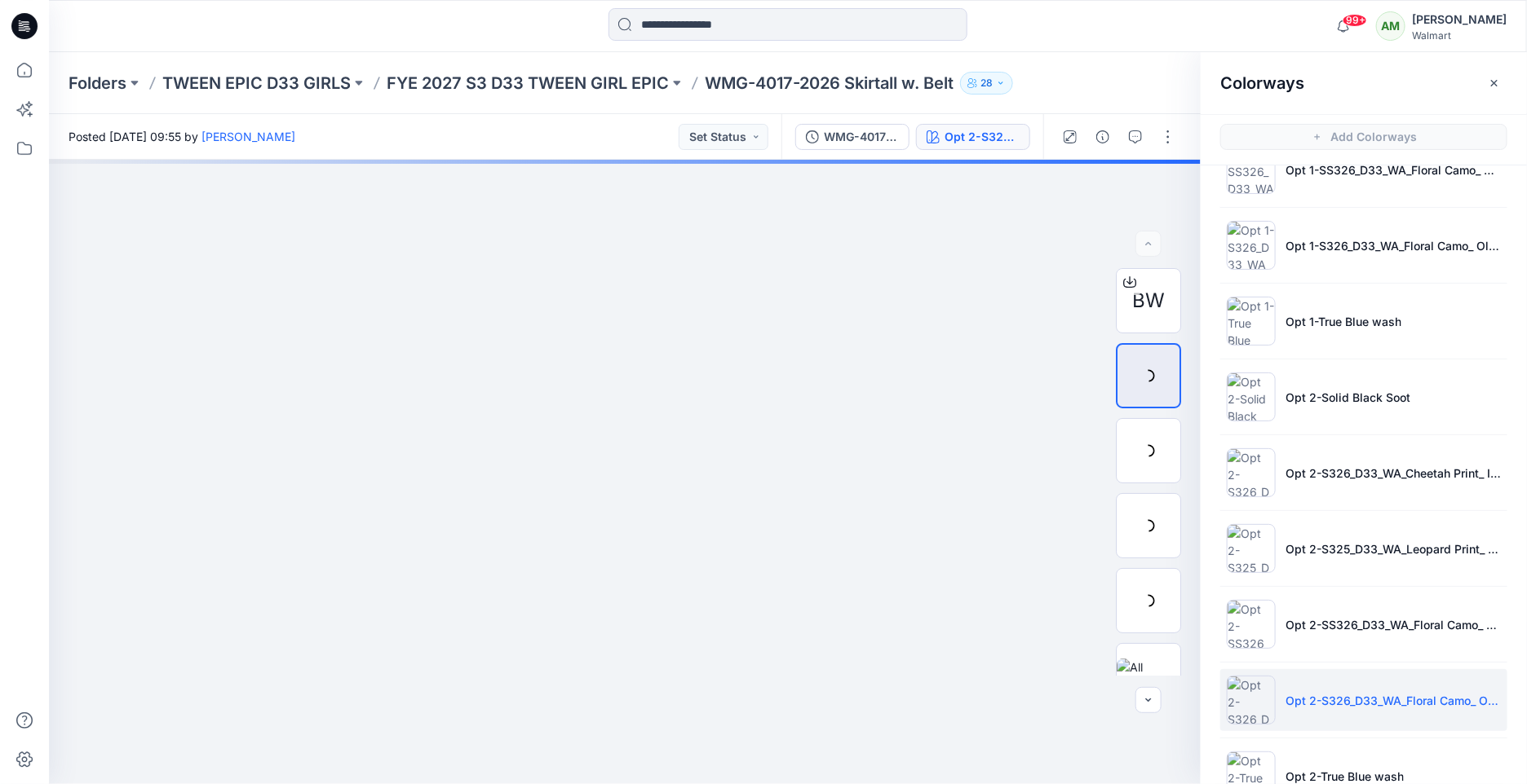
scroll to position [314, 0]
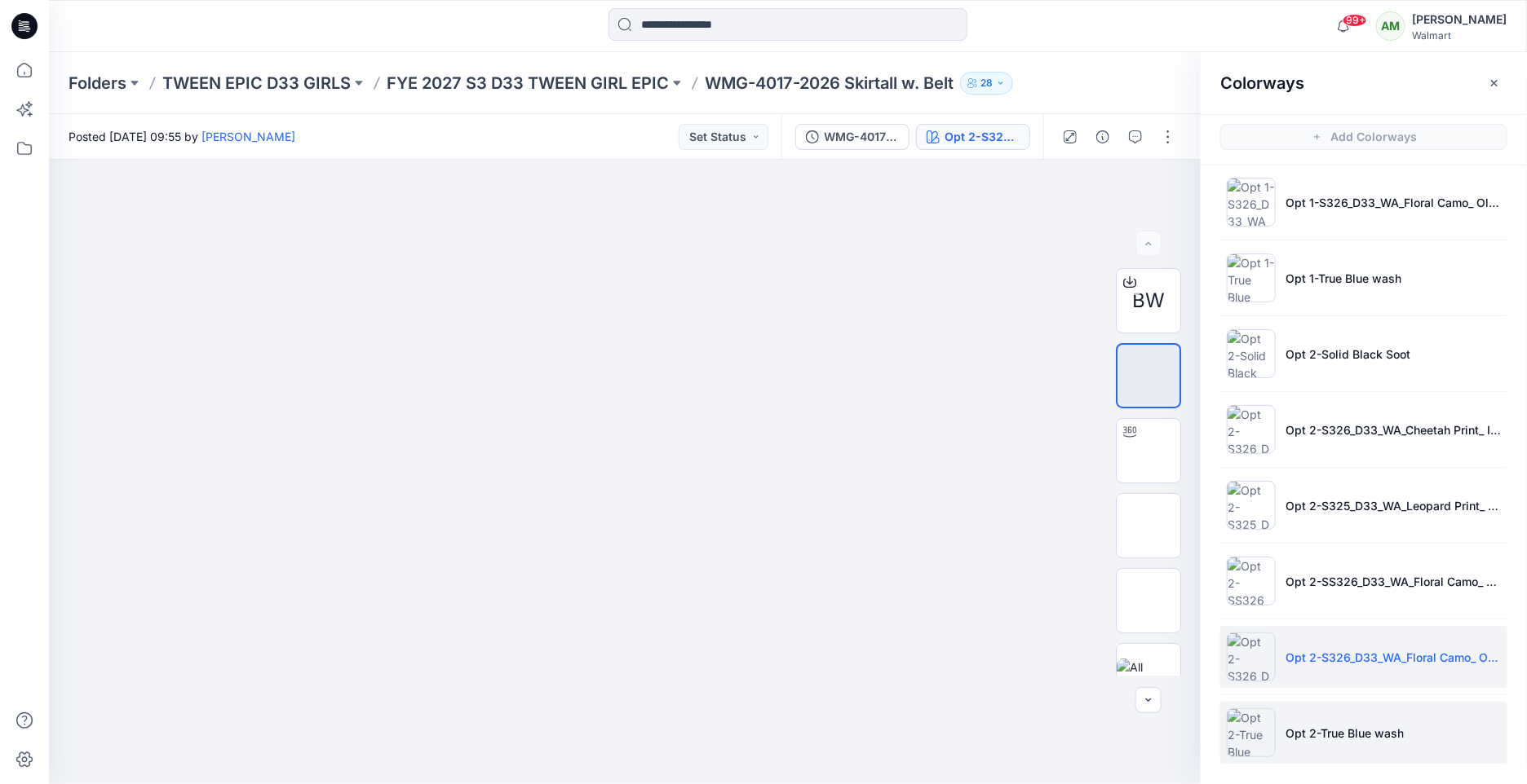
click at [1336, 726] on p "Opt 2-True Blue wash" at bounding box center [1344, 733] width 118 height 18
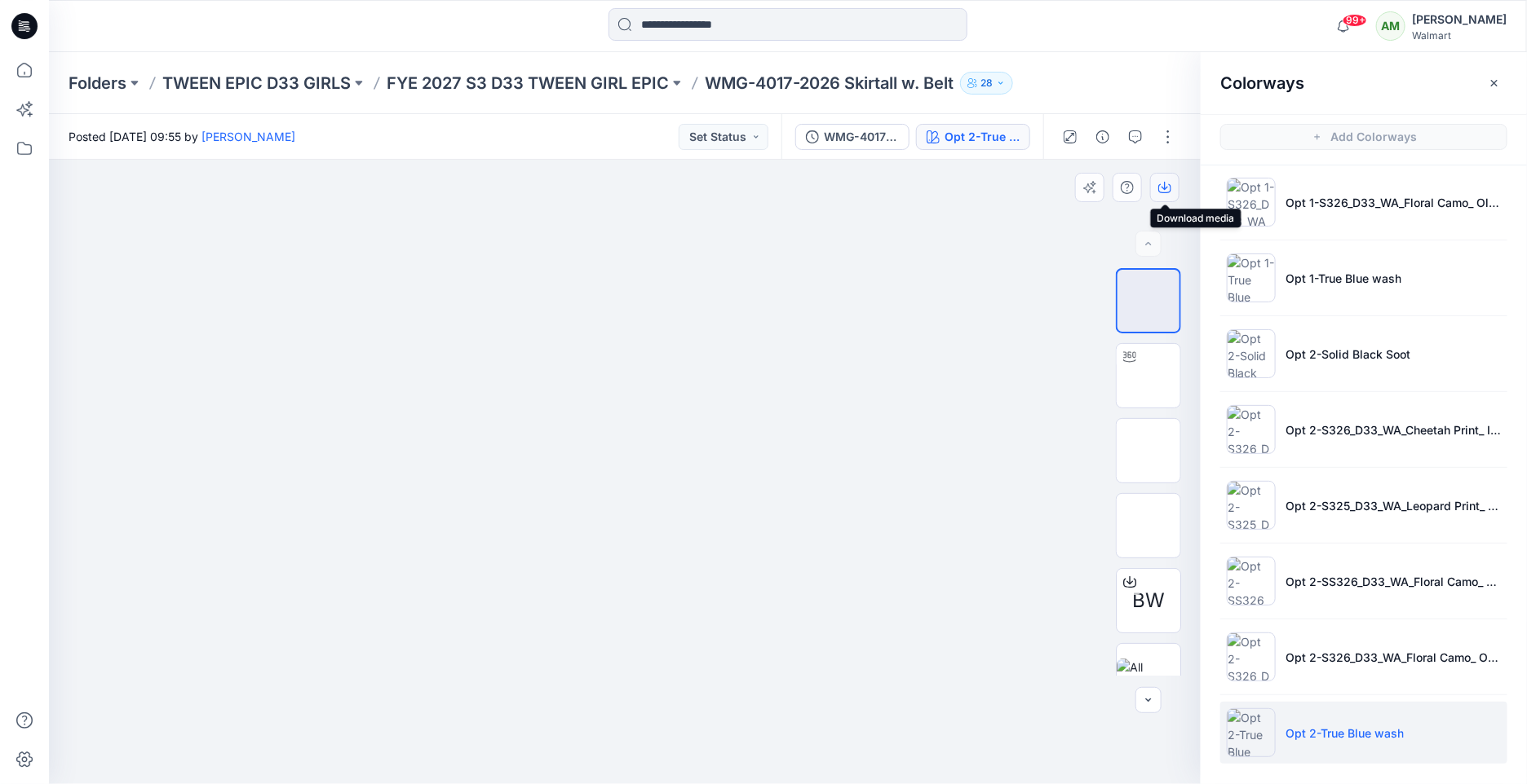
click at [1165, 188] on icon "button" at bounding box center [1164, 186] width 6 height 8
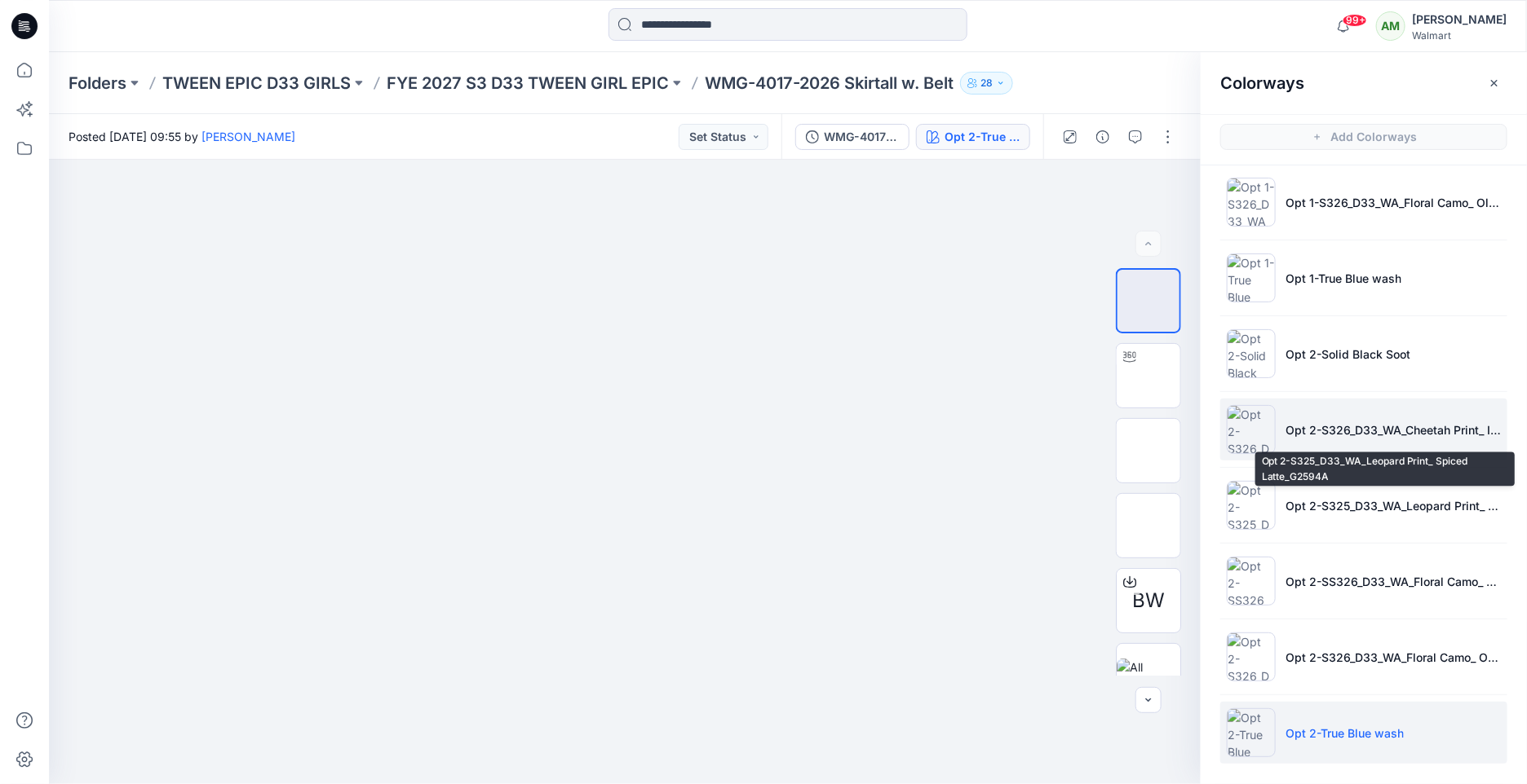
click at [1331, 430] on p "Opt 2-S326_D33_WA_Cheetah Print_ Ivory Sugar_G3018B" at bounding box center [1392, 429] width 215 height 18
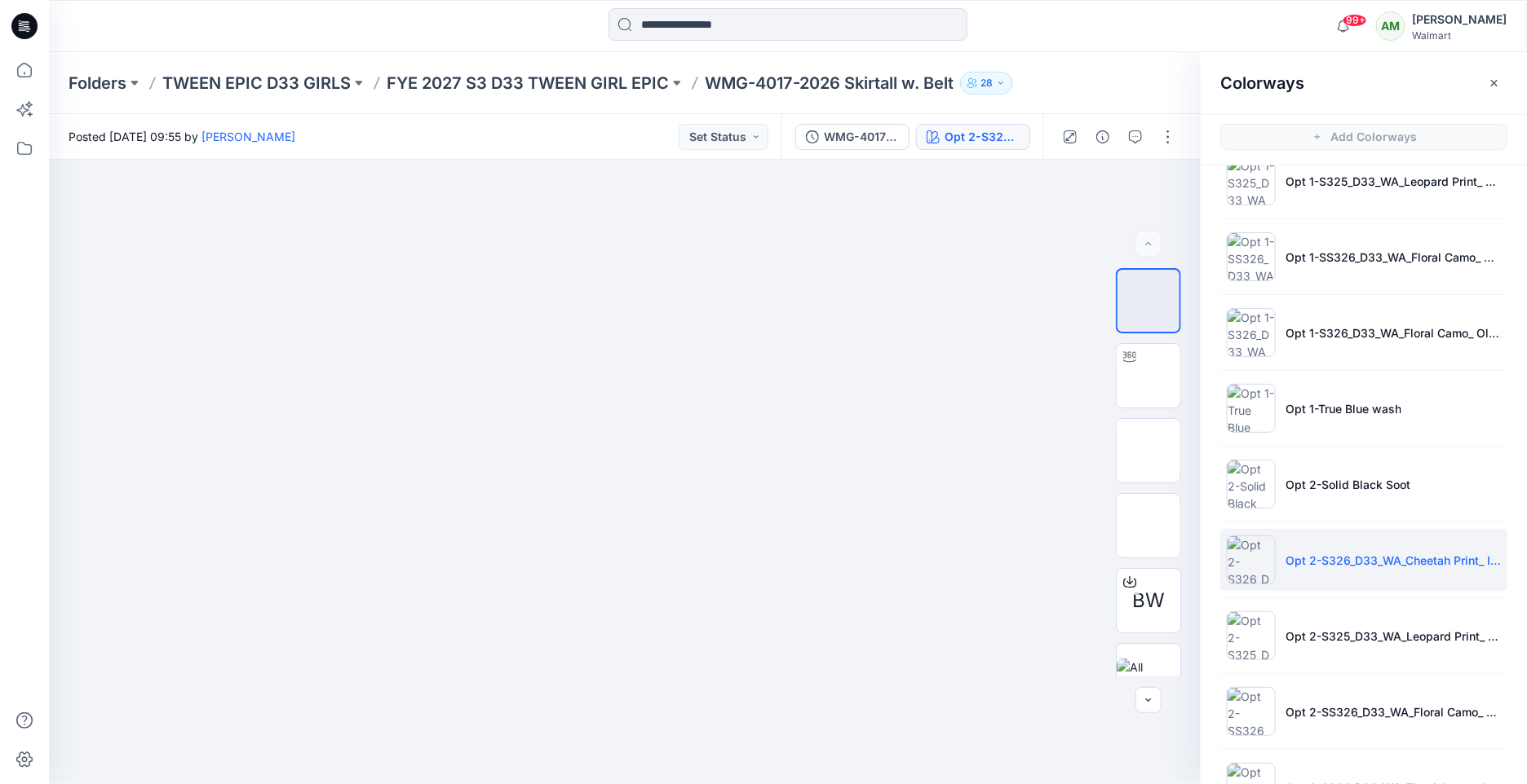
scroll to position [179, 0]
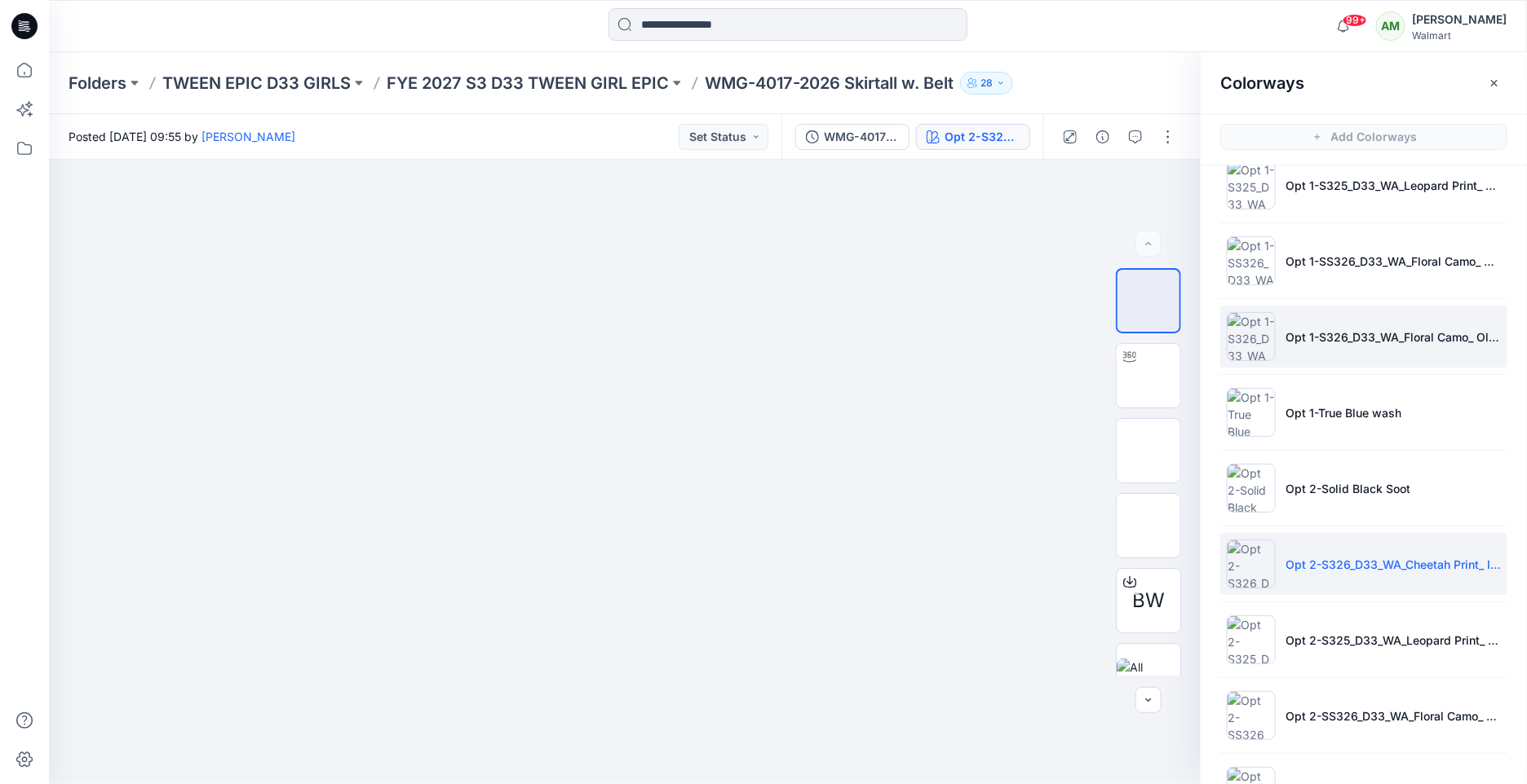
click at [1331, 321] on li "Opt 1-S326_D33_WA_Floral Camo_ Old Ivory Cream_G2948H 1" at bounding box center [1363, 336] width 287 height 62
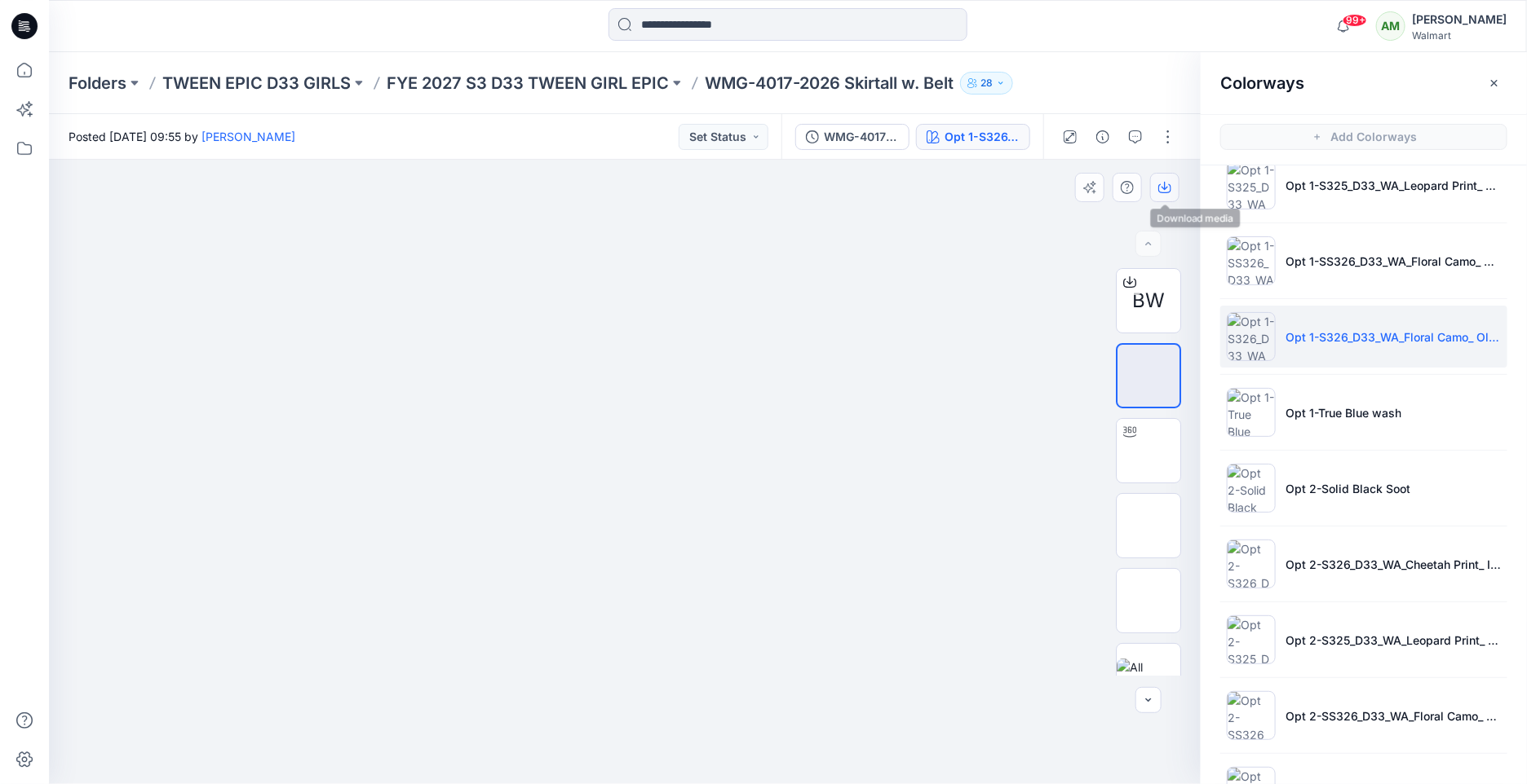
click at [1162, 184] on icon "button" at bounding box center [1165, 187] width 13 height 13
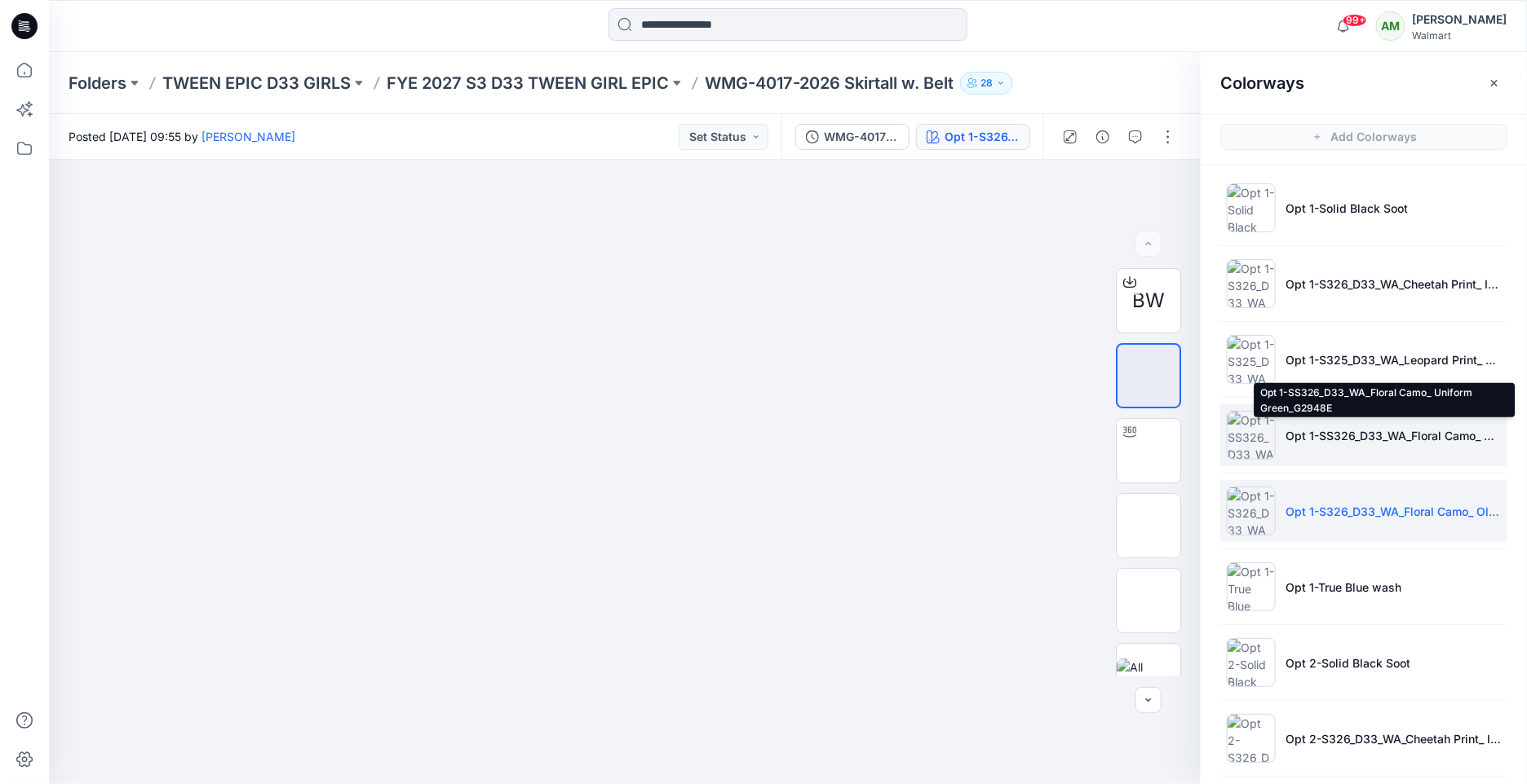
scroll to position [0, 0]
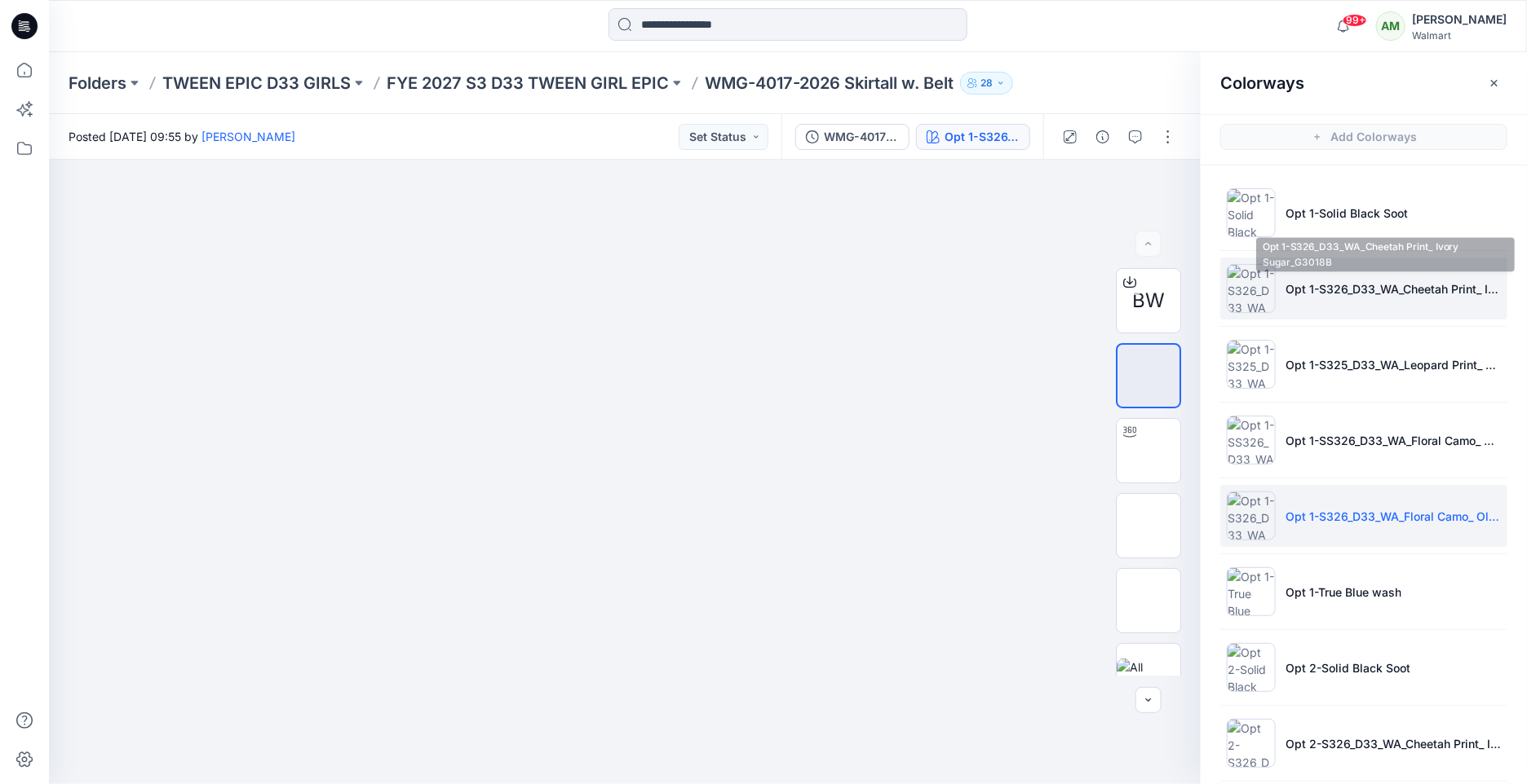
click at [1346, 283] on p "Opt 1-S326_D33_WA_Cheetah Print_ Ivory Sugar_G3018B" at bounding box center [1392, 289] width 215 height 18
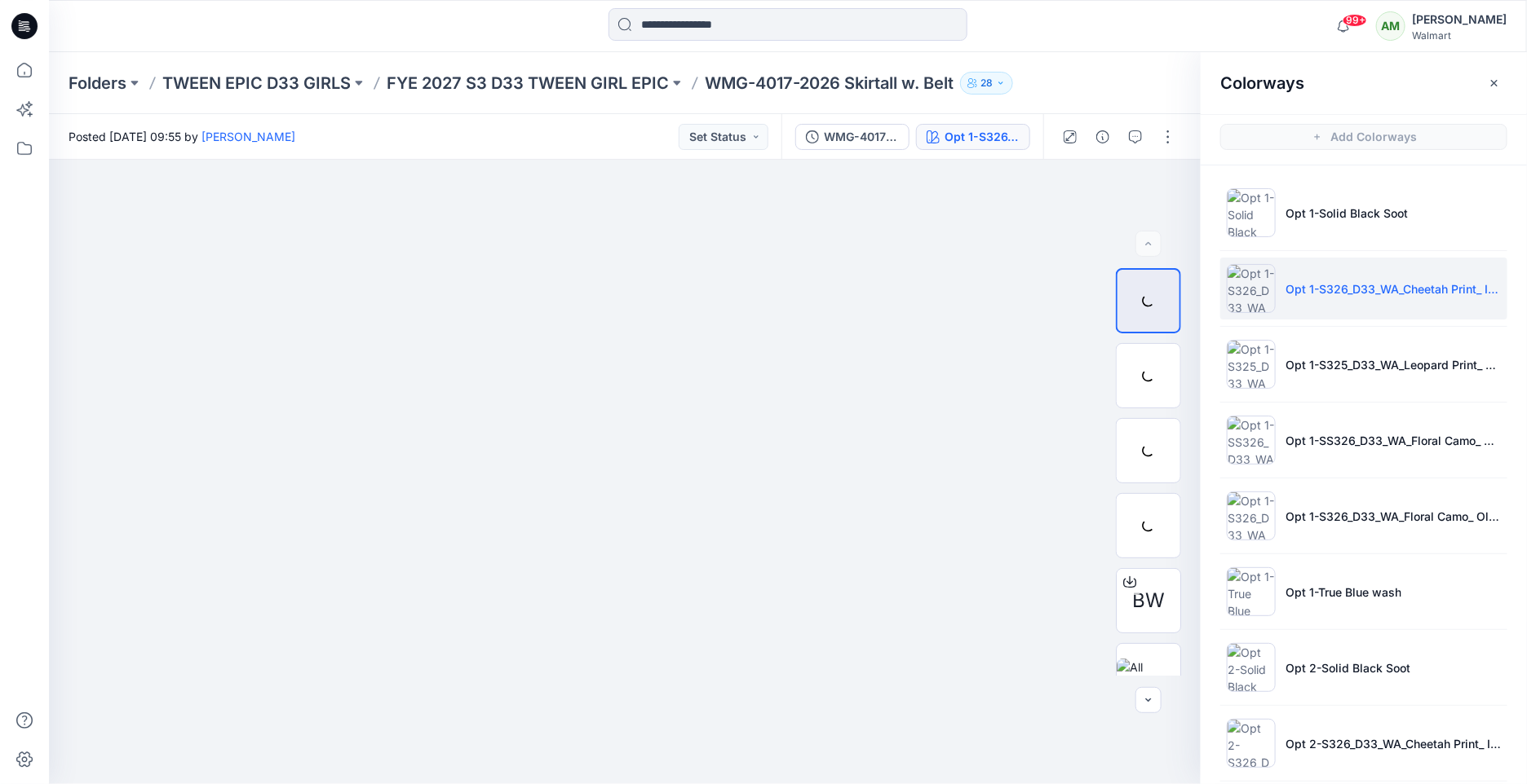
click at [1342, 293] on p "Opt 1-S326_D33_WA_Cheetah Print_ Ivory Sugar_G3018B" at bounding box center [1392, 289] width 215 height 18
click at [1168, 187] on icon "button" at bounding box center [1165, 187] width 13 height 13
click at [1376, 211] on p "Opt 1-Solid Black Soot" at bounding box center [1346, 213] width 122 height 18
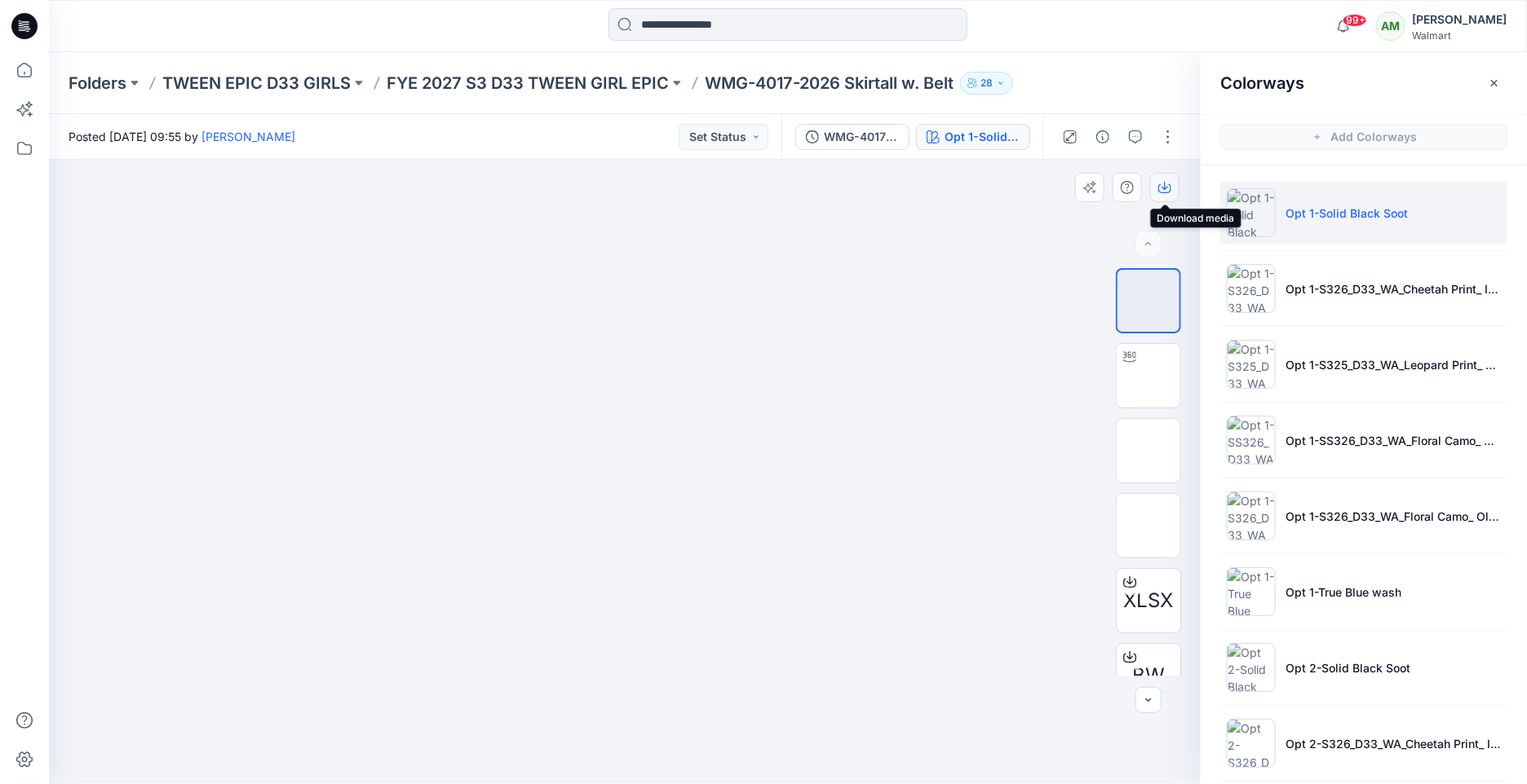
click at [1167, 186] on icon "button" at bounding box center [1165, 187] width 13 height 13
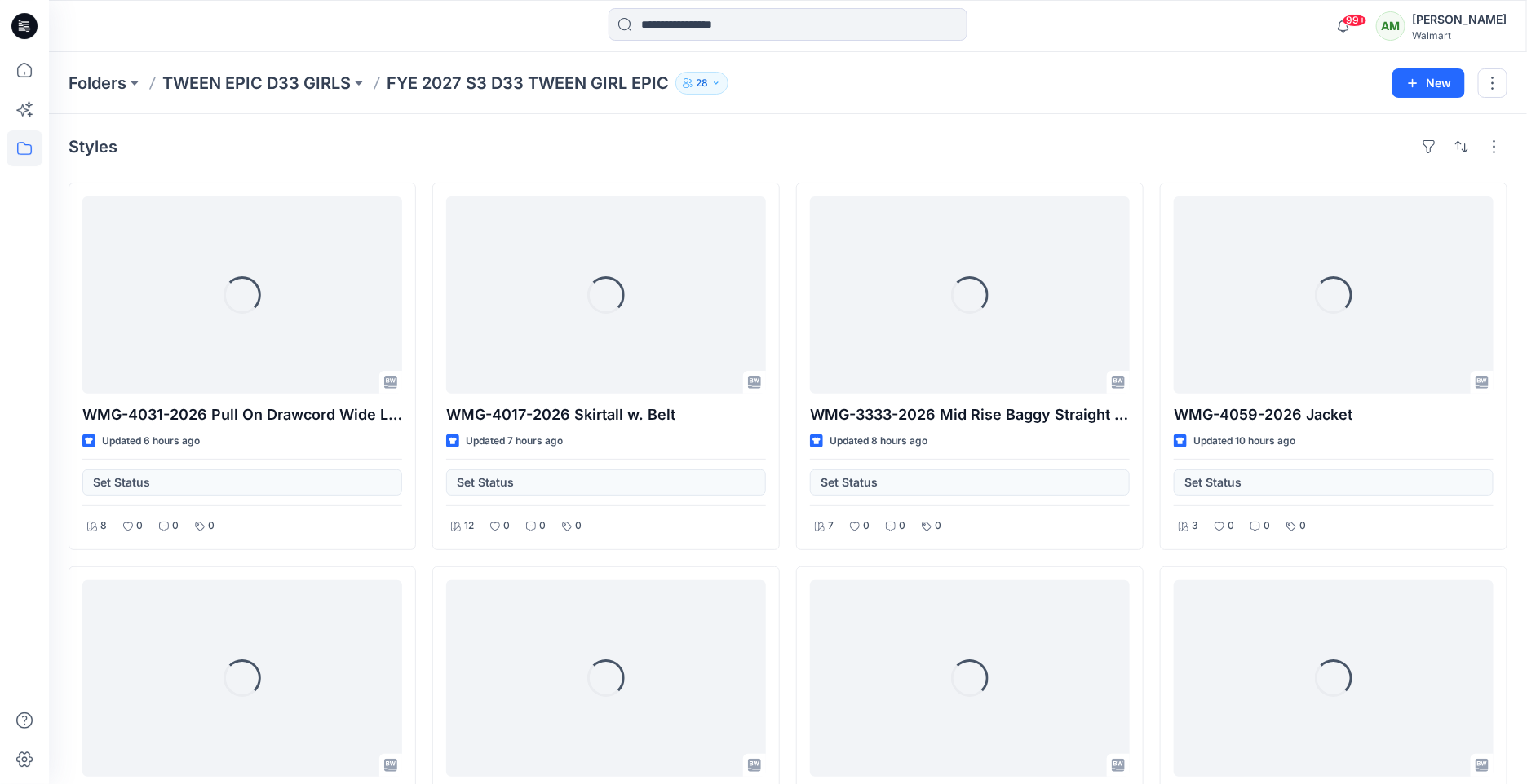
scroll to position [45, 0]
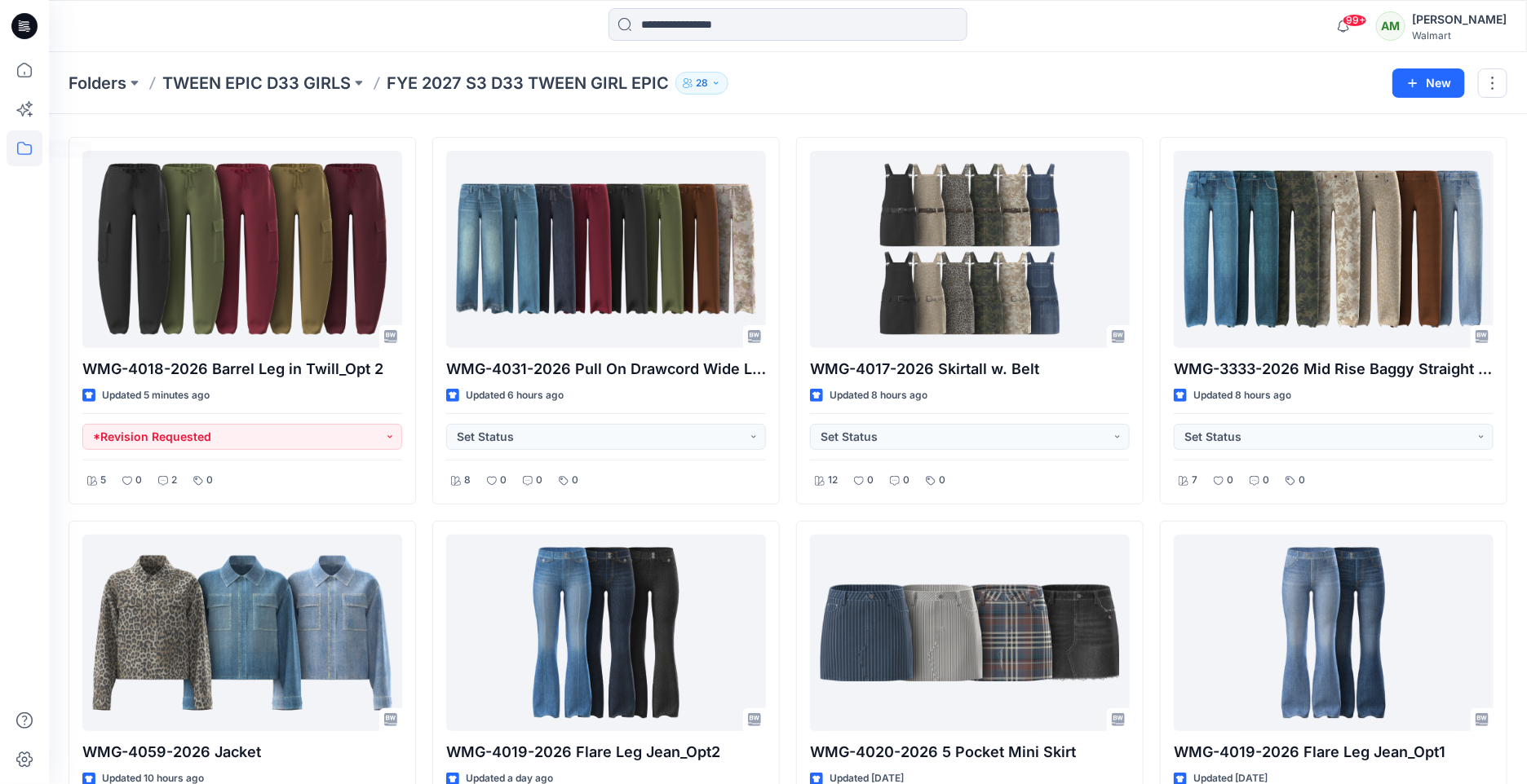
click at [29, 155] on icon at bounding box center [24, 148] width 36 height 36
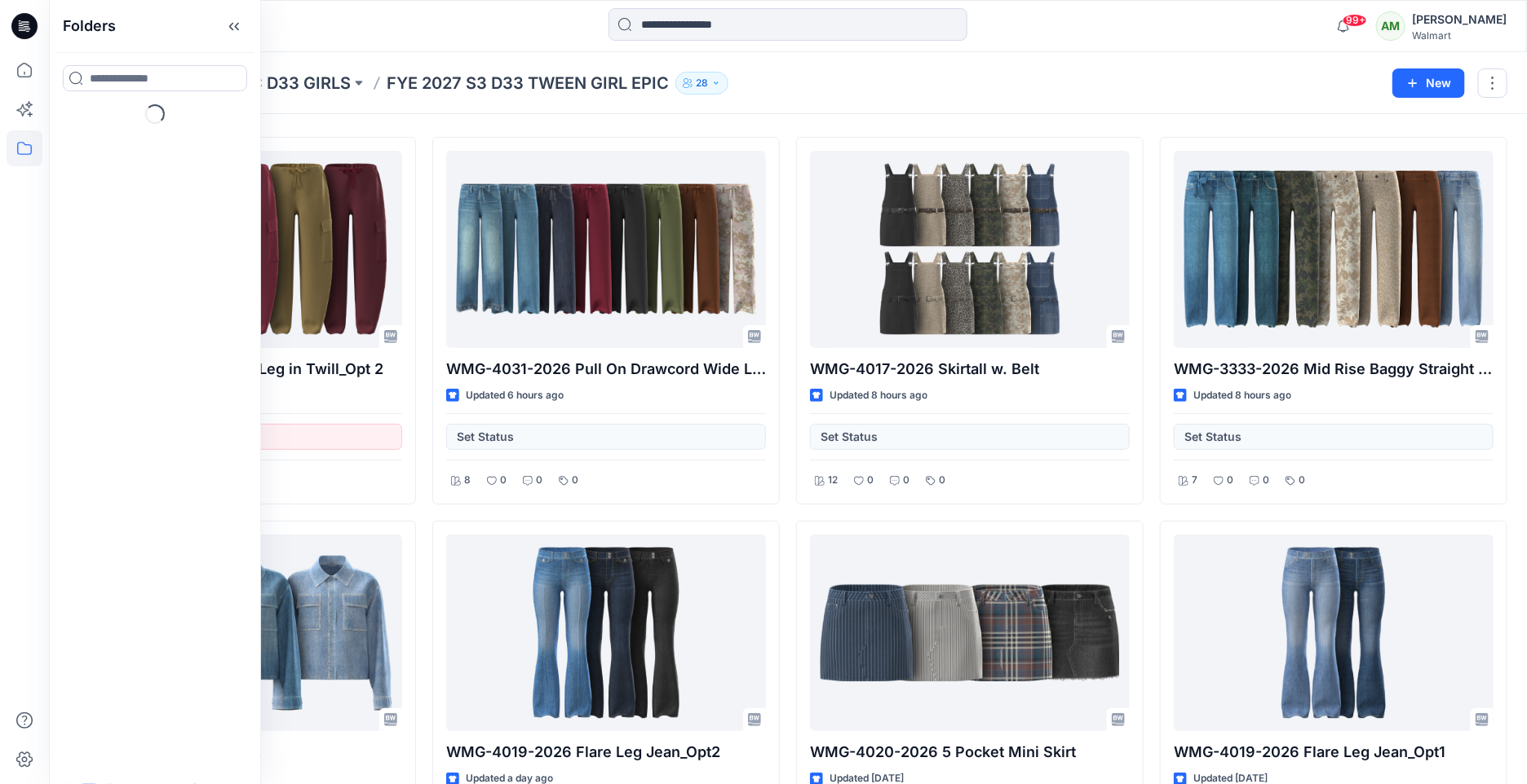
click at [29, 155] on icon at bounding box center [24, 148] width 36 height 36
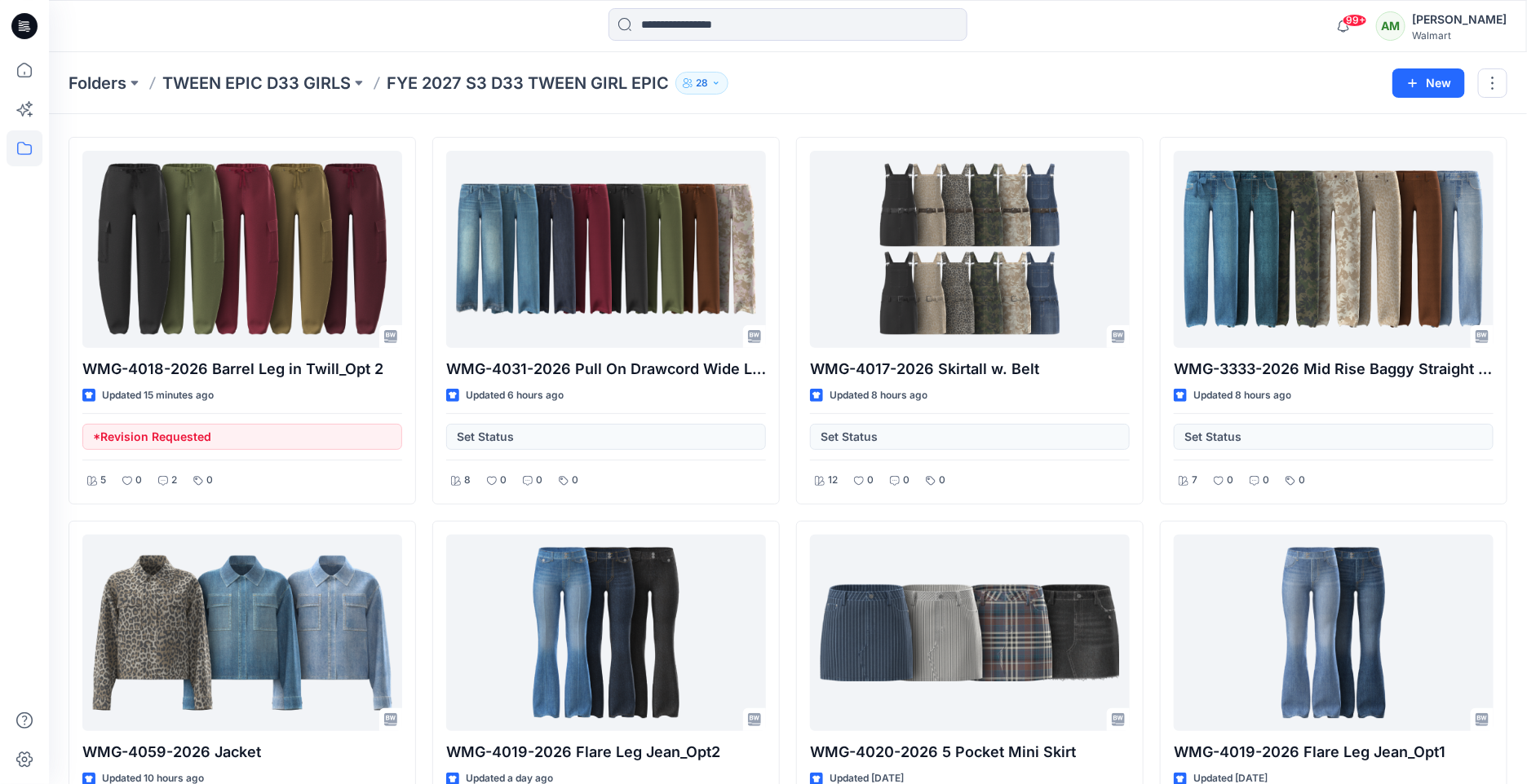
click at [29, 155] on icon at bounding box center [24, 148] width 36 height 36
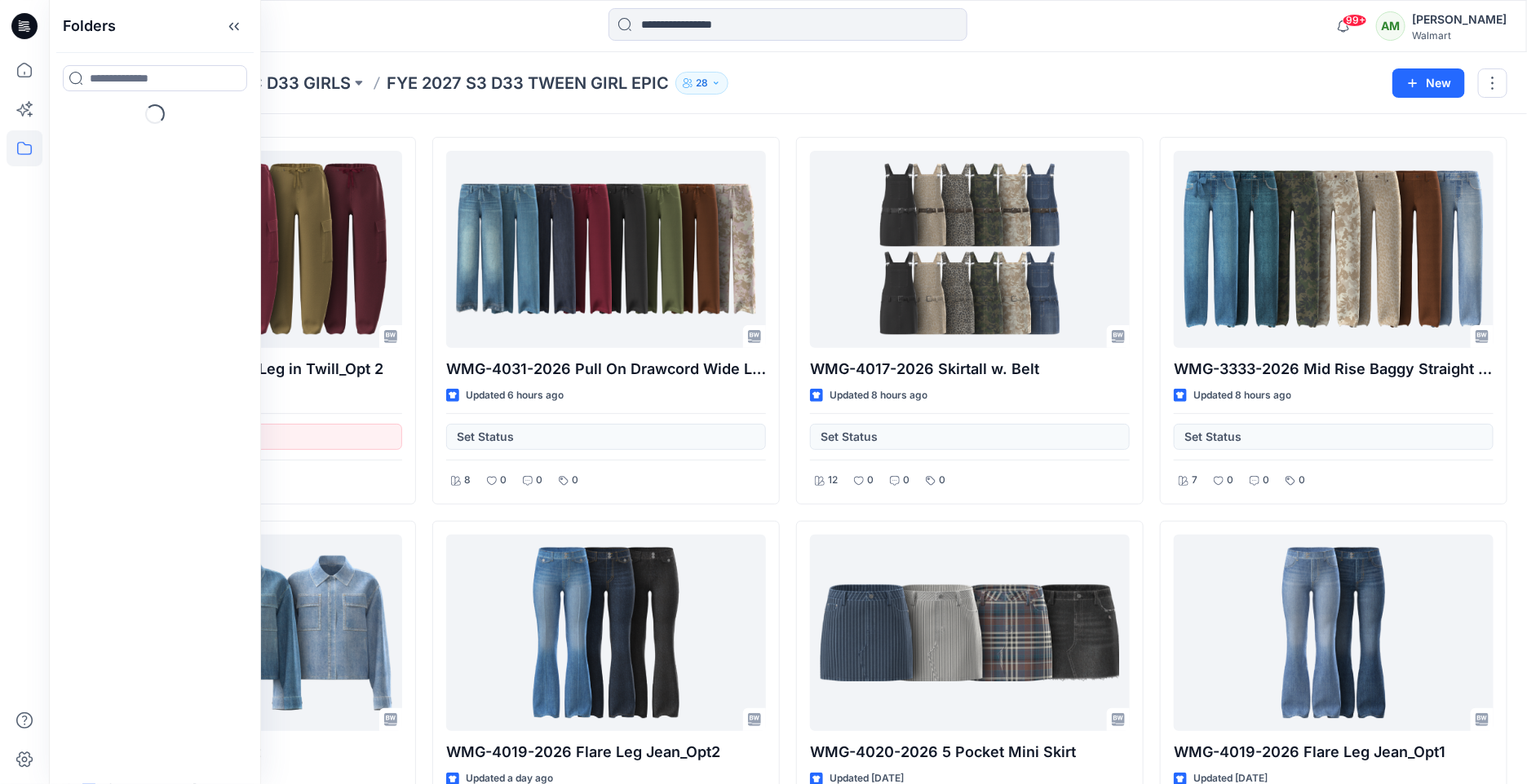
click at [830, 102] on div "Folders TWEEN EPIC D33 GIRLS FYE 2027 S3 D33 TWEEN GIRL EPIC 28 New" at bounding box center [788, 82] width 1478 height 62
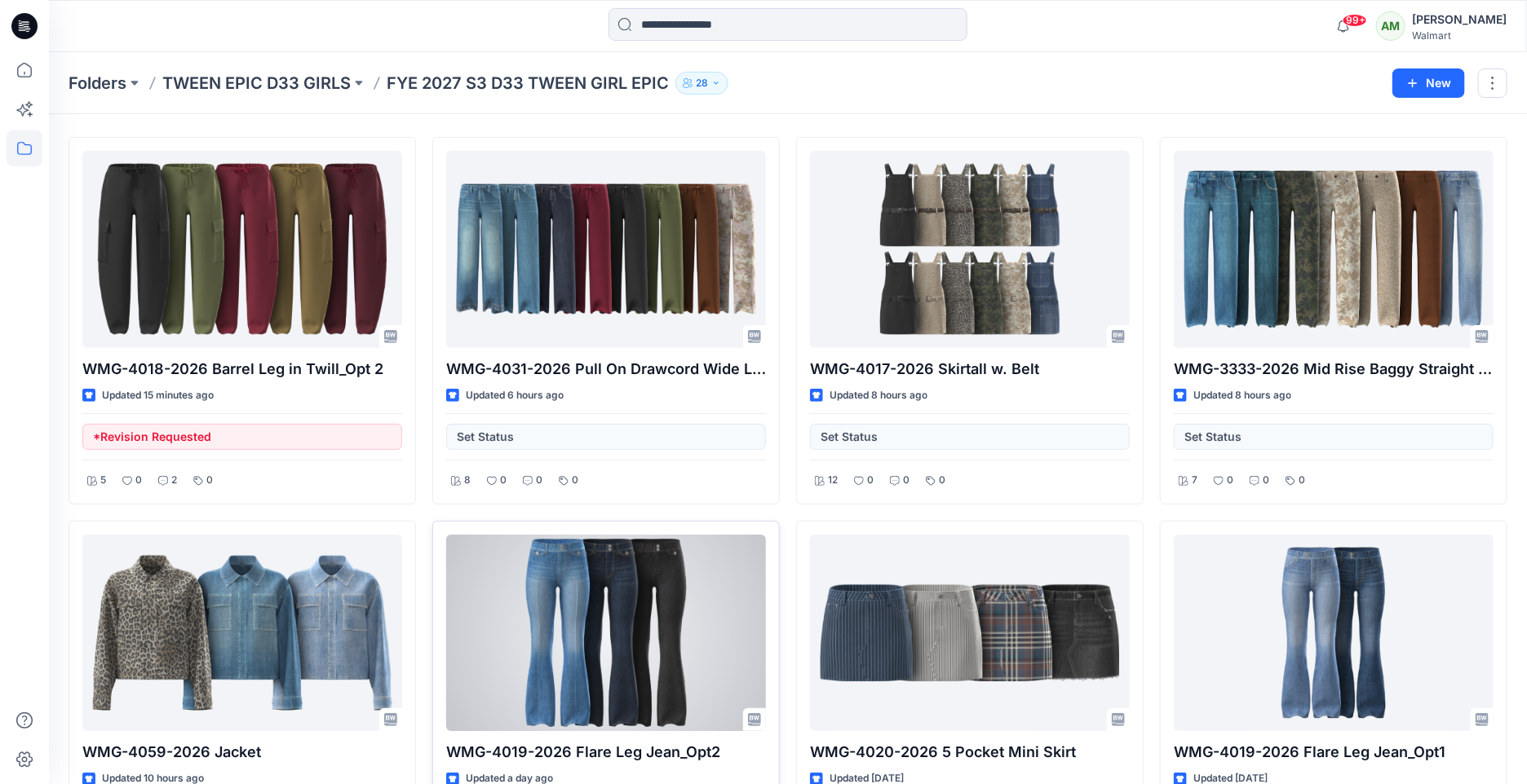
scroll to position [166, 0]
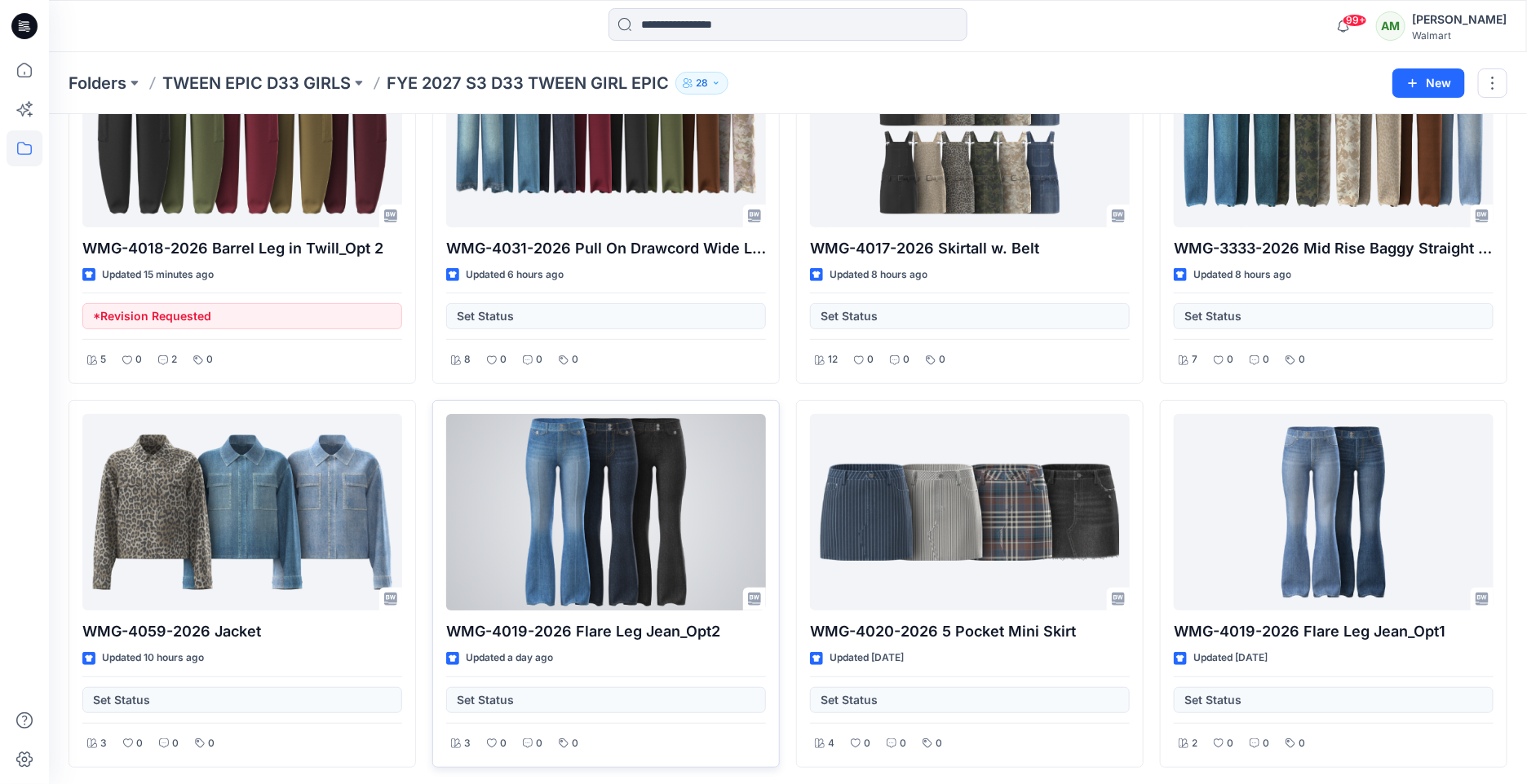
click at [606, 518] on div at bounding box center [606, 513] width 320 height 198
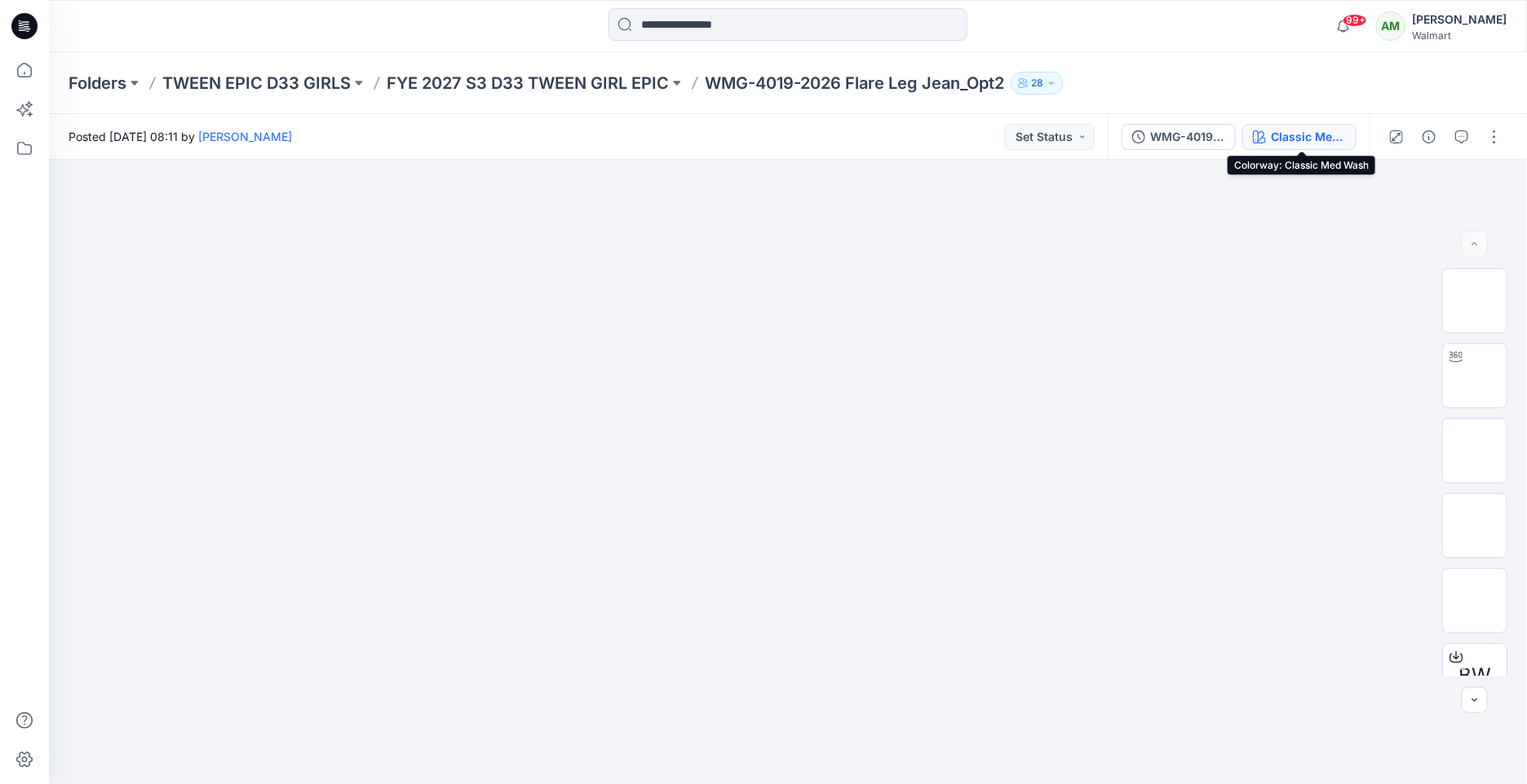
click at [1291, 138] on div "Classic Med Wash" at bounding box center [1307, 137] width 75 height 18
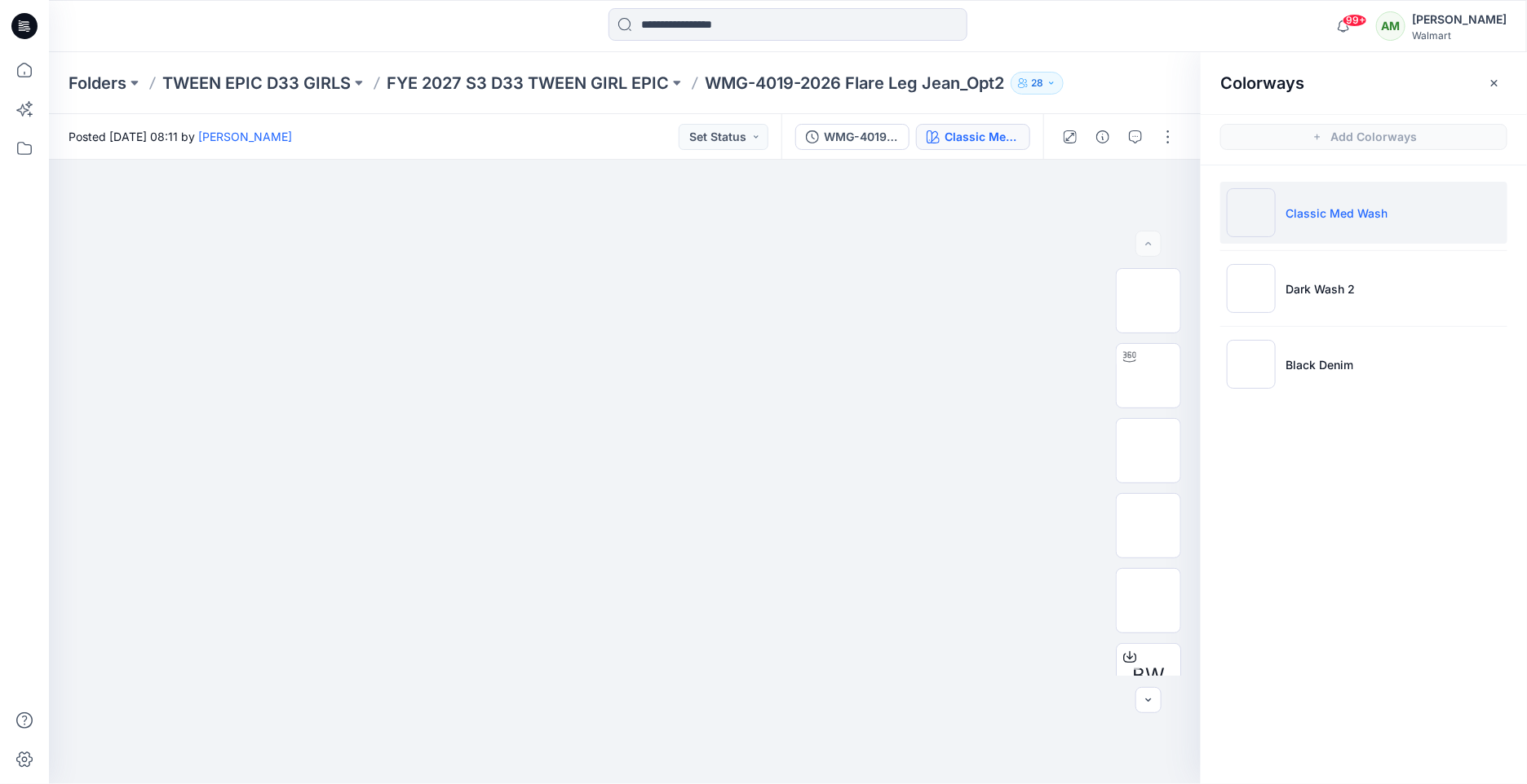
click at [1313, 225] on li "Classic Med Wash" at bounding box center [1363, 212] width 287 height 62
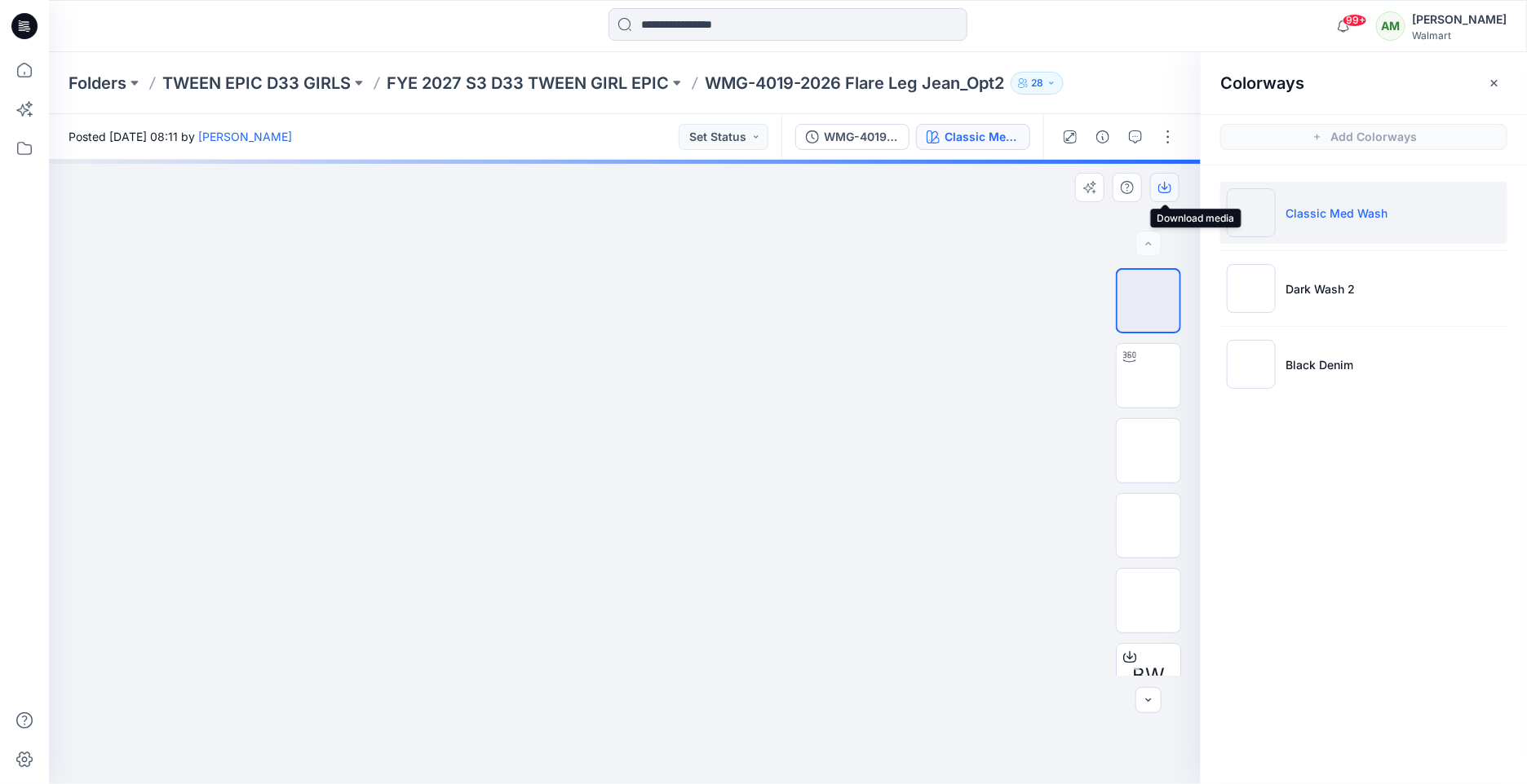
click at [1166, 189] on icon "button" at bounding box center [1165, 187] width 13 height 13
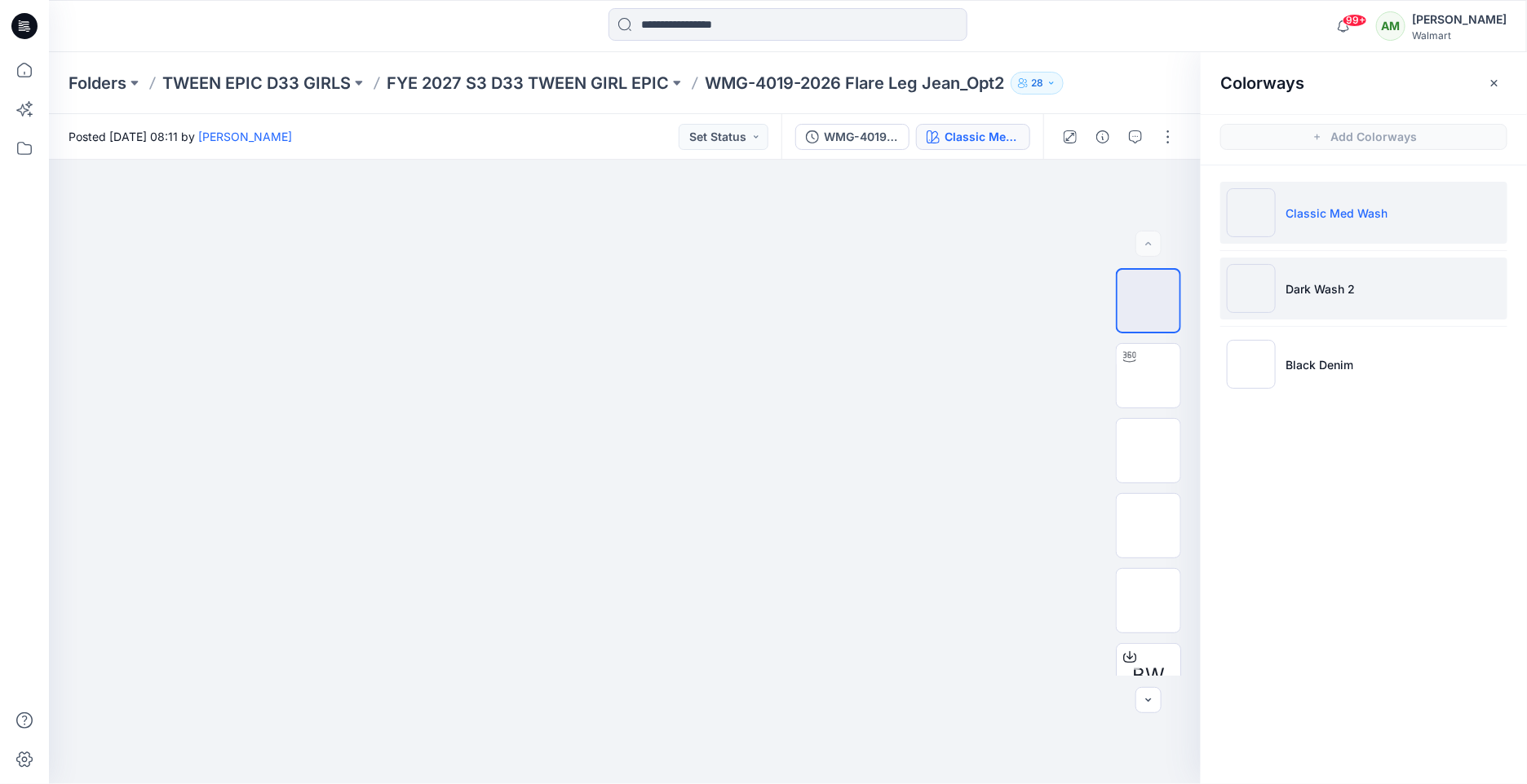
click at [1333, 291] on p "Dark Wash 2" at bounding box center [1319, 289] width 69 height 18
click at [1166, 193] on icon "button" at bounding box center [1165, 187] width 13 height 13
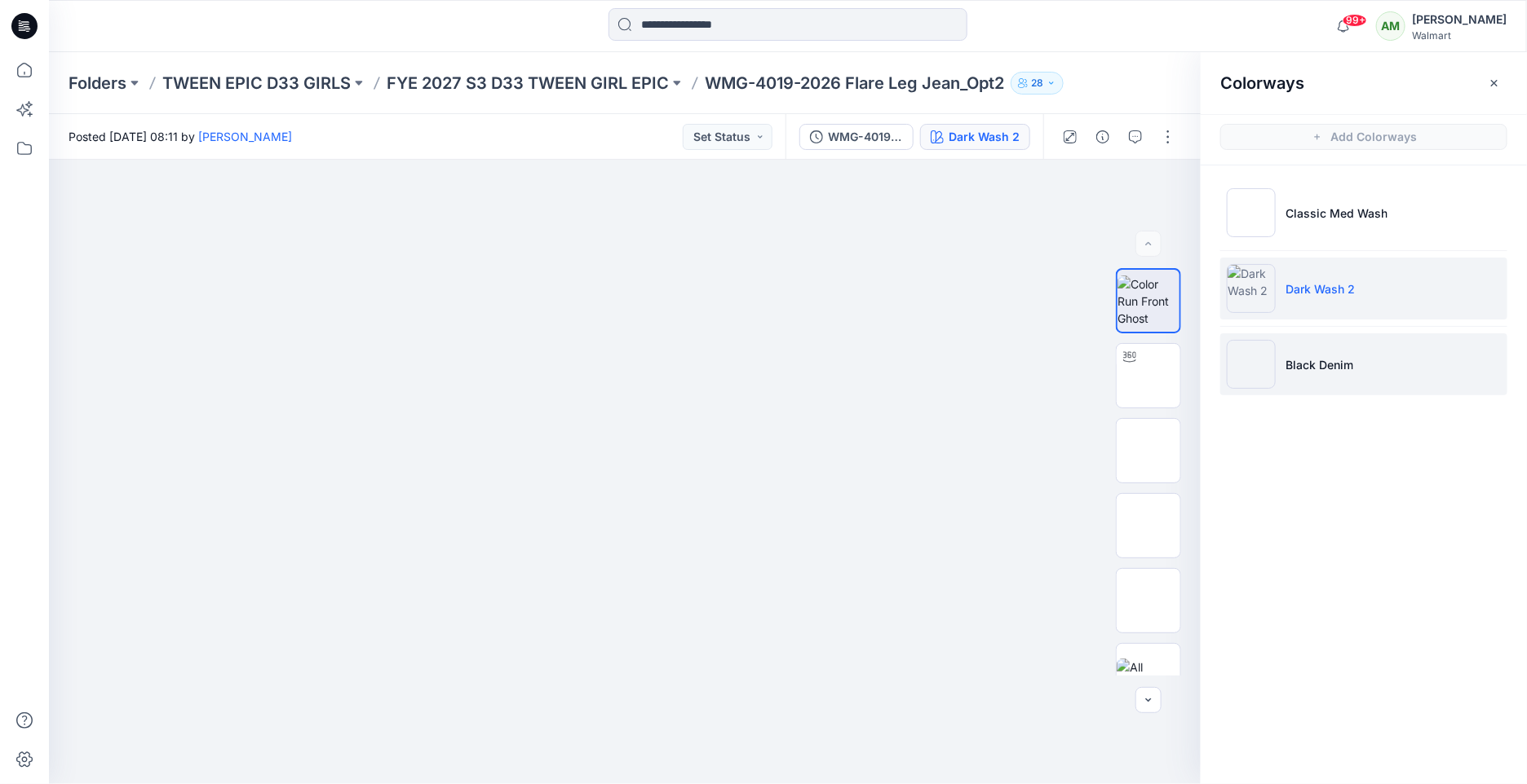
click at [1288, 368] on p "Black Denim" at bounding box center [1318, 365] width 67 height 18
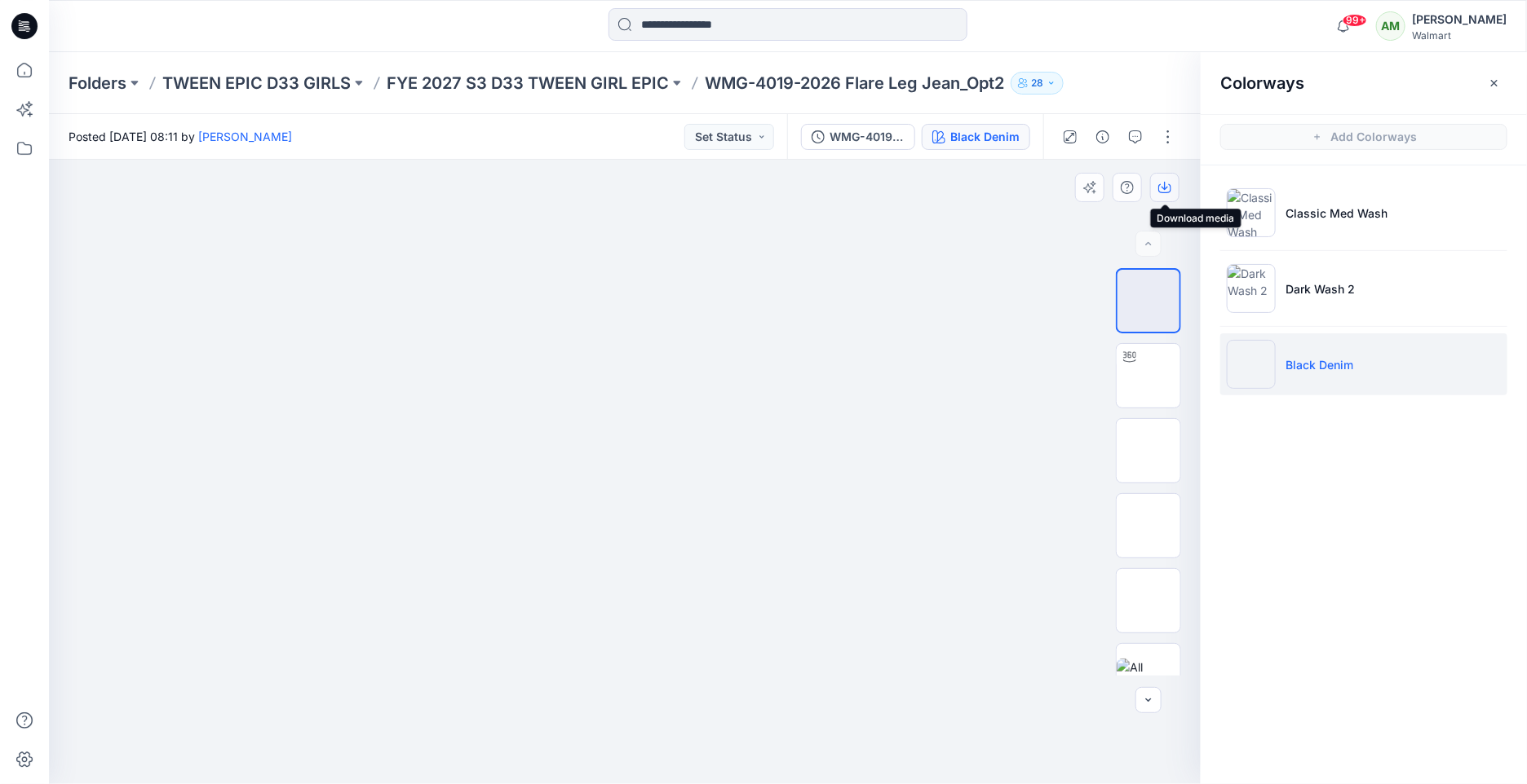
click at [1169, 188] on icon "button" at bounding box center [1165, 187] width 13 height 13
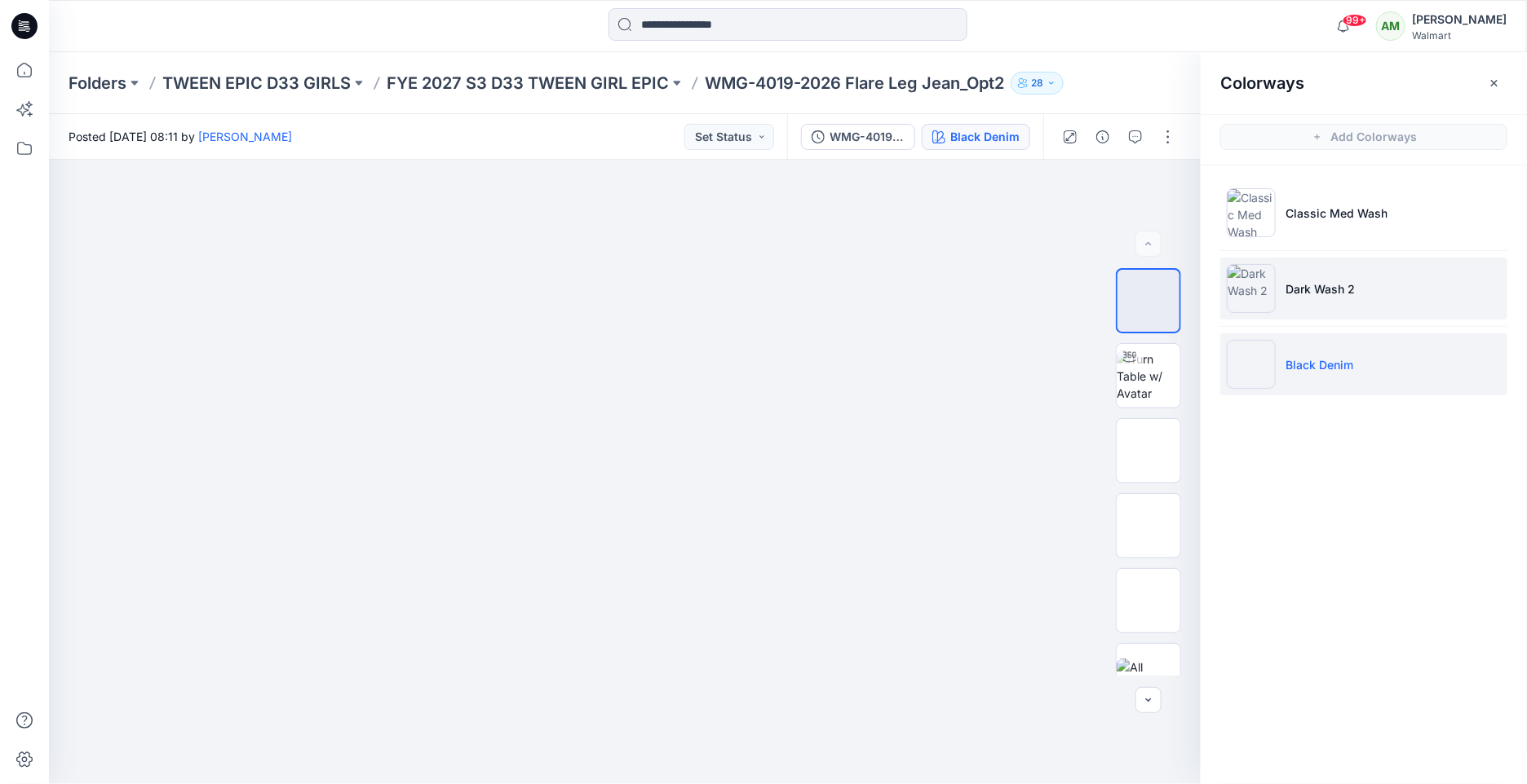
click at [1378, 299] on li "Dark Wash 2" at bounding box center [1363, 288] width 287 height 62
